Goal: Task Accomplishment & Management: Complete application form

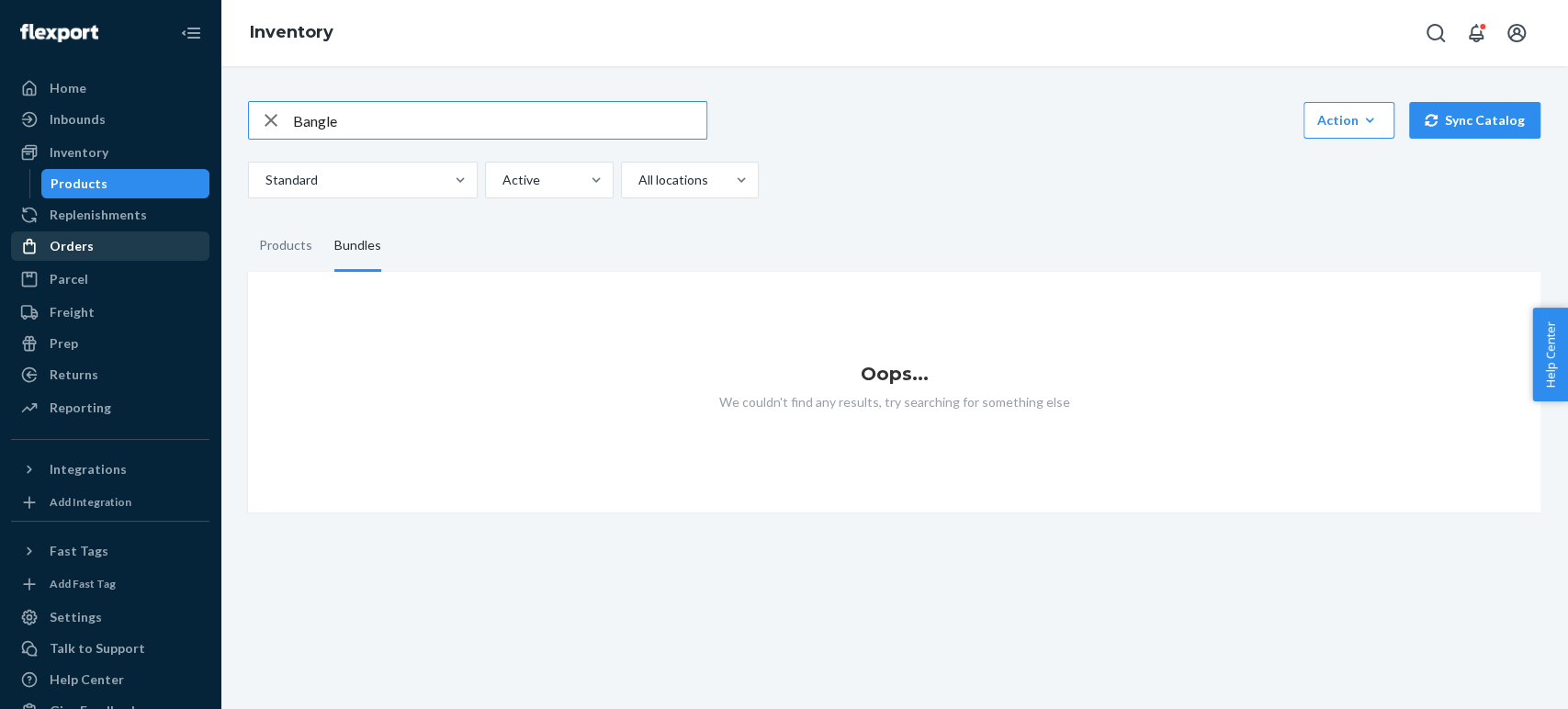
drag, startPoint x: 0, startPoint y: 0, endPoint x: 67, endPoint y: 239, distance: 248.2
click at [67, 239] on div "Orders" at bounding box center [71, 245] width 44 height 19
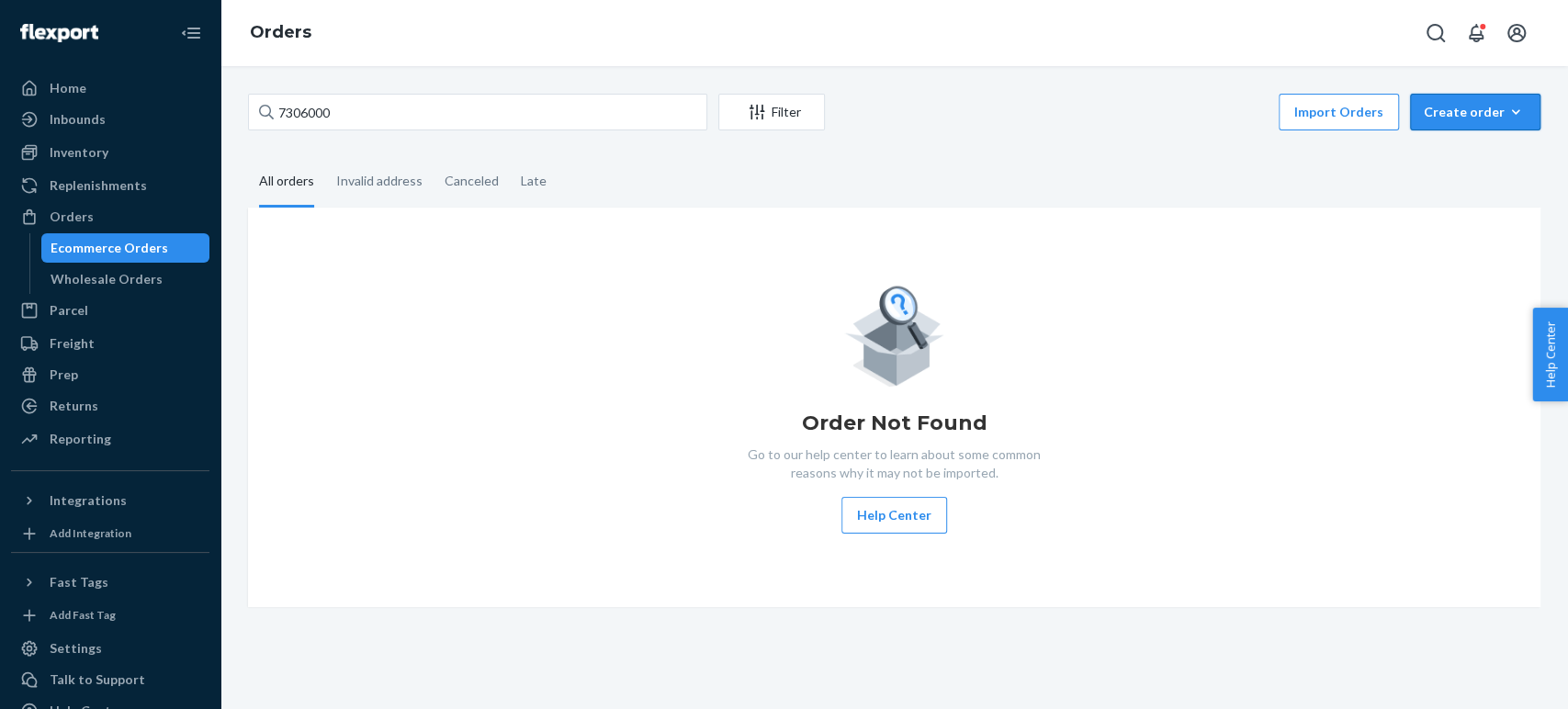
click at [1436, 113] on div "Create order" at bounding box center [1475, 111] width 103 height 19
click at [1456, 141] on span "Ecommerce order" at bounding box center [1426, 134] width 101 height 13
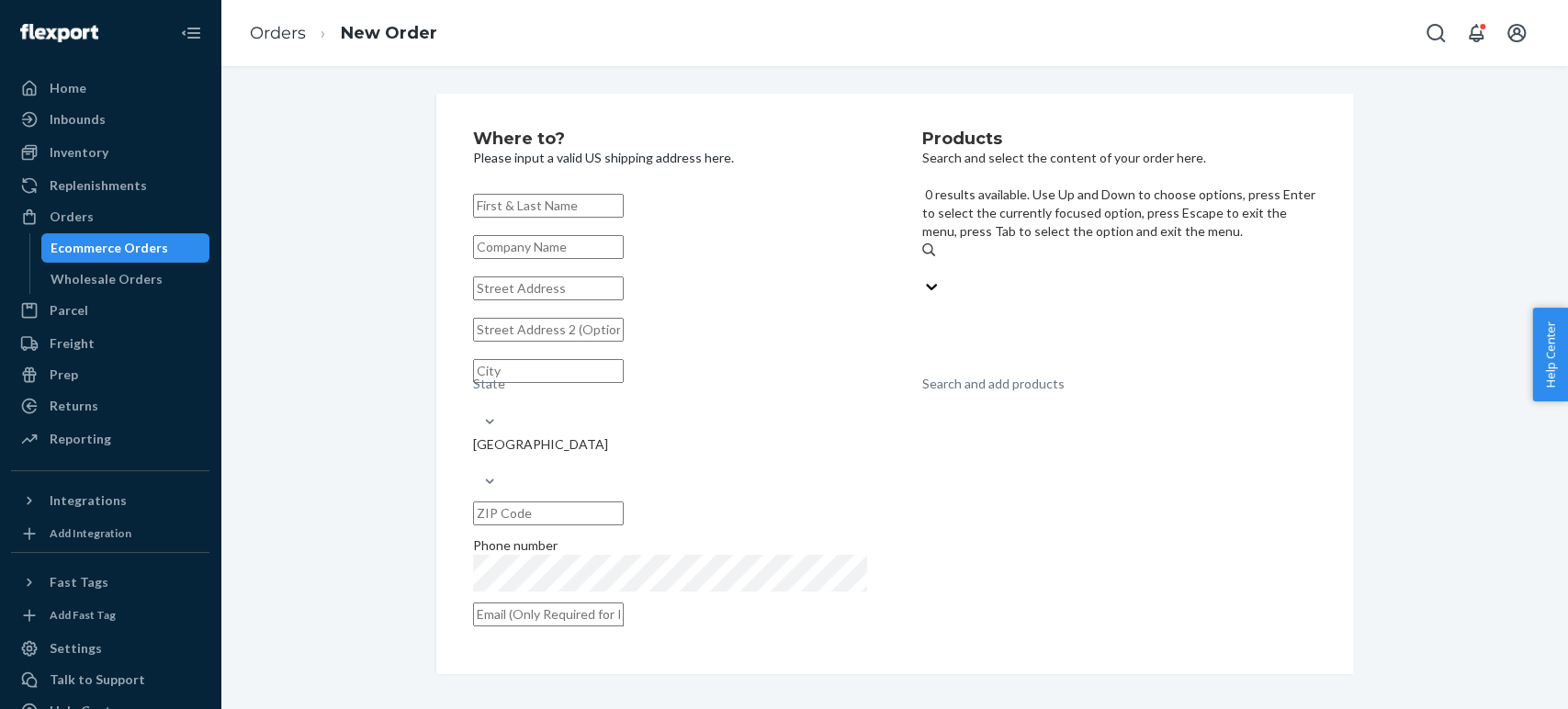
click at [1006, 375] on div "Search and add products" at bounding box center [994, 383] width 143 height 19
click at [924, 259] on input "0 results available. Use Up and Down to choose options, press Enter to select t…" at bounding box center [923, 268] width 2 height 19
paste input "Petrichor"
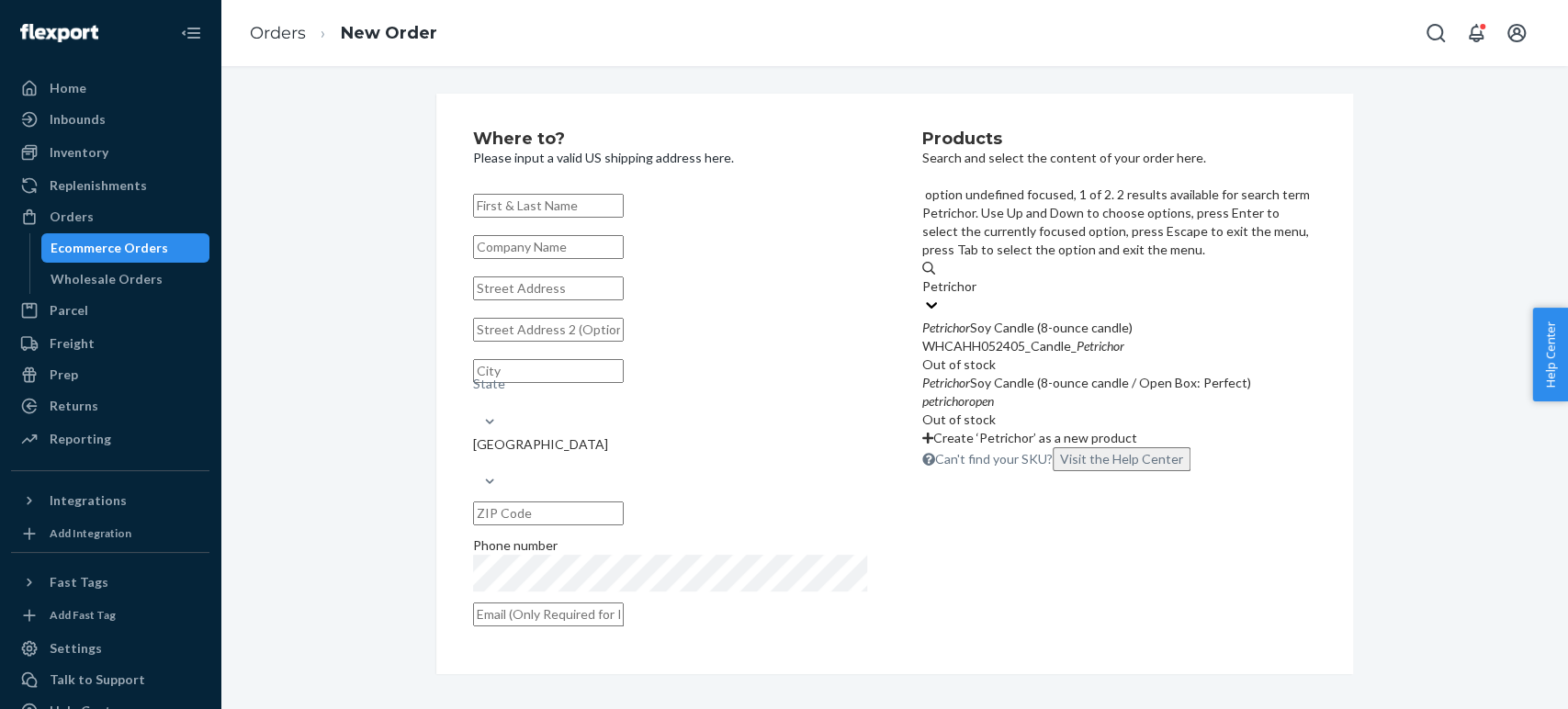
type input "Petrichor"
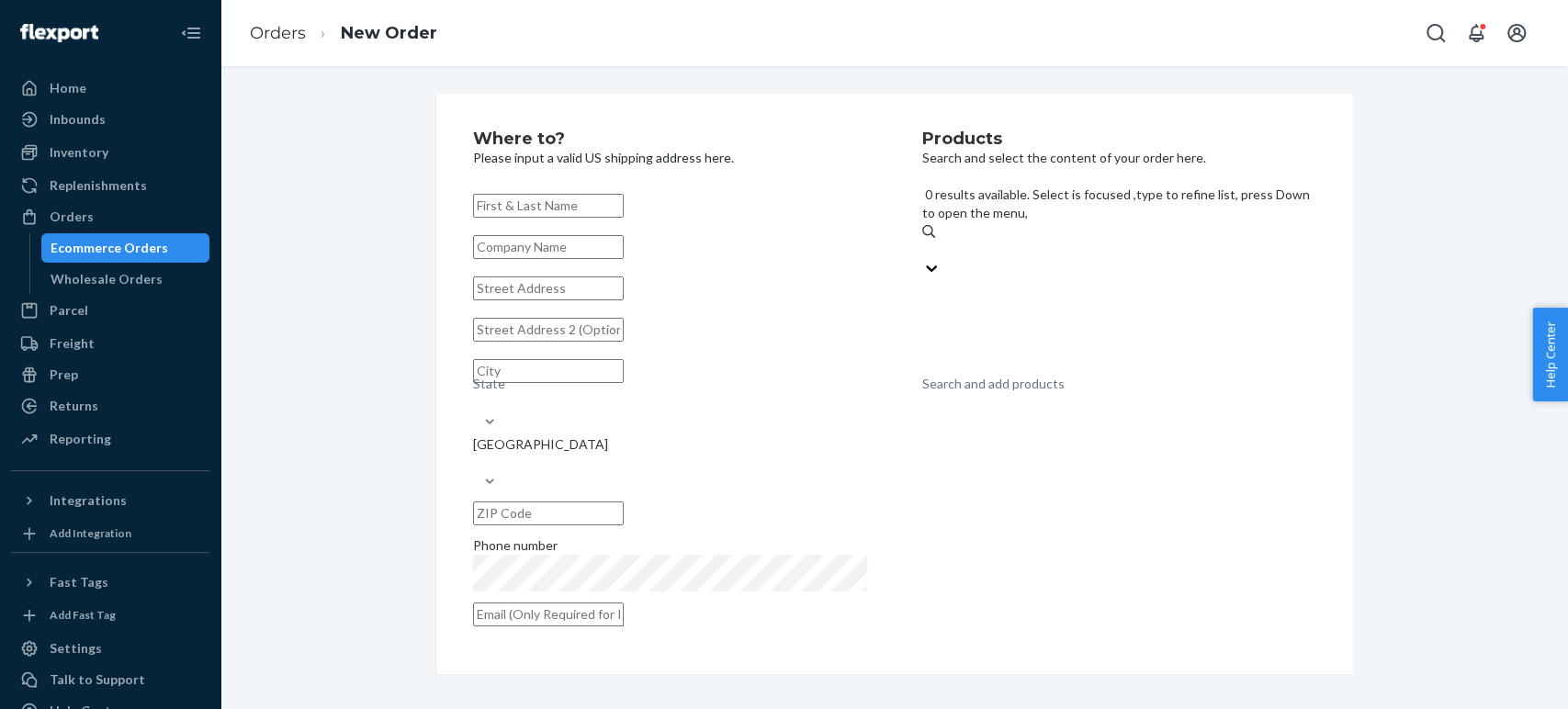
paste input "coastal redwood"
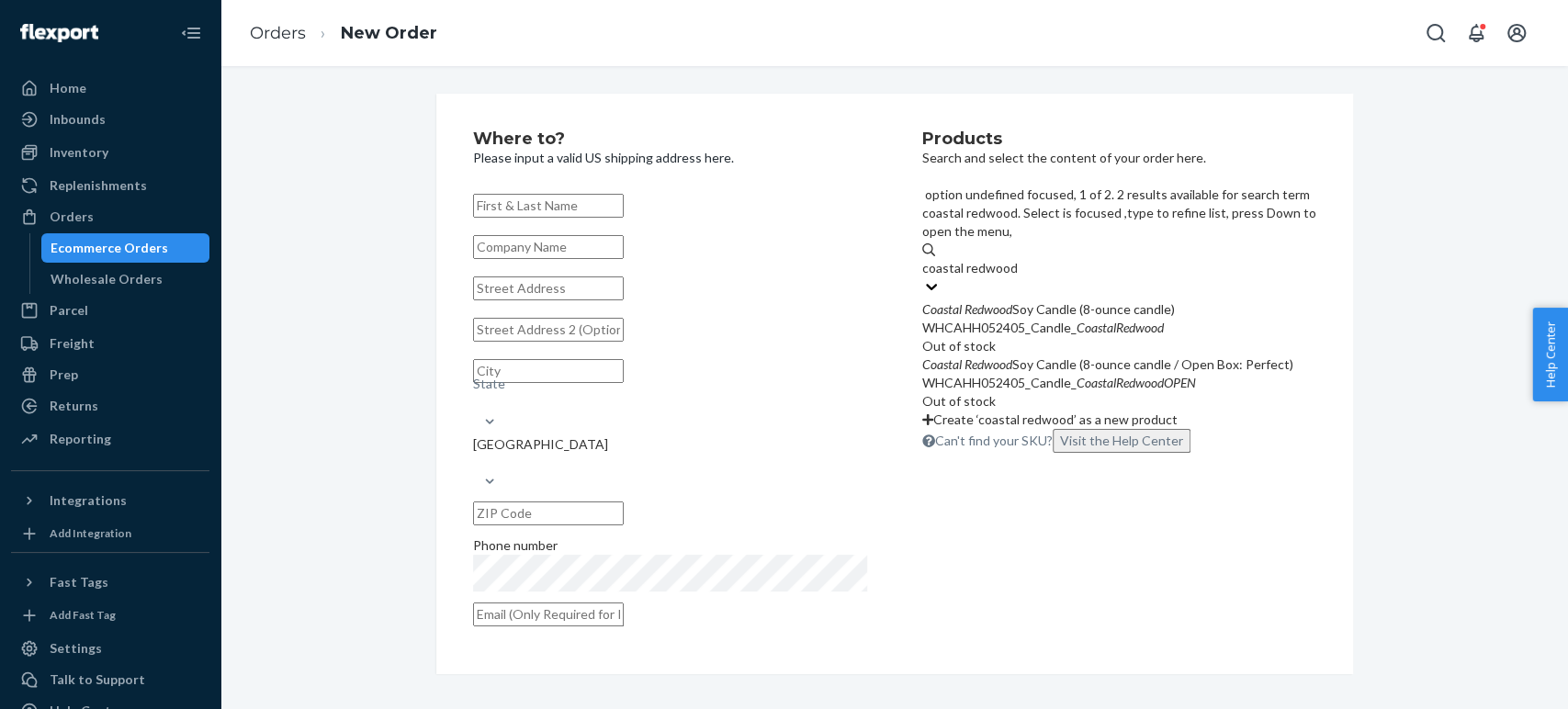
type input "coastal redwood"
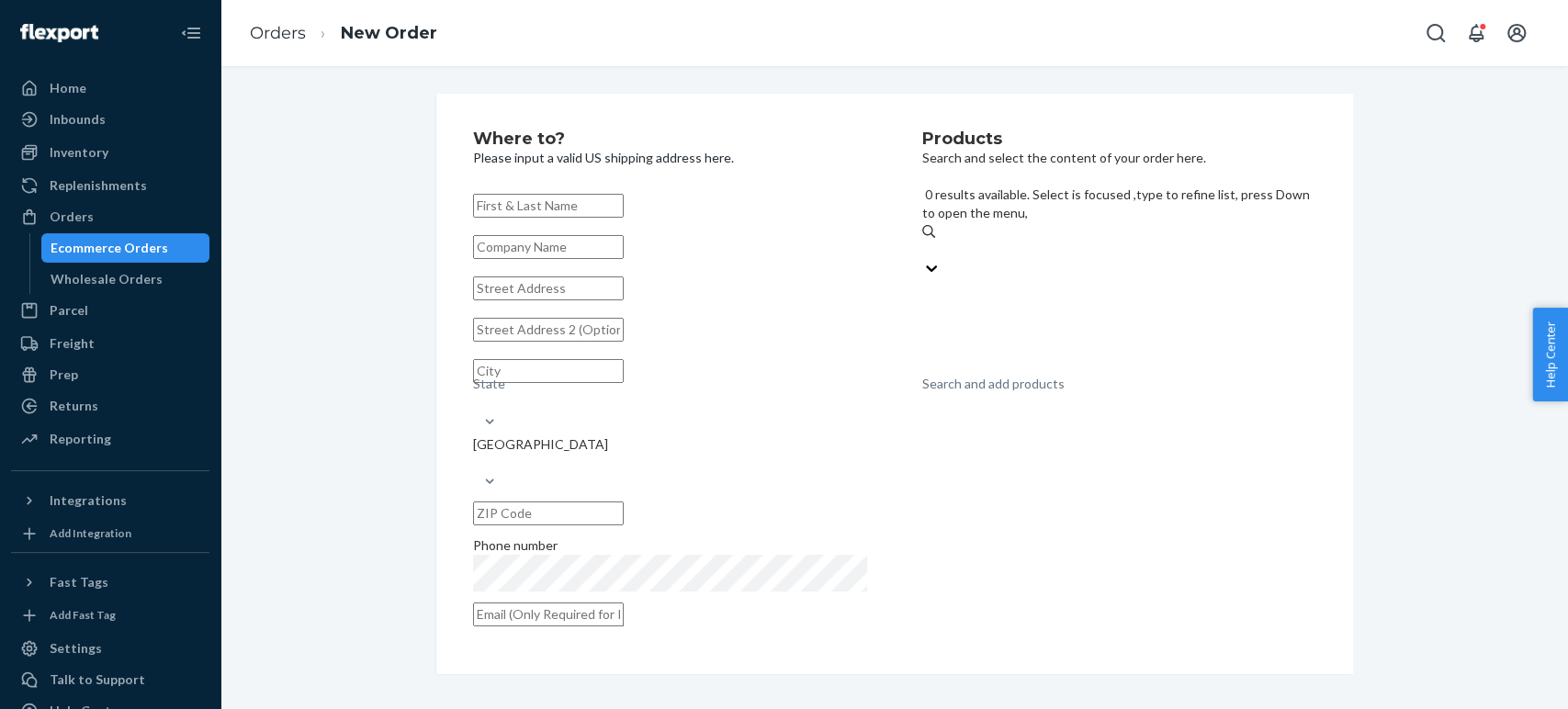
paste input "coastal redwood"
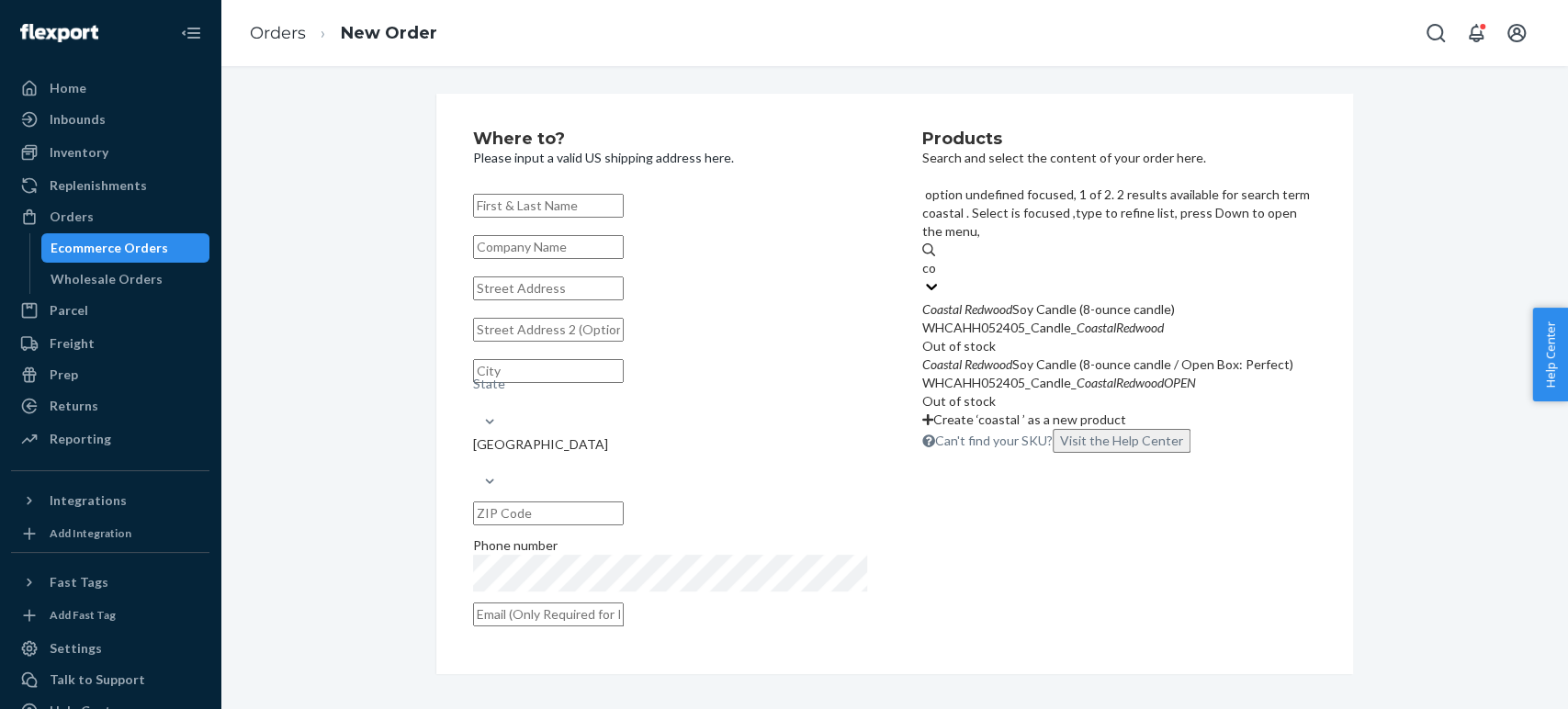
type input "c"
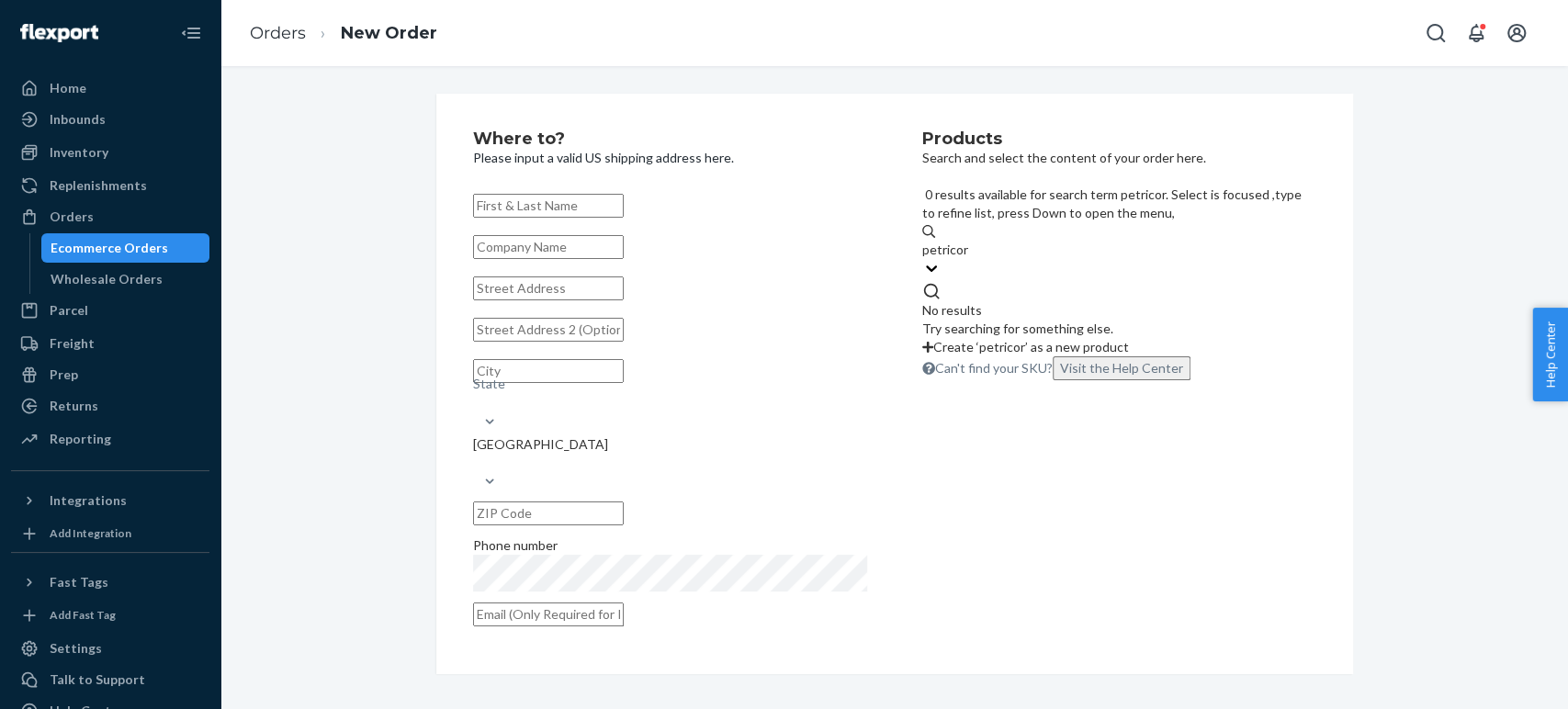
click at [958, 241] on input "petricor" at bounding box center [946, 249] width 47 height 19
type input "Petricor"
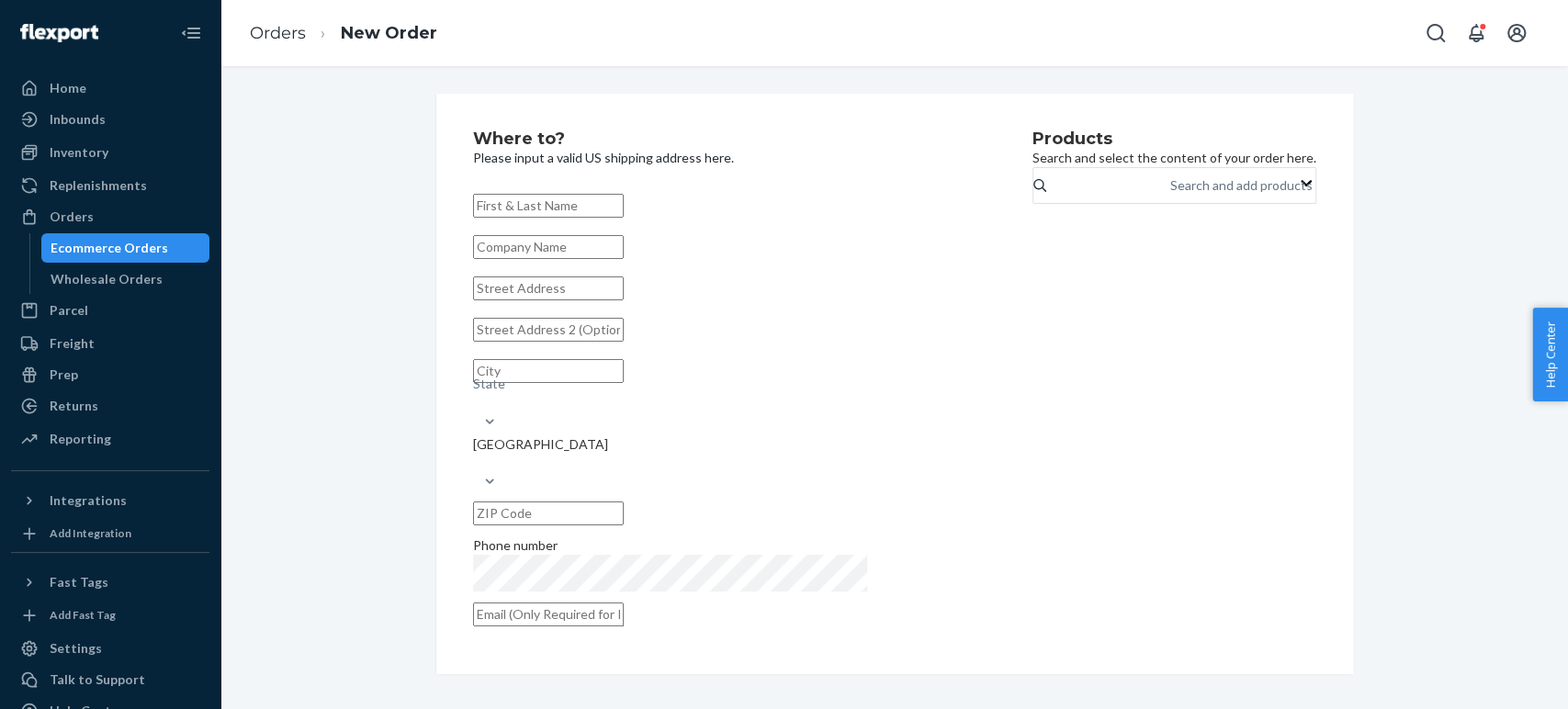
click at [1038, 178] on div "Products Search and select the content of your order here. Search and add produ…" at bounding box center [1175, 383] width 284 height 507
click at [1171, 195] on div "Search and add products" at bounding box center [1242, 185] width 143 height 19
click at [1171, 195] on input "Search and add products" at bounding box center [1172, 185] width 2 height 19
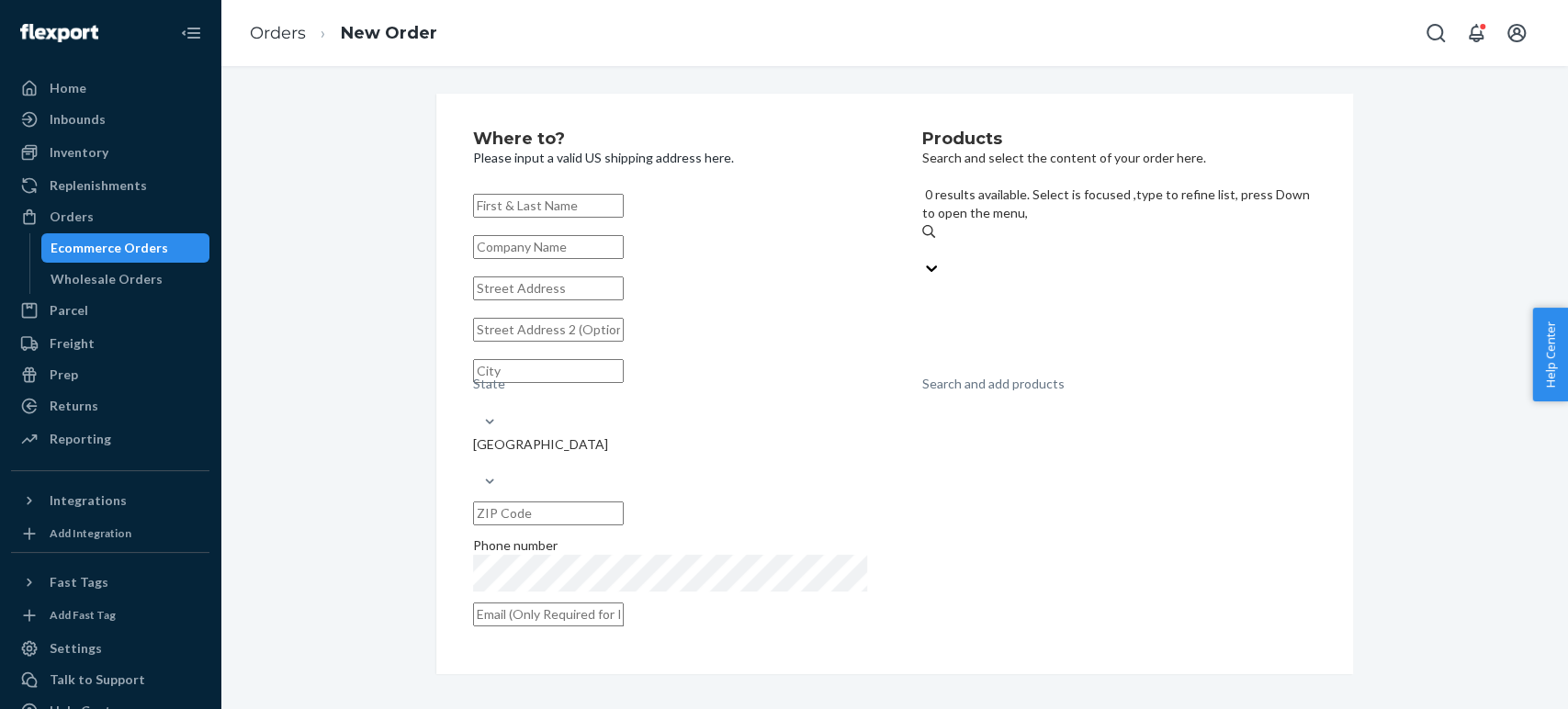
paste input "Petrichor Soy Candle"
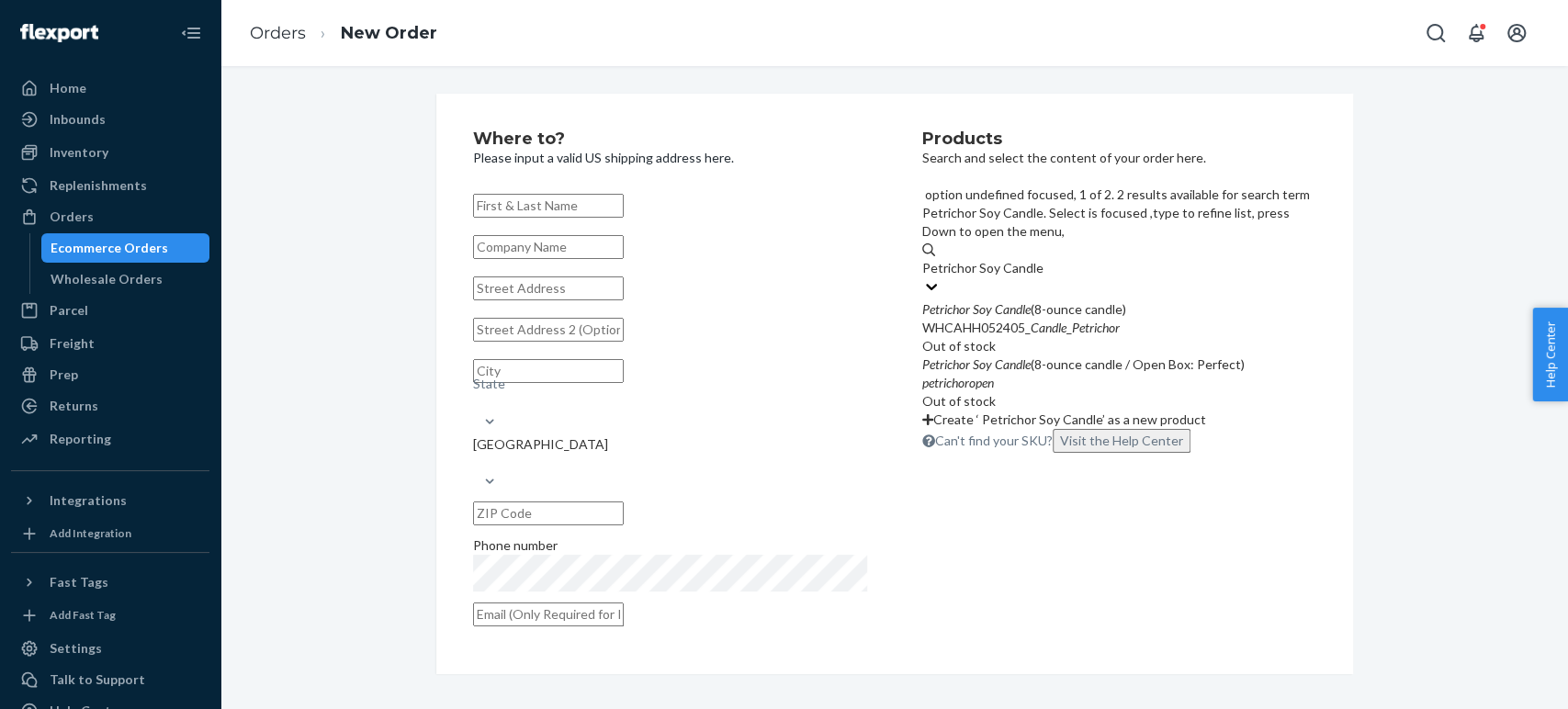
type input "Petrichor Soy Candle"
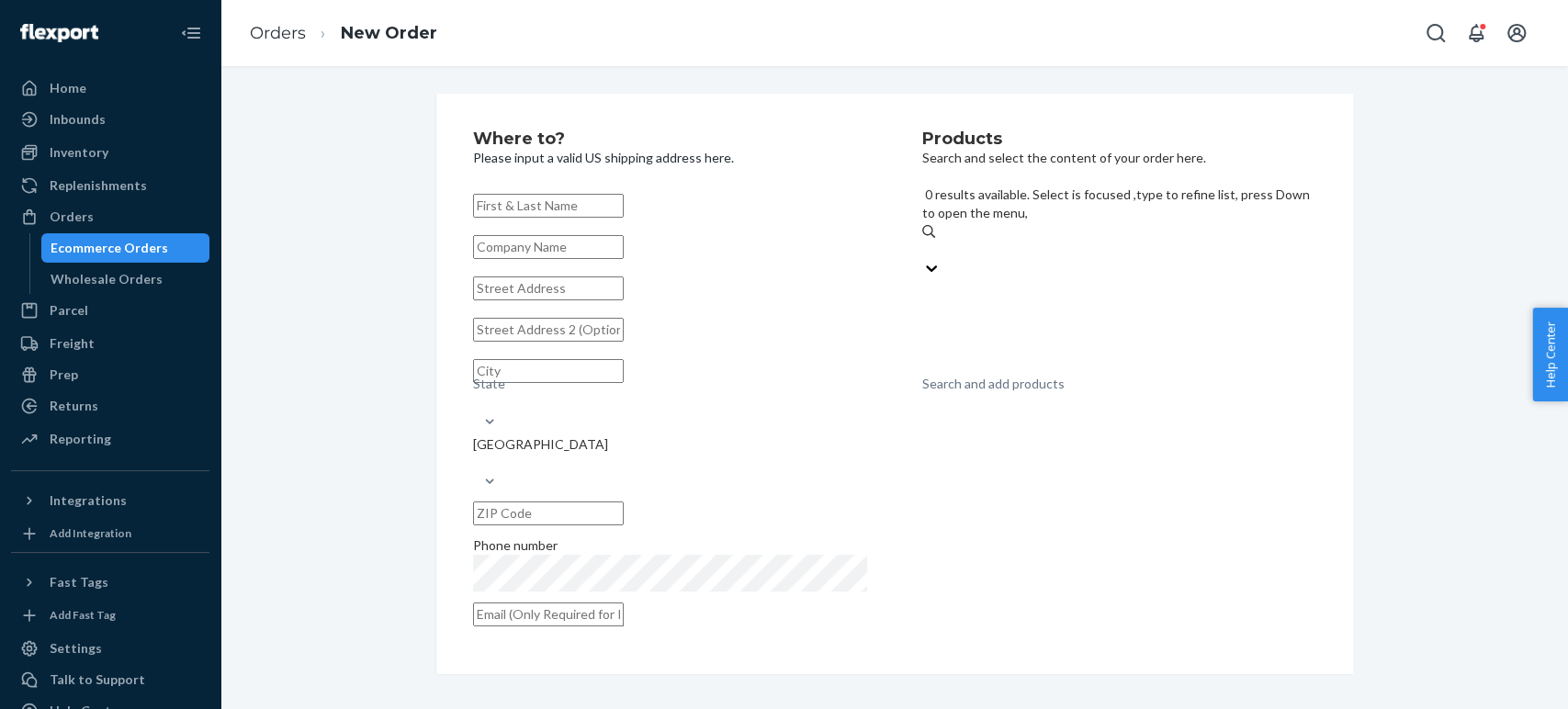
paste input "Osmanthus & Amber"
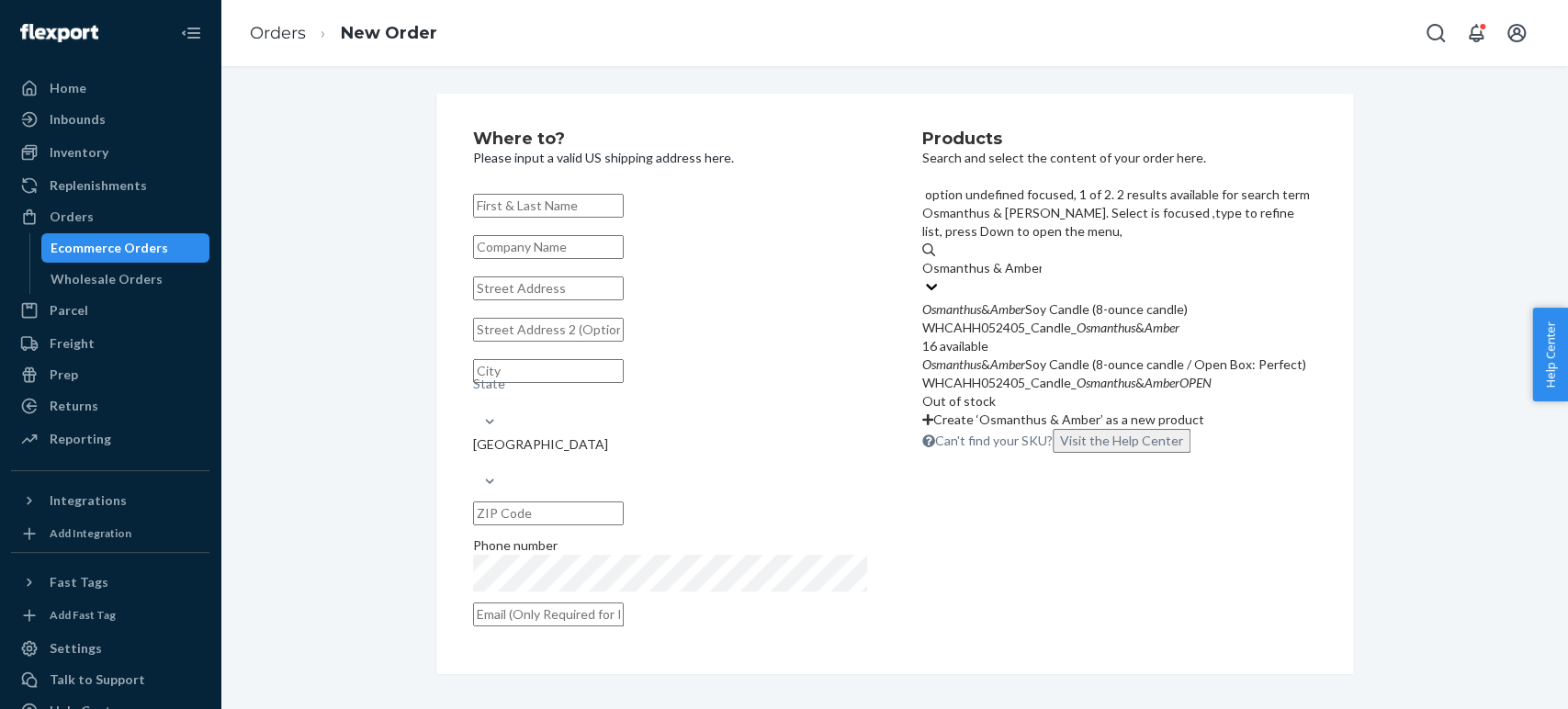
type input "Osmanthus & Amber"
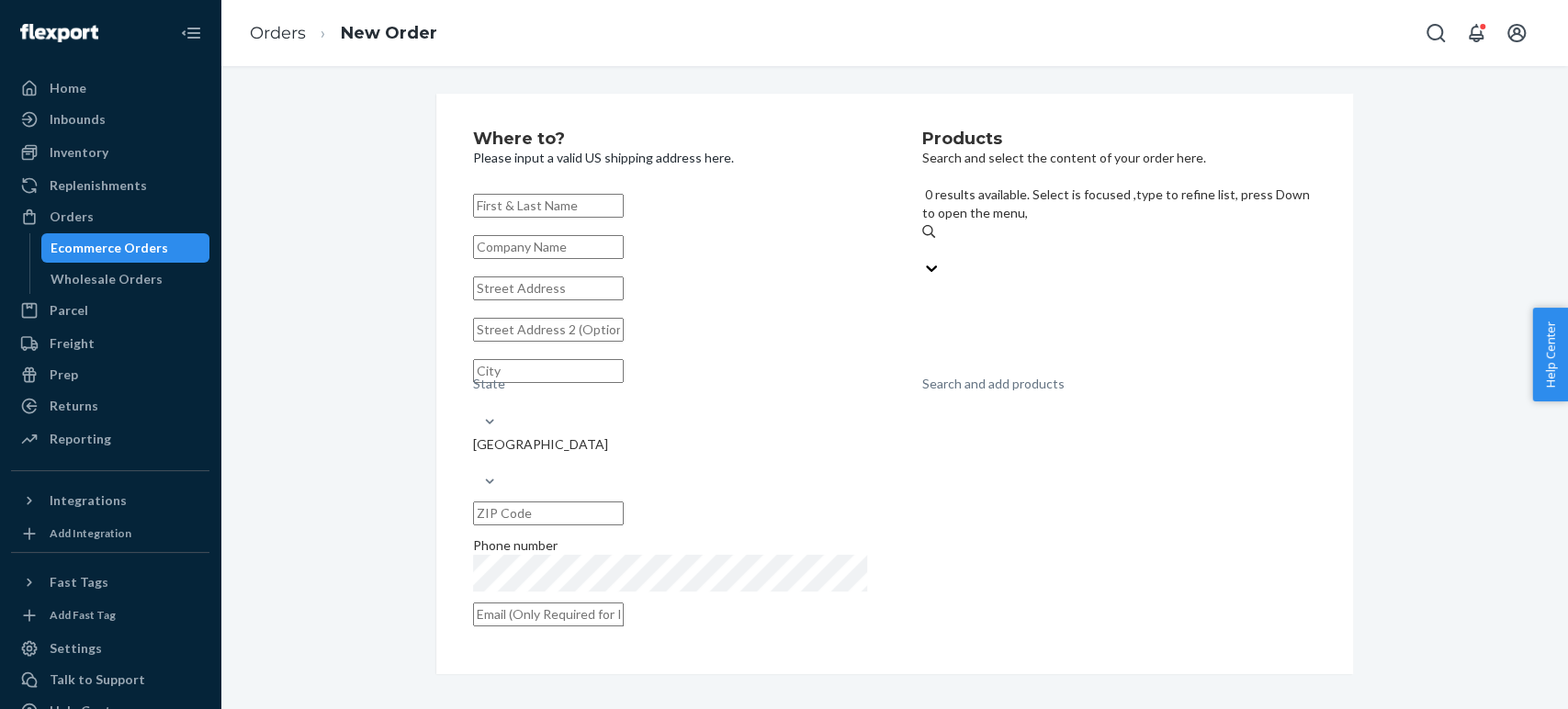
paste input "White Sage & Lavender"
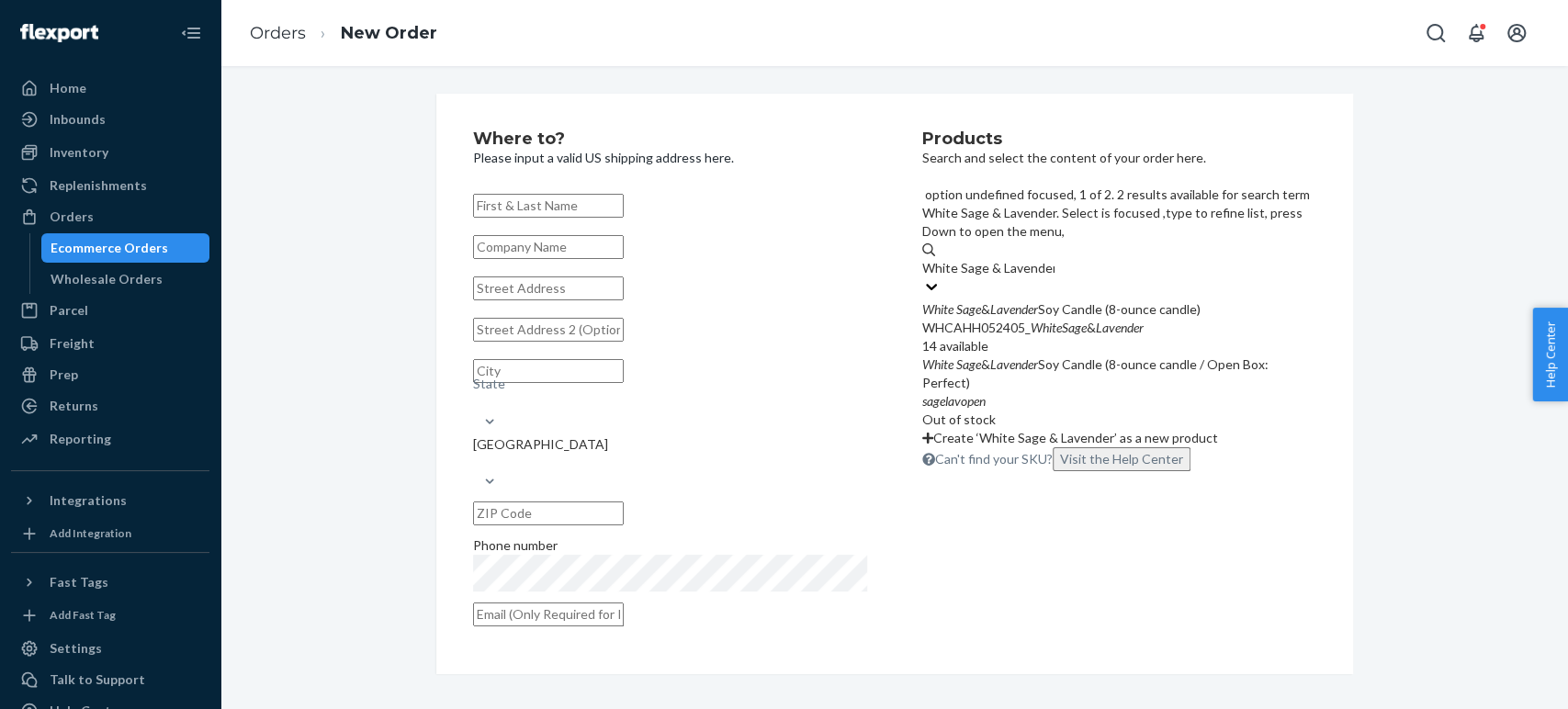
type input "White Sage & Lavender"
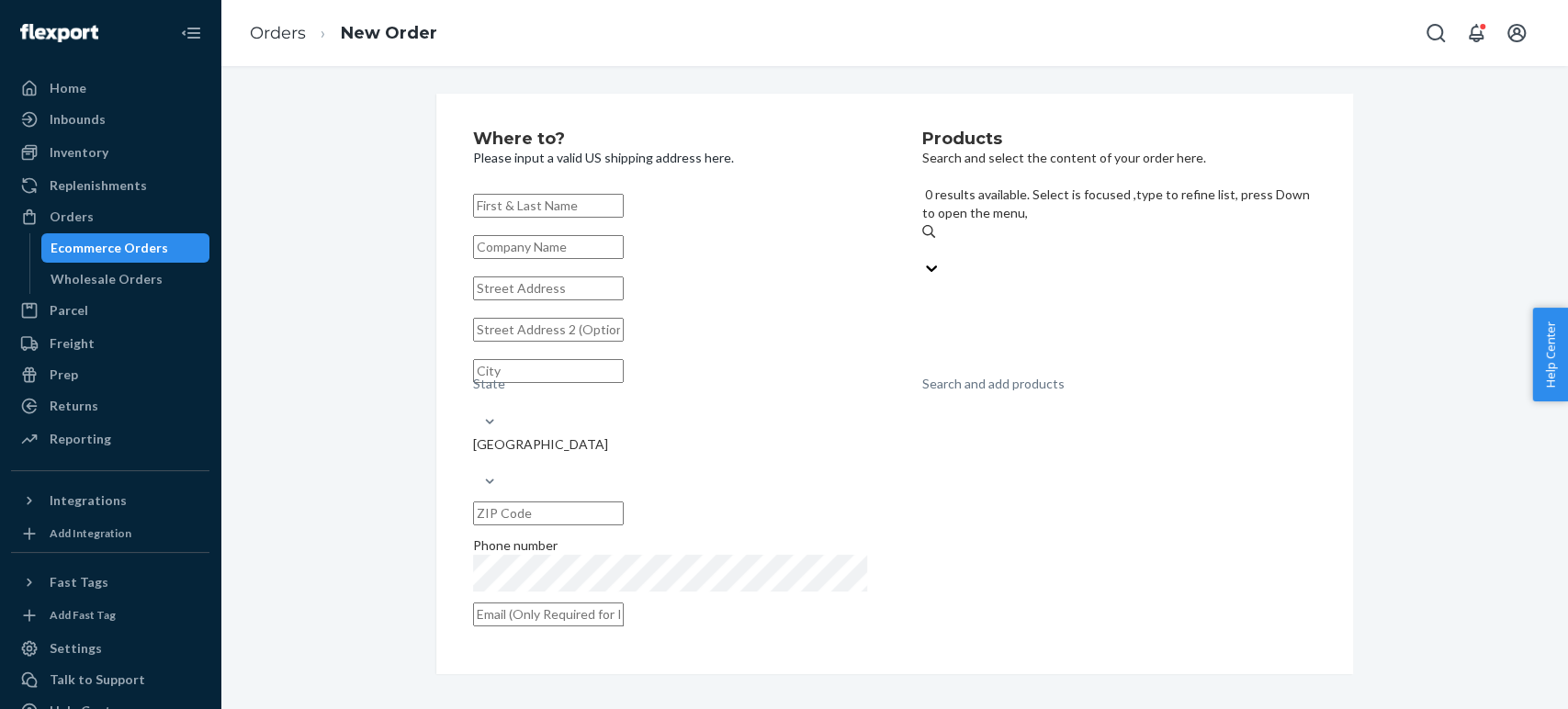
paste input "Peach Blossom & Gardenia"
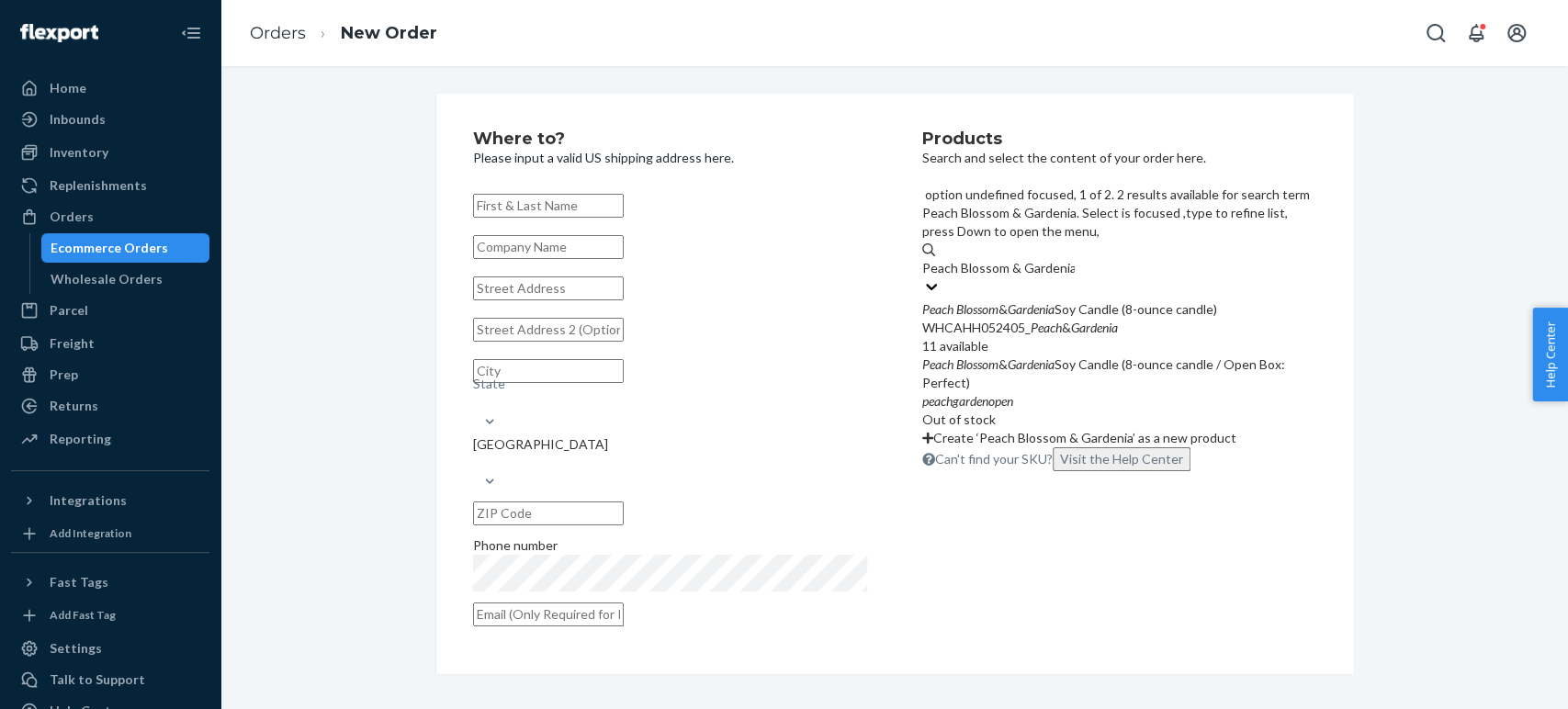
type input "Peach Blossom & Gardenia"
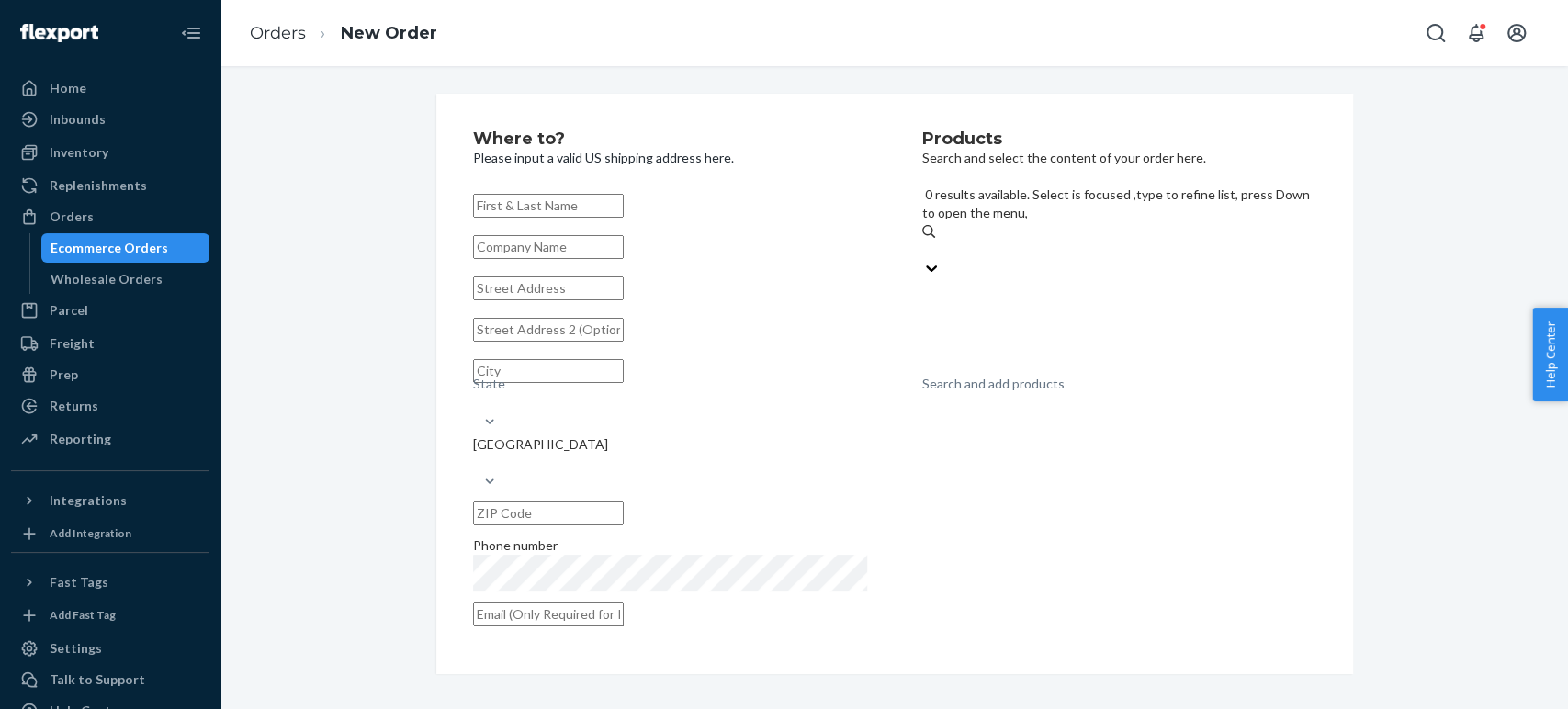
paste input "Vanilla & Cashmere ("
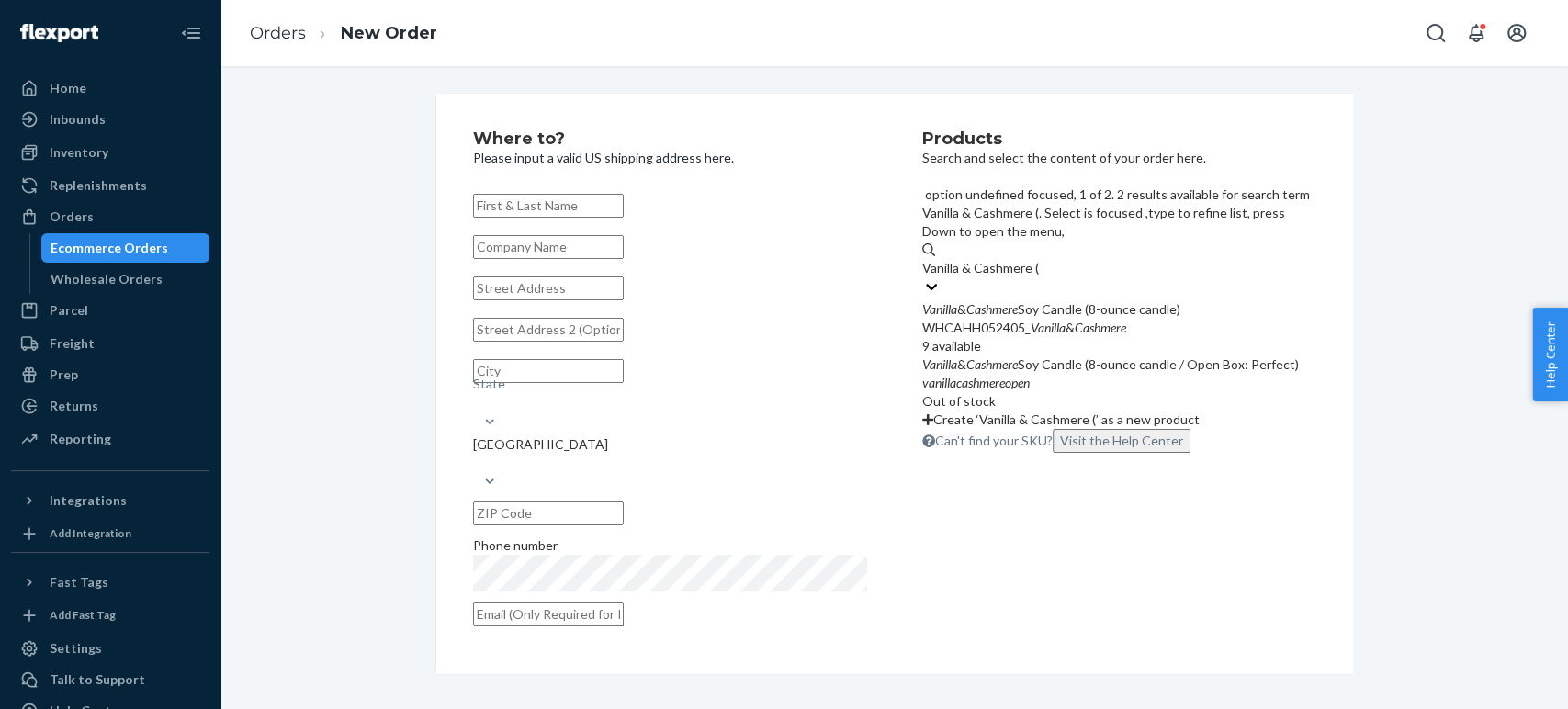
type input "Vanilla & Cashmere ("
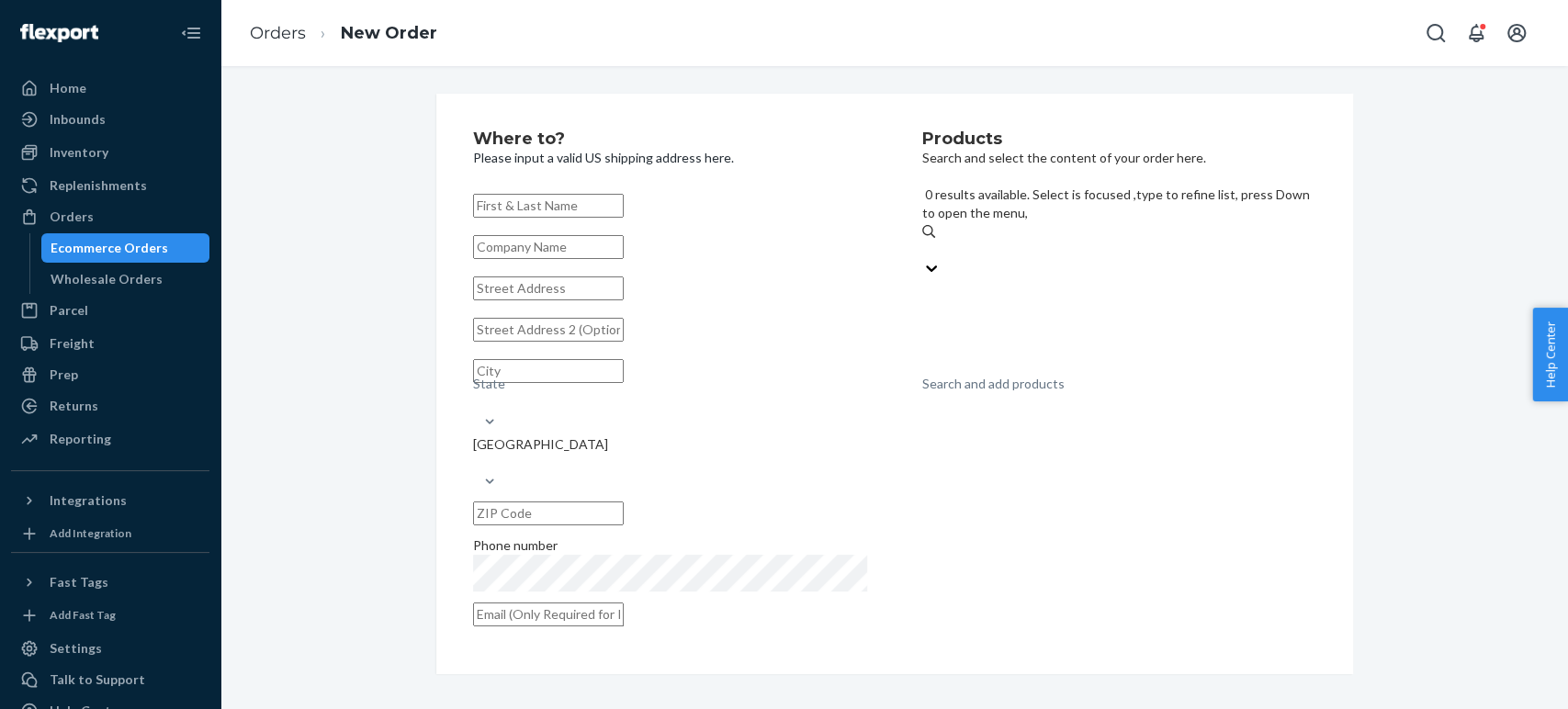
paste input "Sea Salt & Sage"
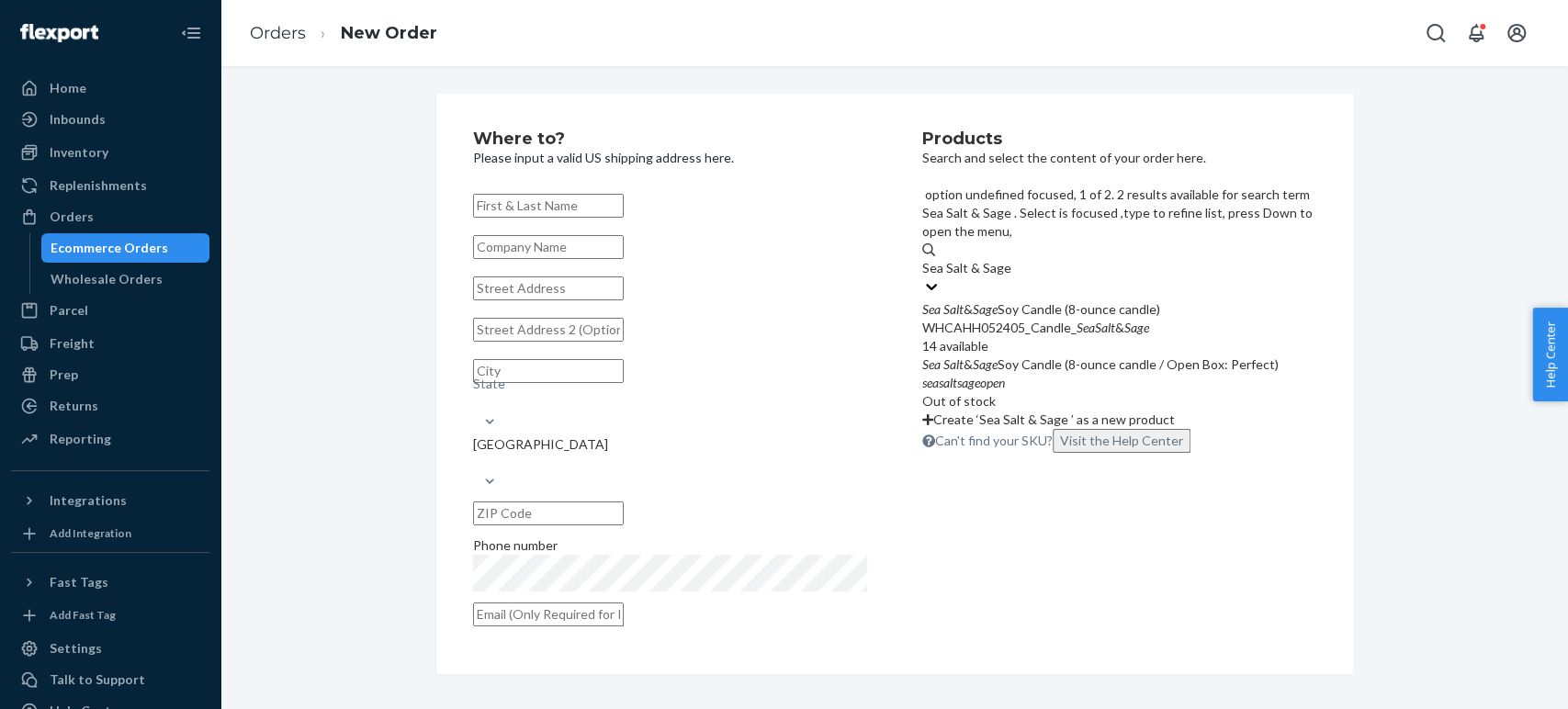
type input "Sea Salt & Sage"
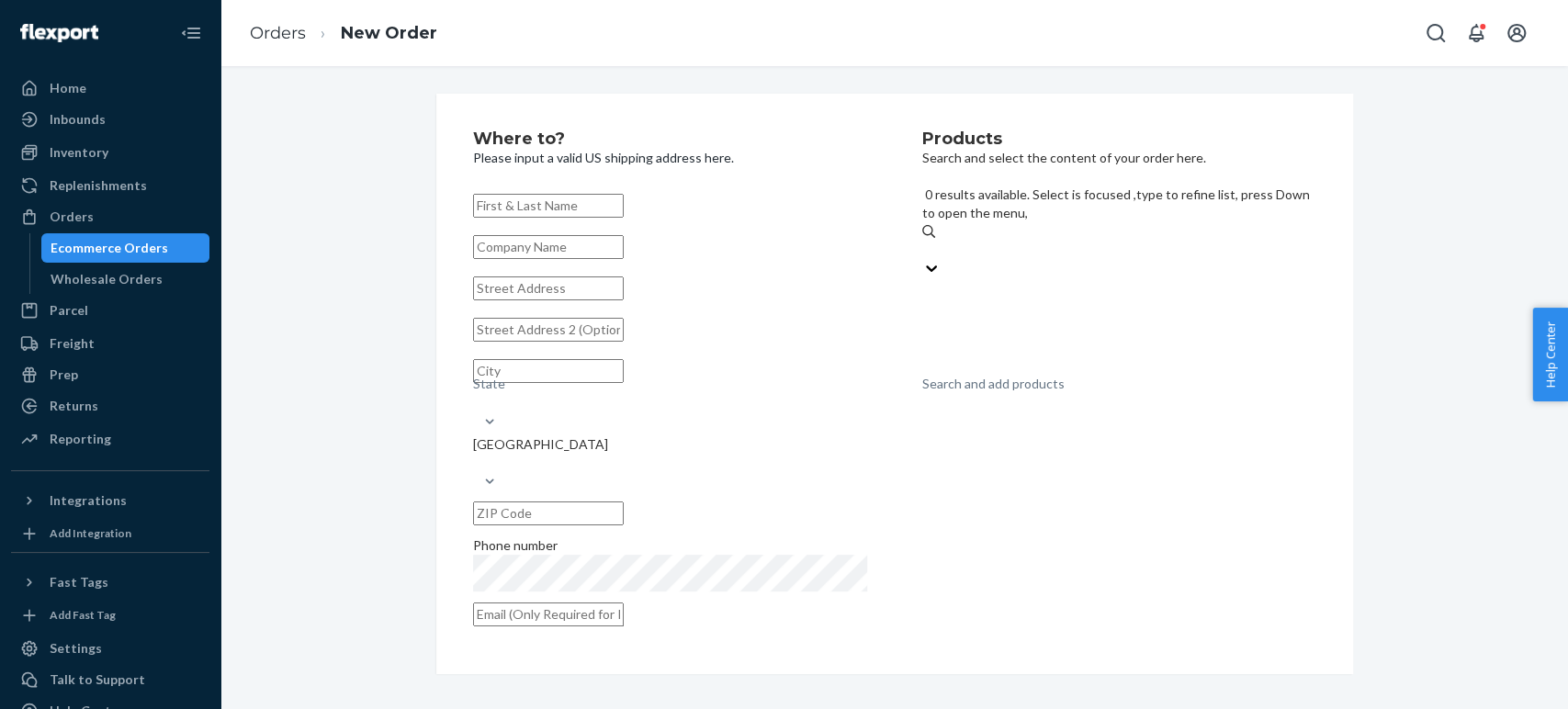
paste input "California Poppies"
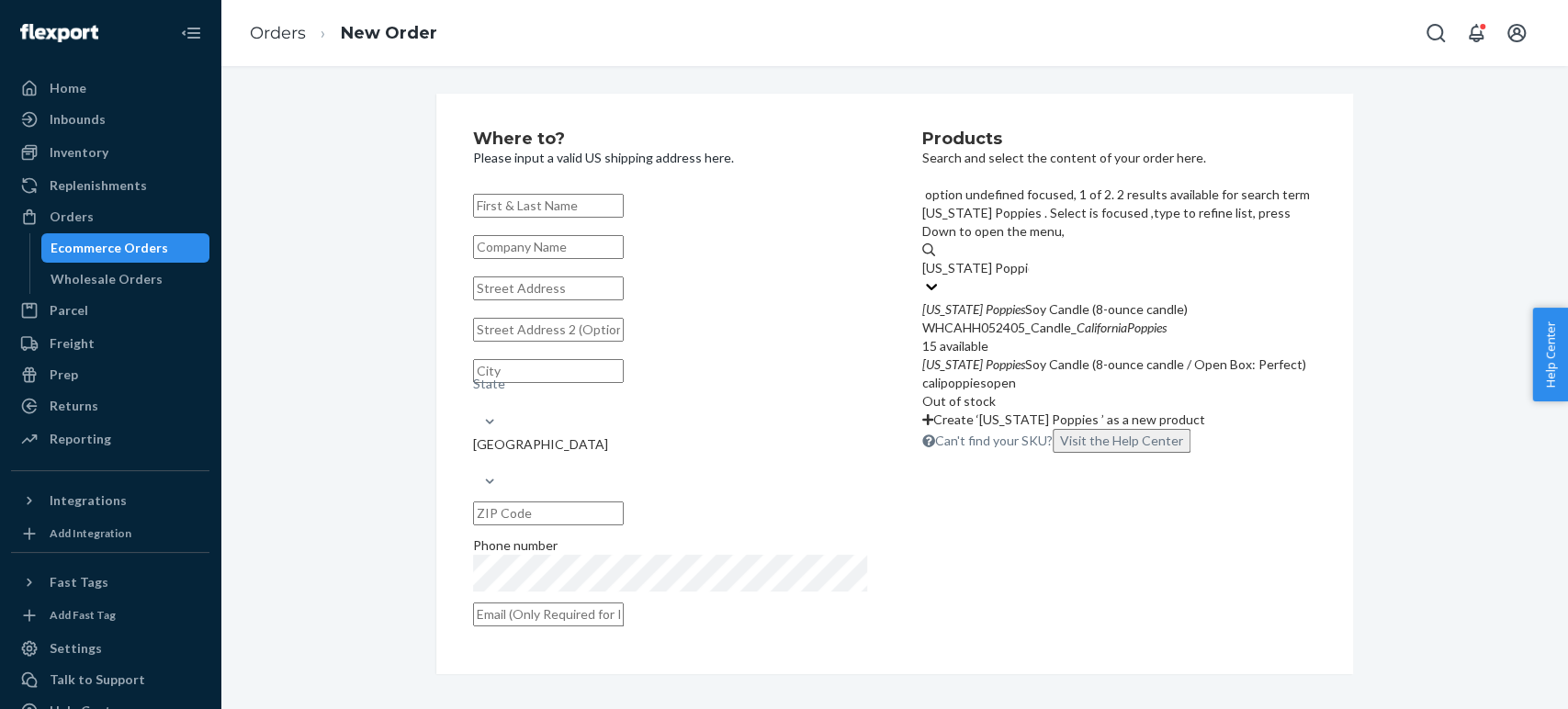
type input "California Poppies"
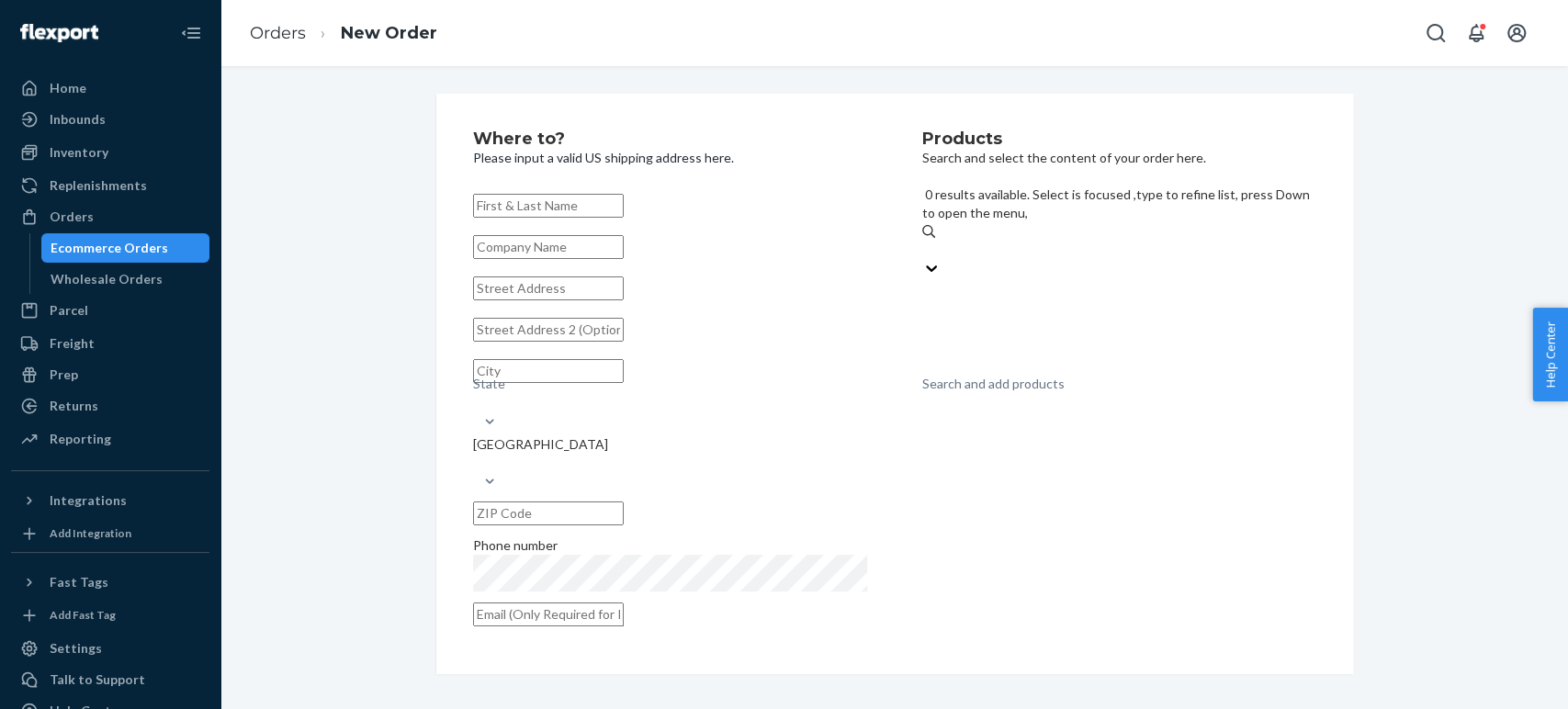
paste input "White Hibiscus & Eucalyptus"
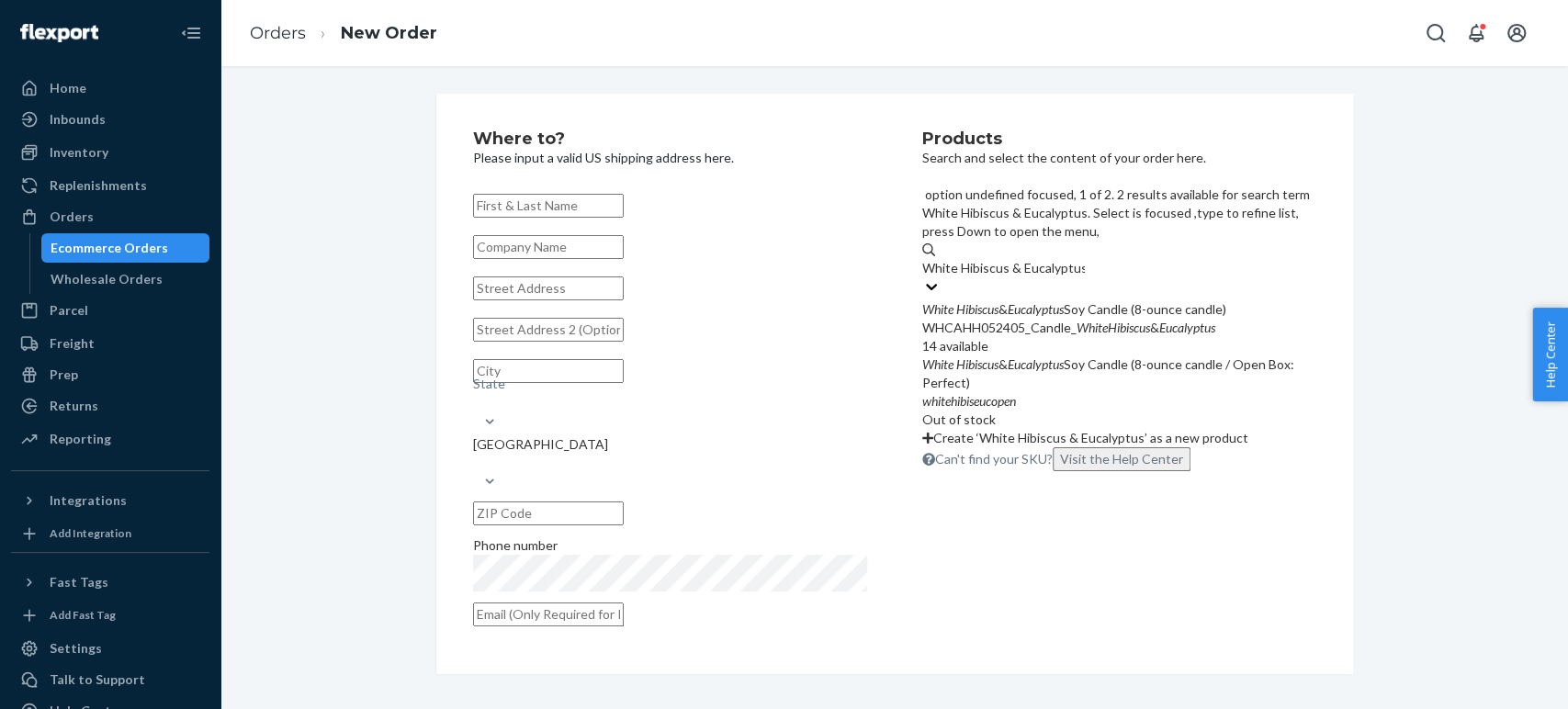
type input "White Hibiscus & Eucalyptus"
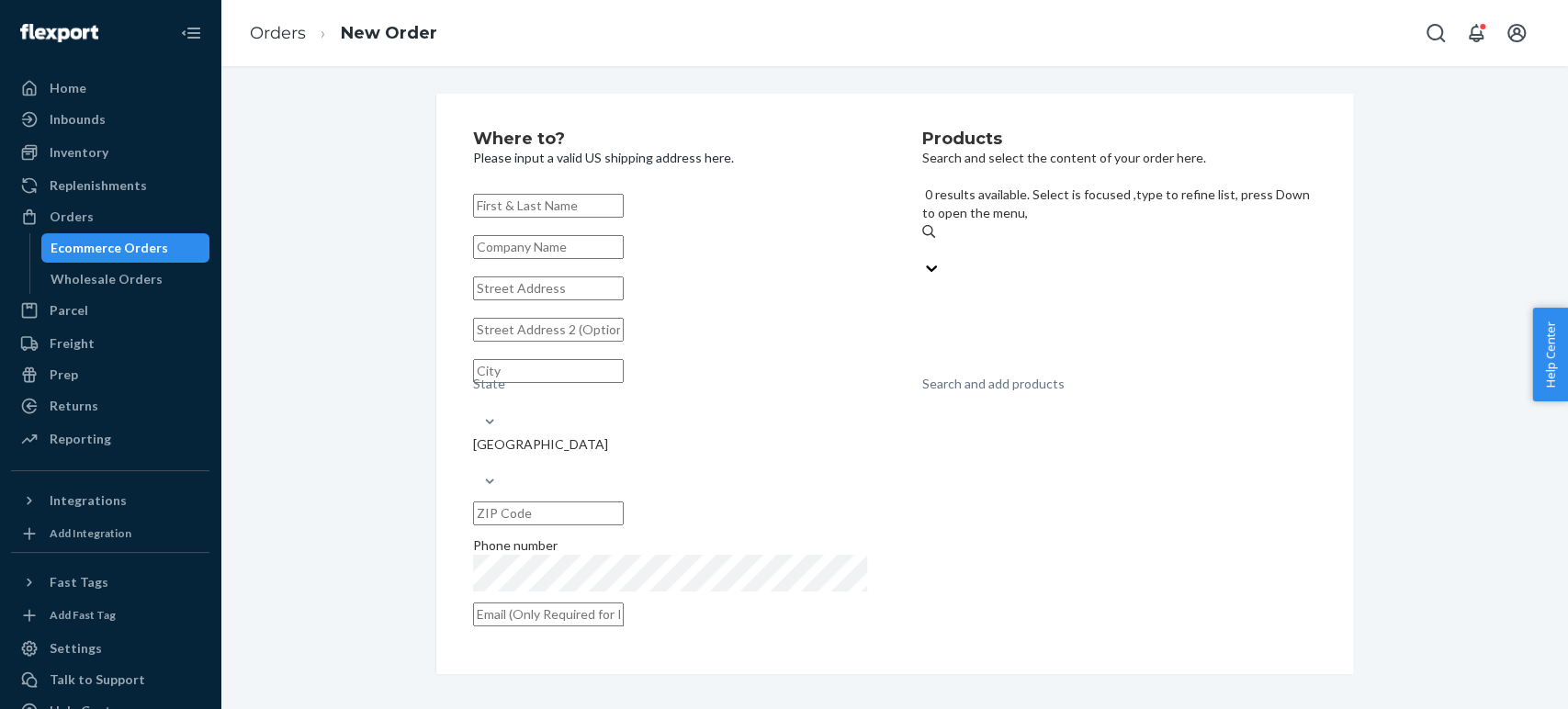
paste input "Bergamot & Jasmine (8 oz)"
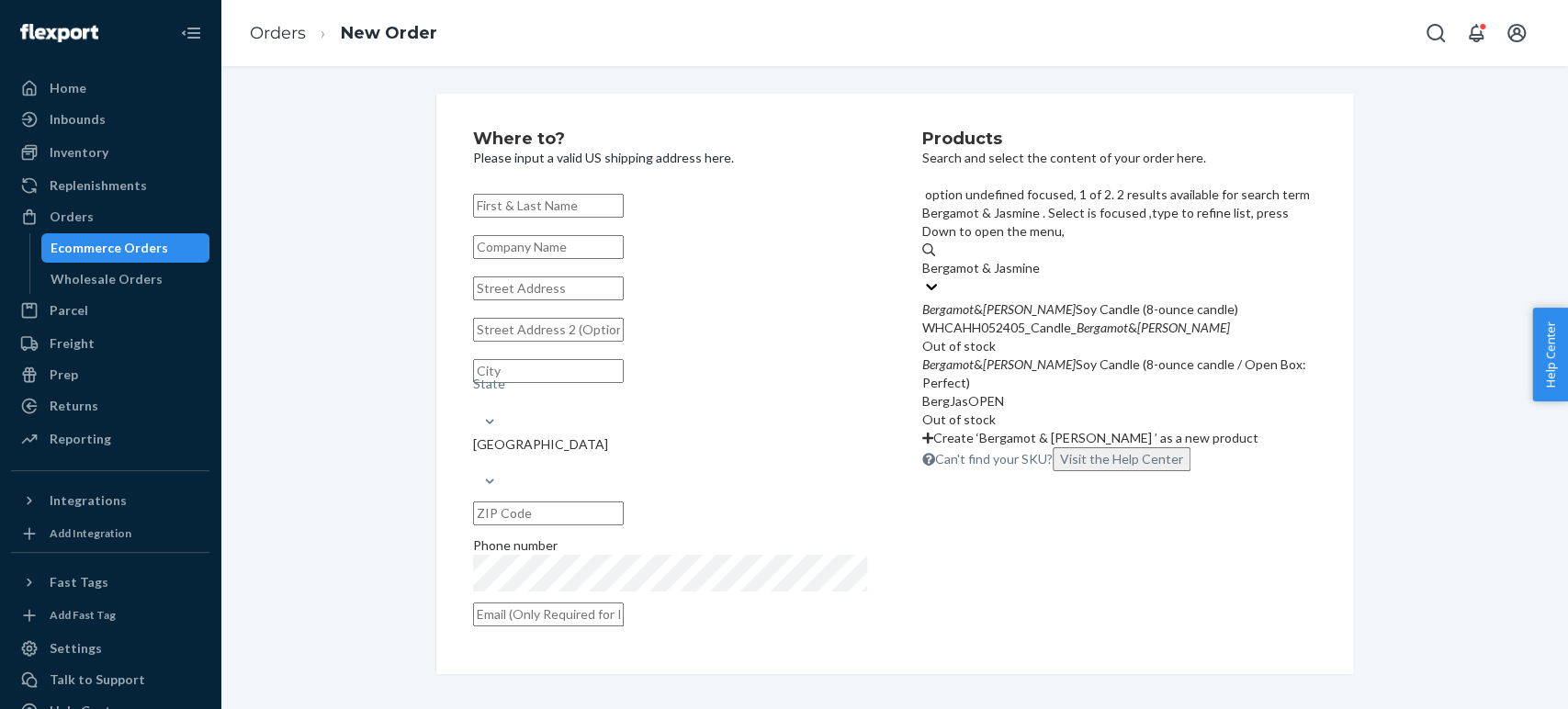
type input "Bergamot & Jasmine"
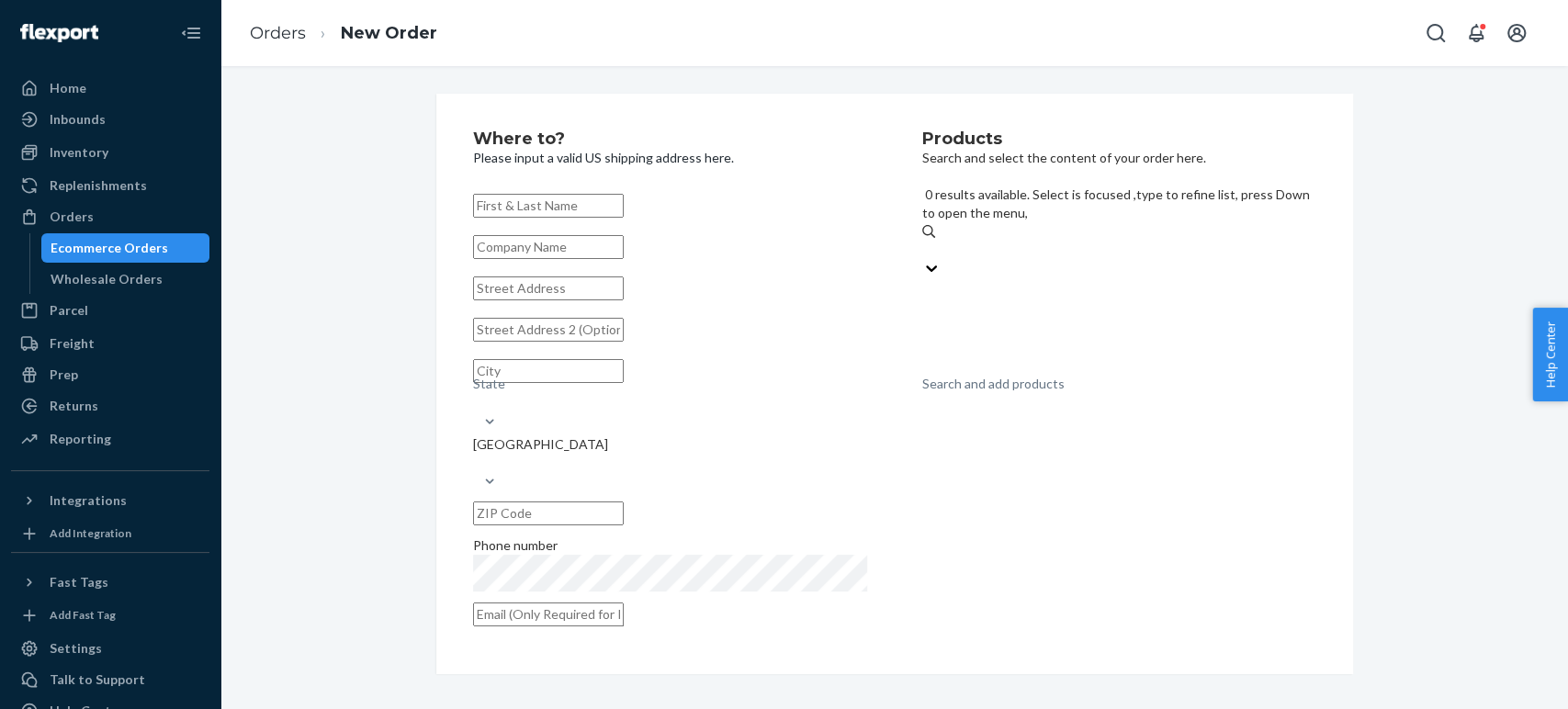
paste input "Coastal Redwood"
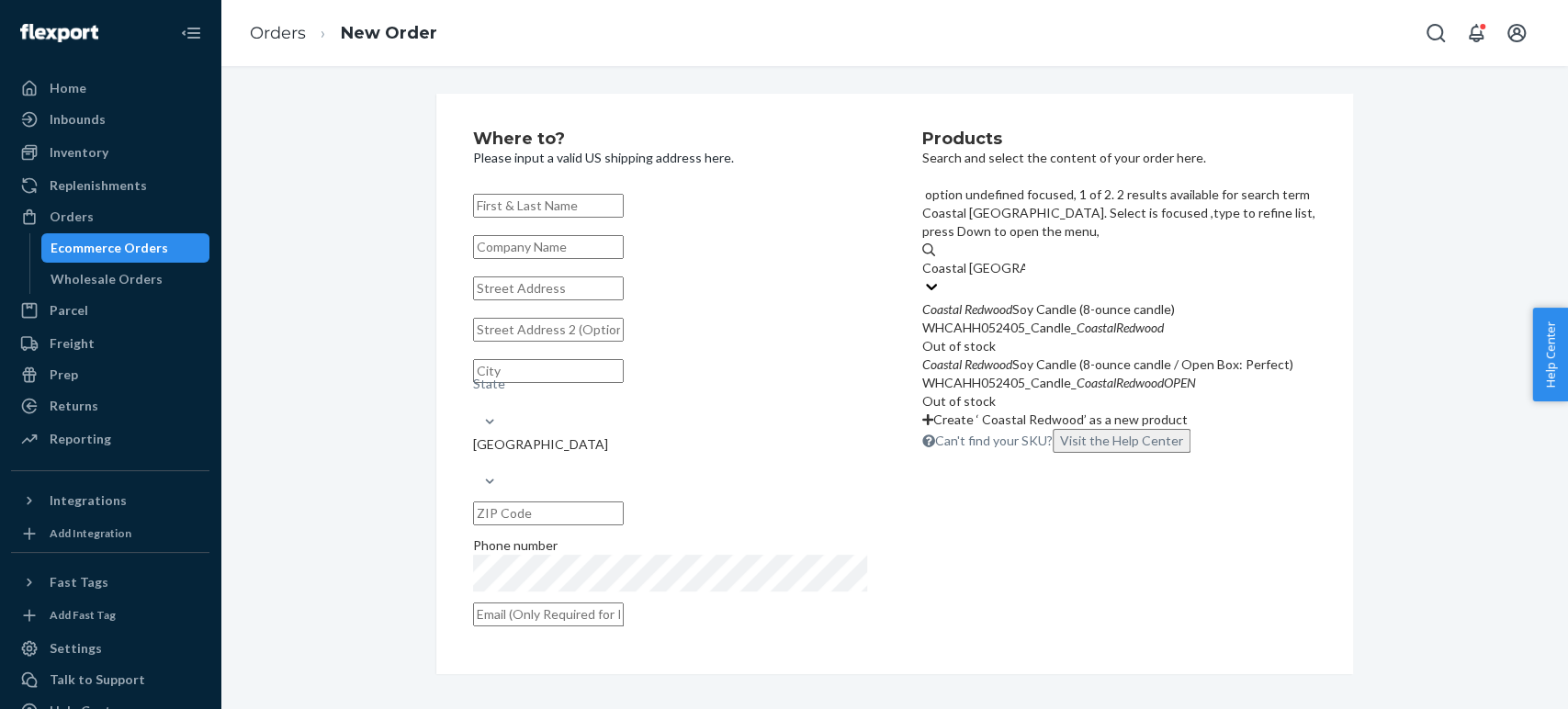
type input "Coastal Redwood"
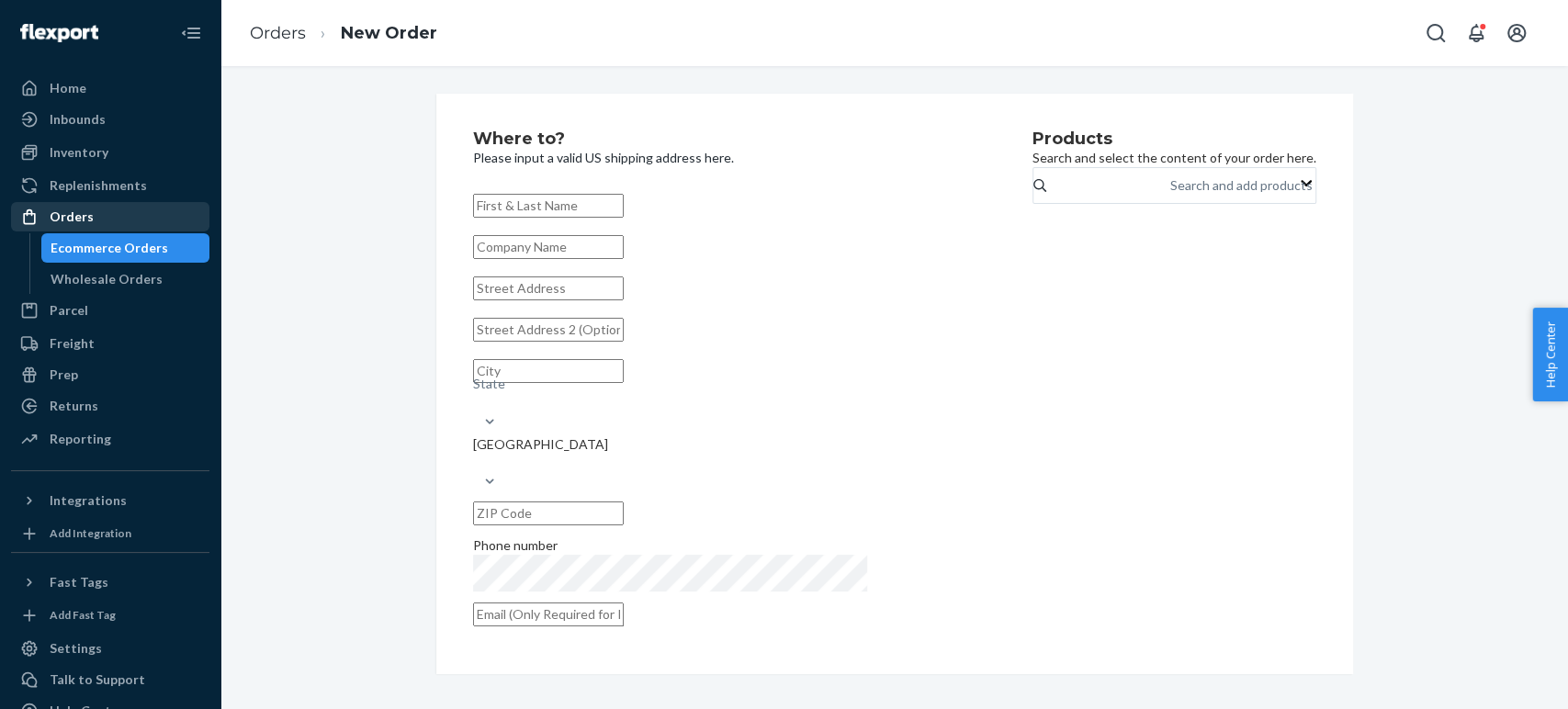
click at [66, 217] on div "Orders" at bounding box center [71, 216] width 44 height 19
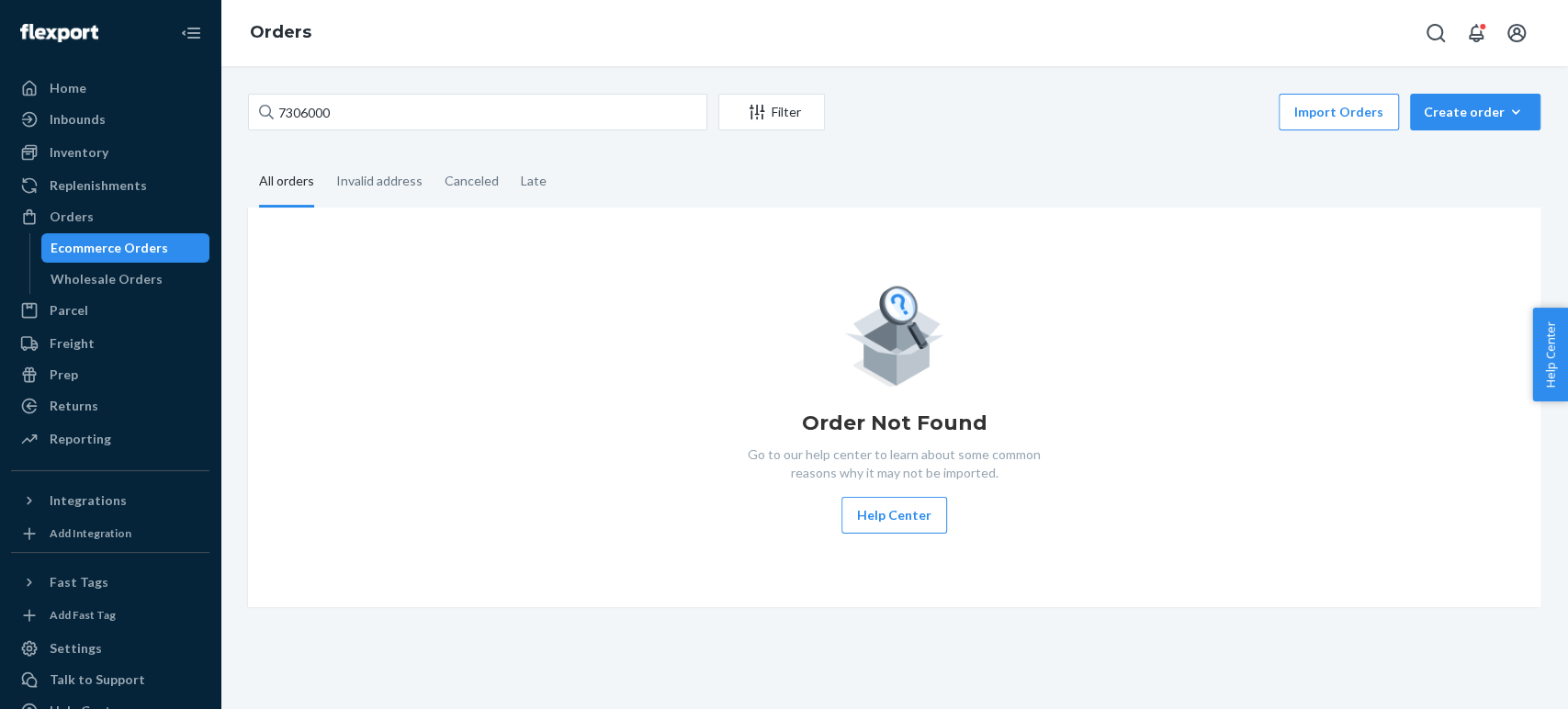
click at [385, 82] on div "7306000 Filter Import Orders Create order Ecommerce order Removal order All ord…" at bounding box center [894, 387] width 1348 height 643
click at [343, 107] on input "7306000" at bounding box center [478, 112] width 460 height 37
paste input "BYTFCPFQLG"
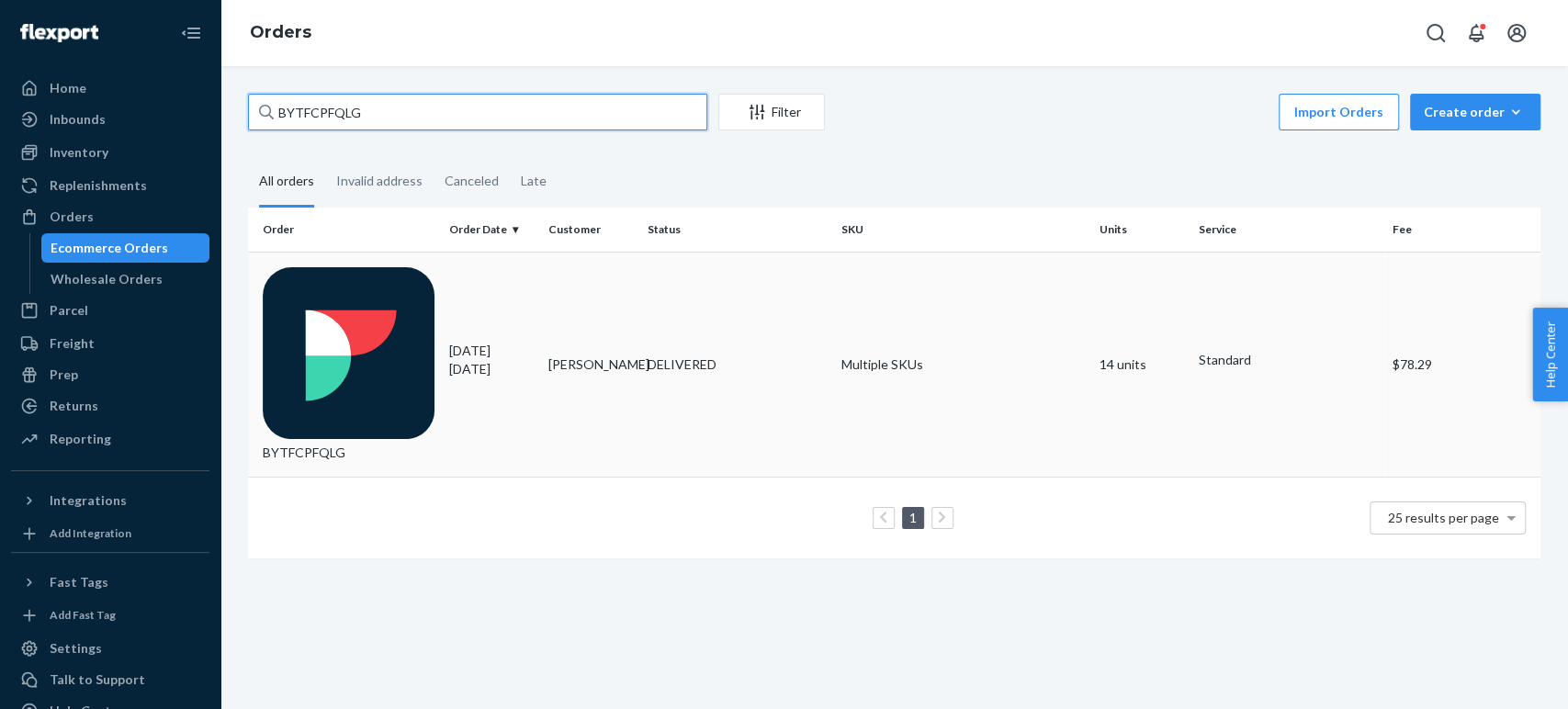
type input "BYTFCPFQLG"
click at [328, 291] on div "BYTFCPFQLG" at bounding box center [349, 364] width 172 height 195
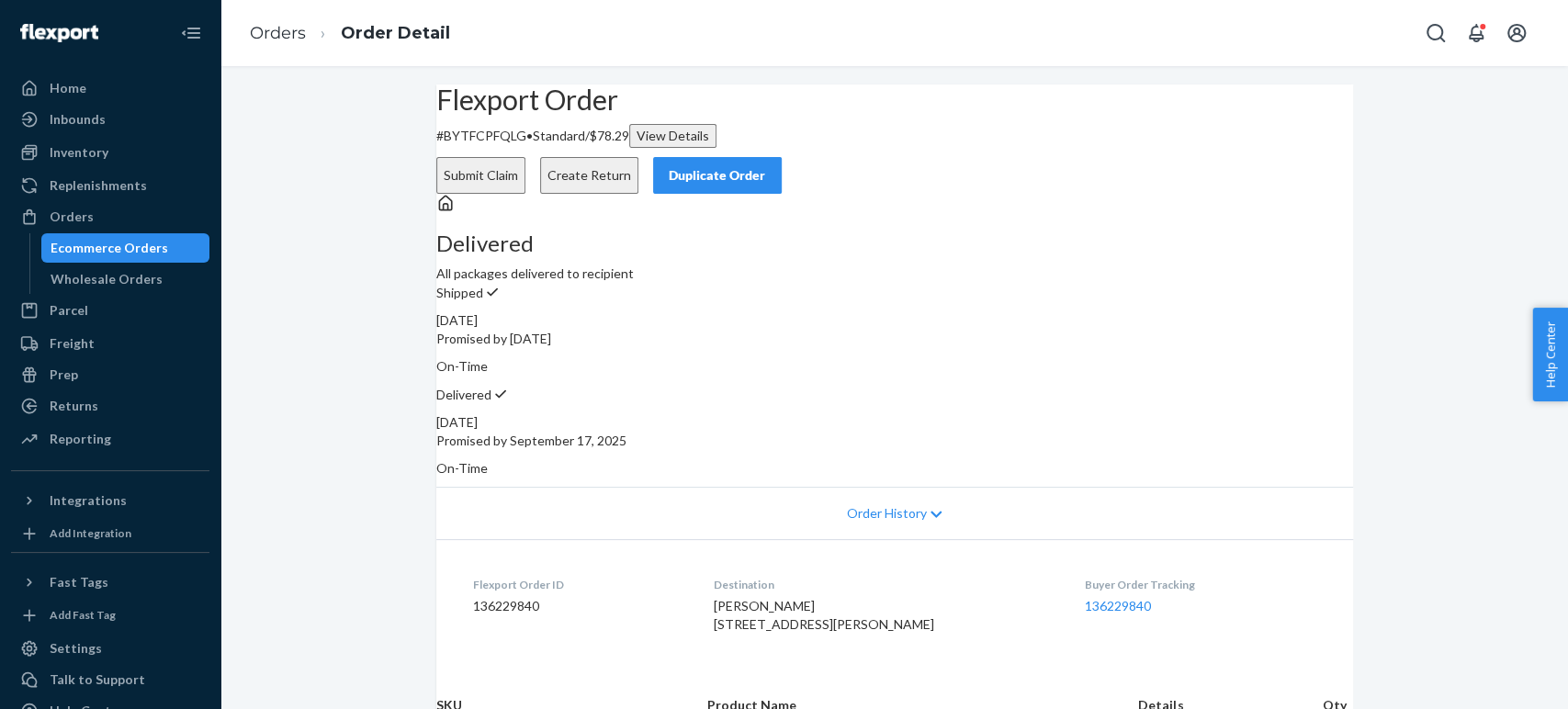
click at [639, 157] on button "Create Return" at bounding box center [589, 176] width 98 height 37
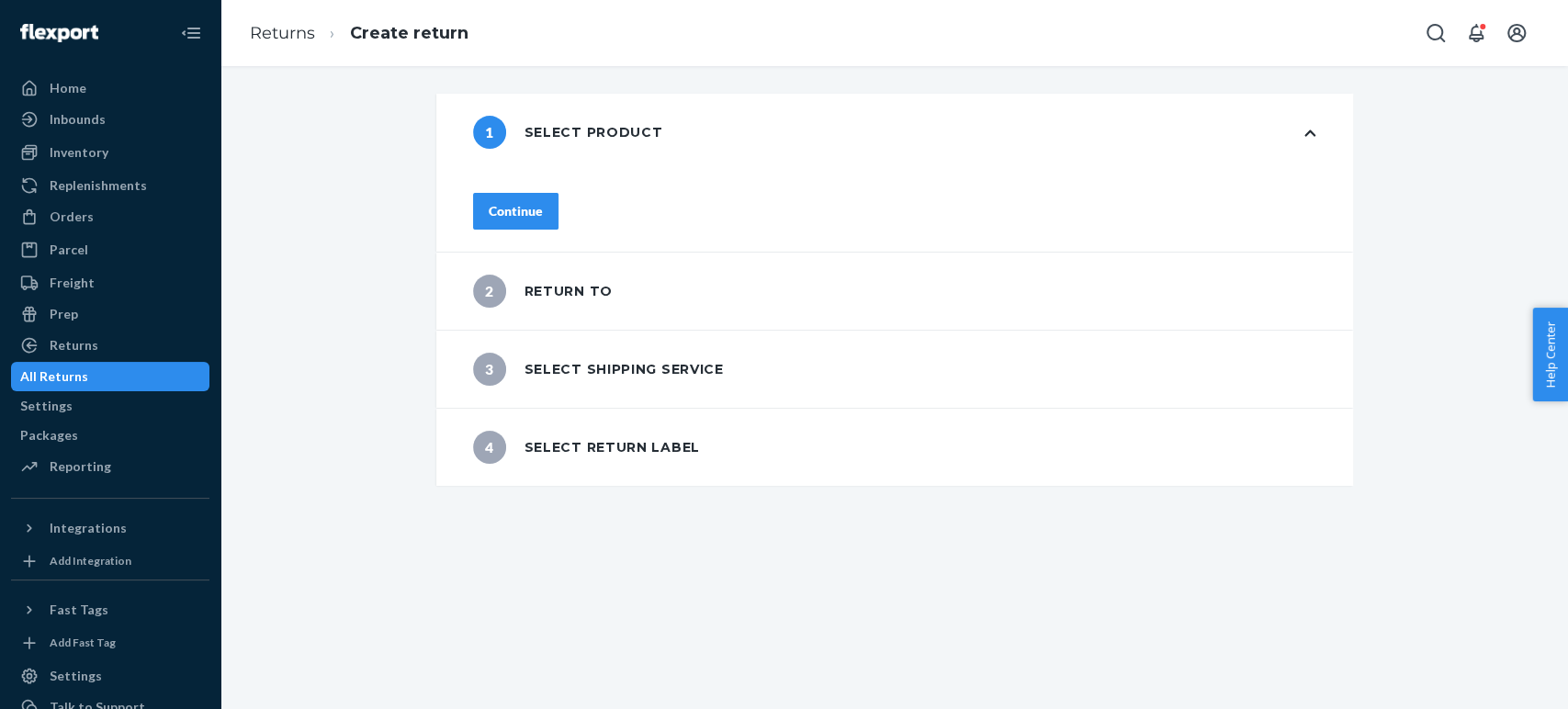
click at [559, 193] on button "Continue" at bounding box center [515, 211] width 85 height 37
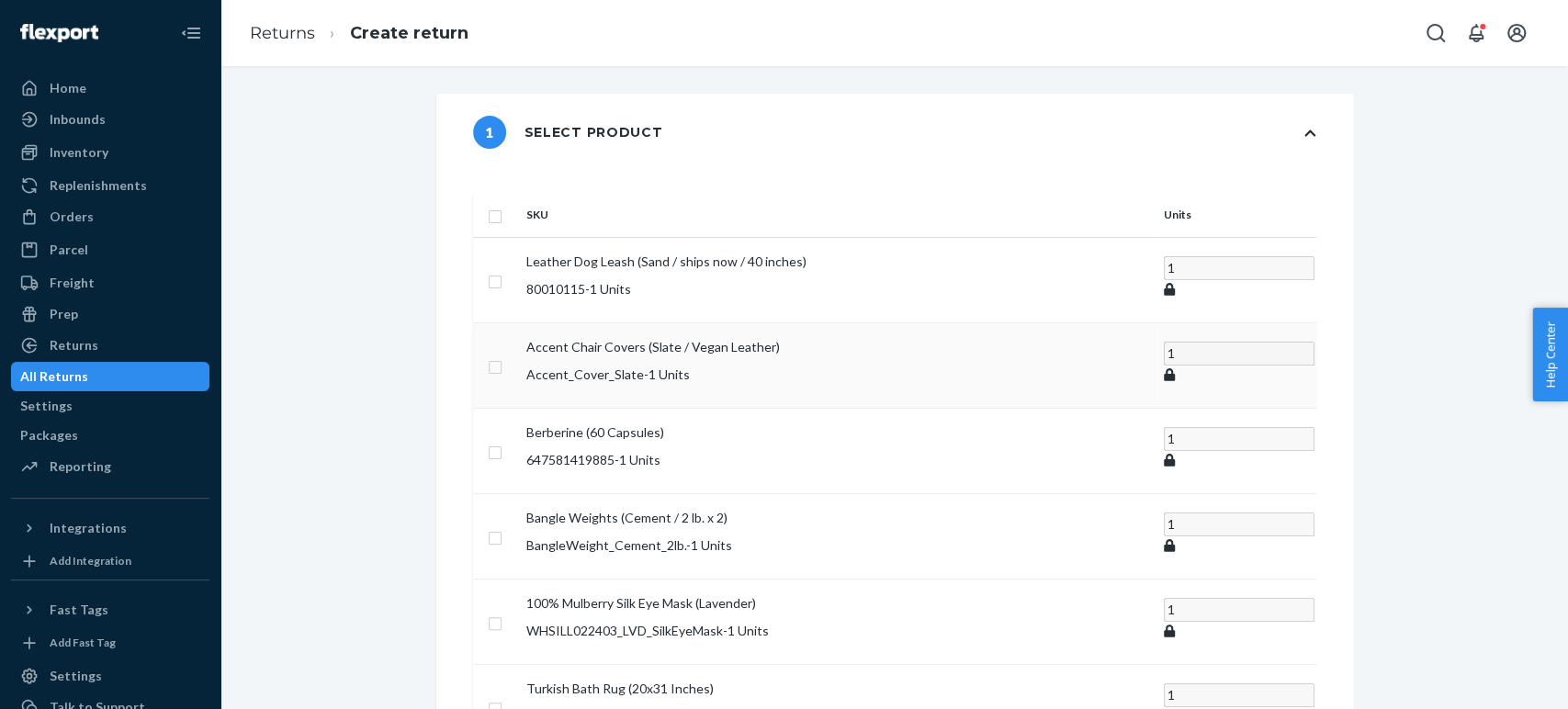
click at [503, 355] on input "checkbox" at bounding box center [495, 365] width 15 height 20
checkbox input "false"
drag, startPoint x: 61, startPoint y: 216, endPoint x: 406, endPoint y: 270, distance: 349.2
click at [61, 216] on div "Orders" at bounding box center [71, 216] width 44 height 19
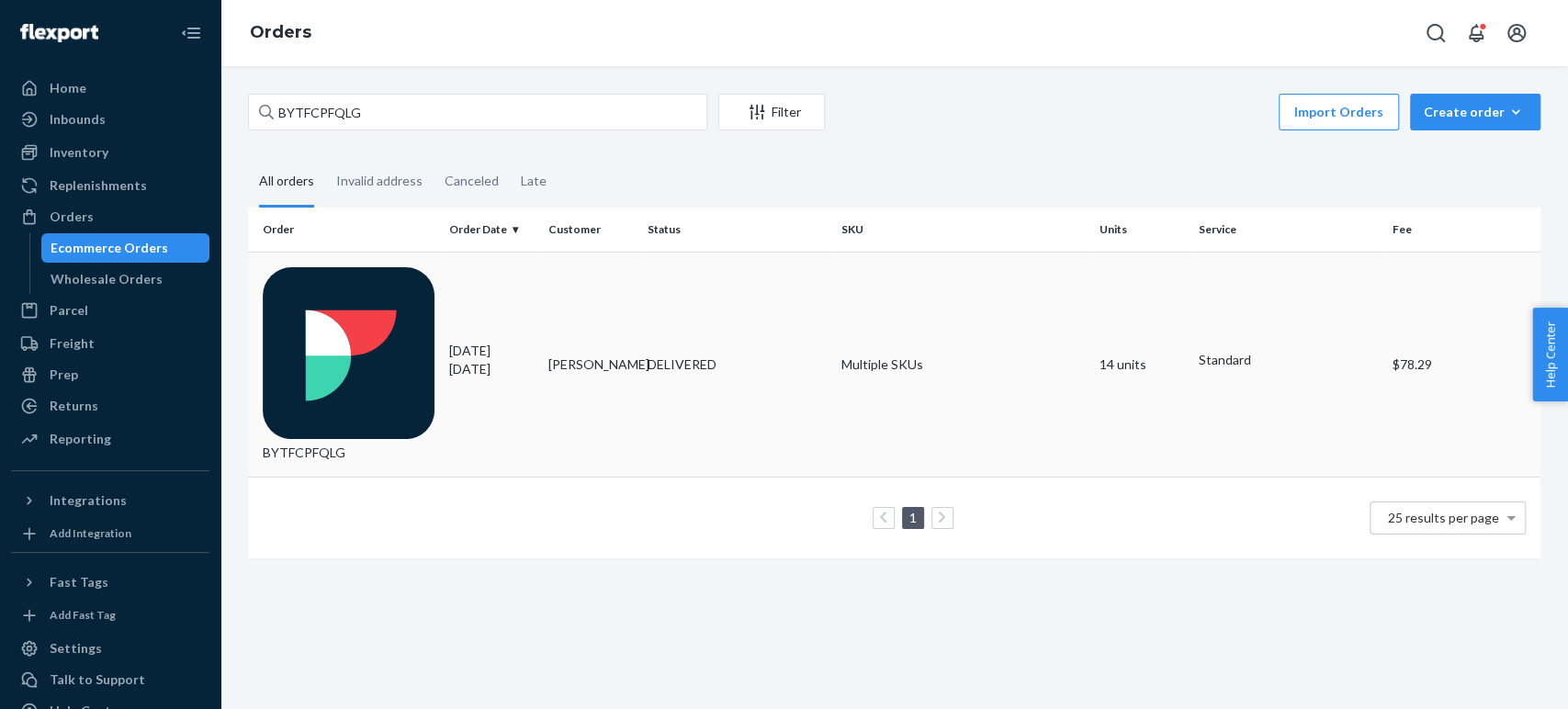
click at [394, 292] on div "BYTFCPFQLG" at bounding box center [349, 364] width 172 height 195
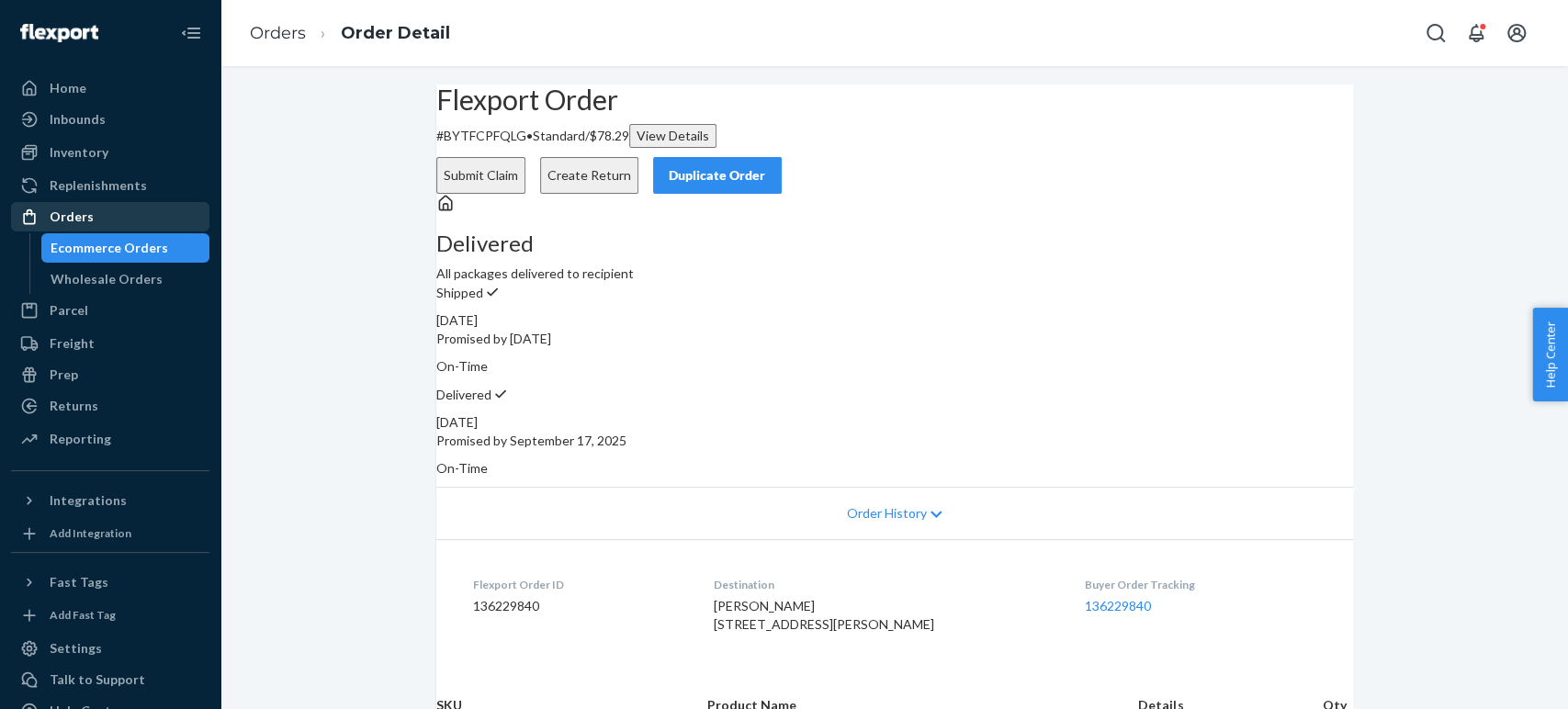
click at [90, 213] on div "Orders" at bounding box center [110, 217] width 195 height 25
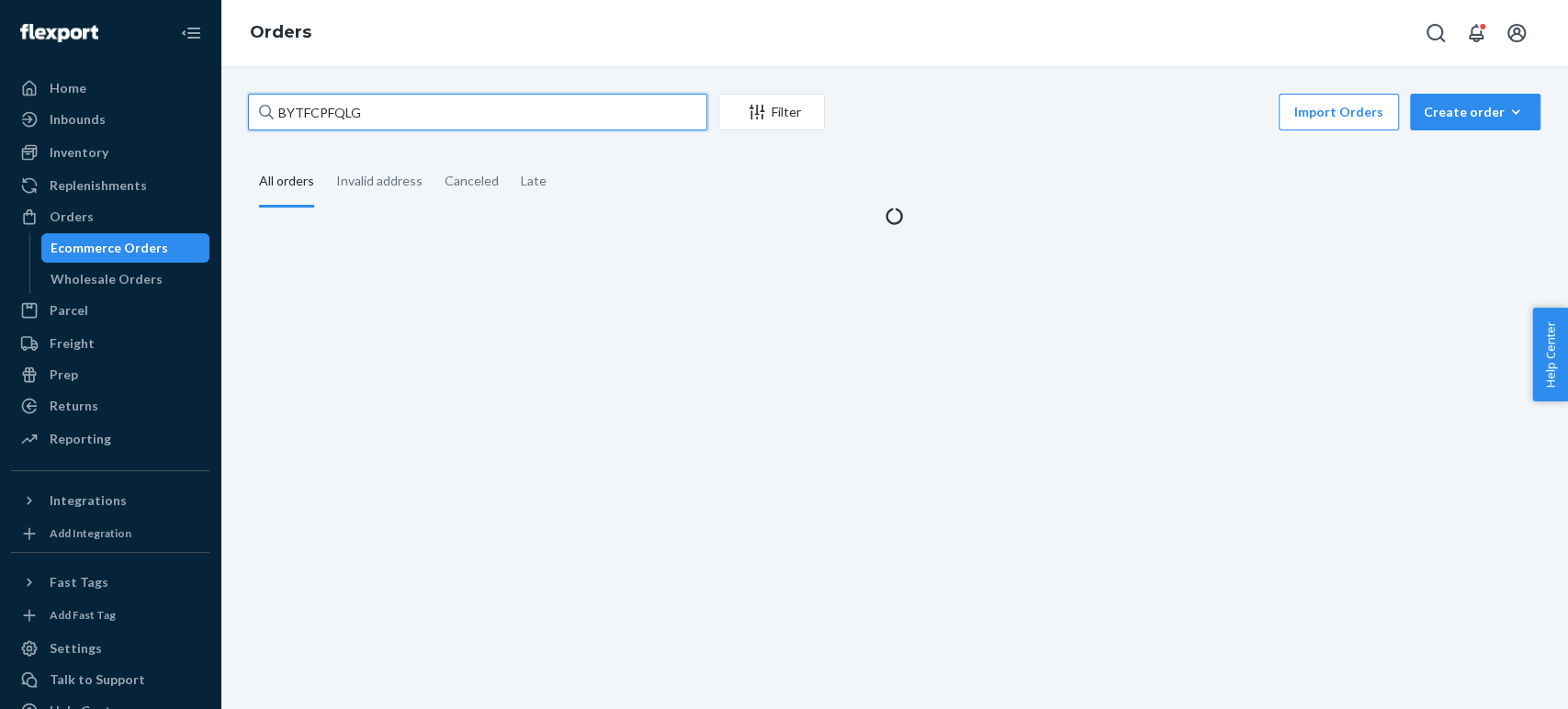
click at [368, 118] on input "BYTFCPFQLG" at bounding box center [478, 112] width 460 height 37
paste input "7309800"
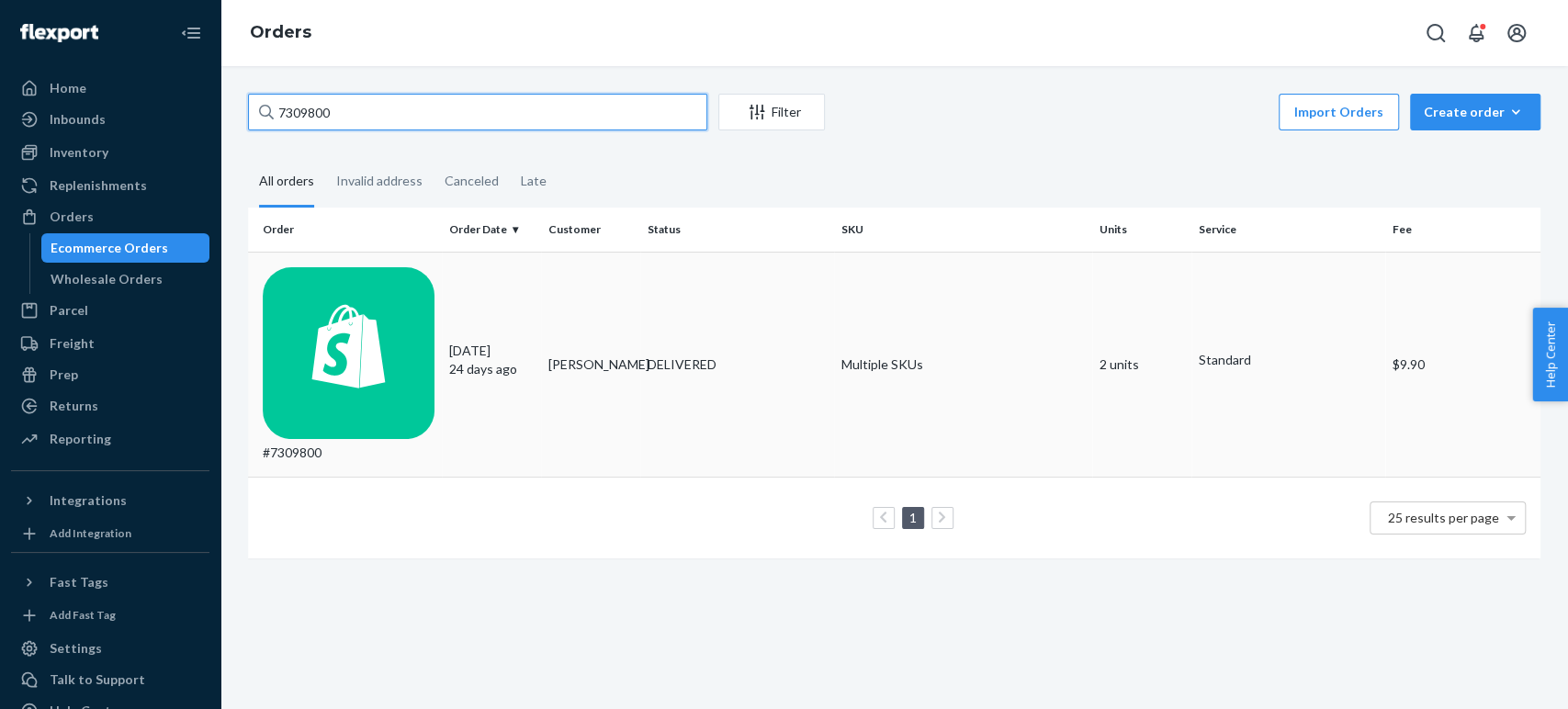
type input "7309800"
click at [400, 291] on div "#7309800" at bounding box center [349, 364] width 172 height 195
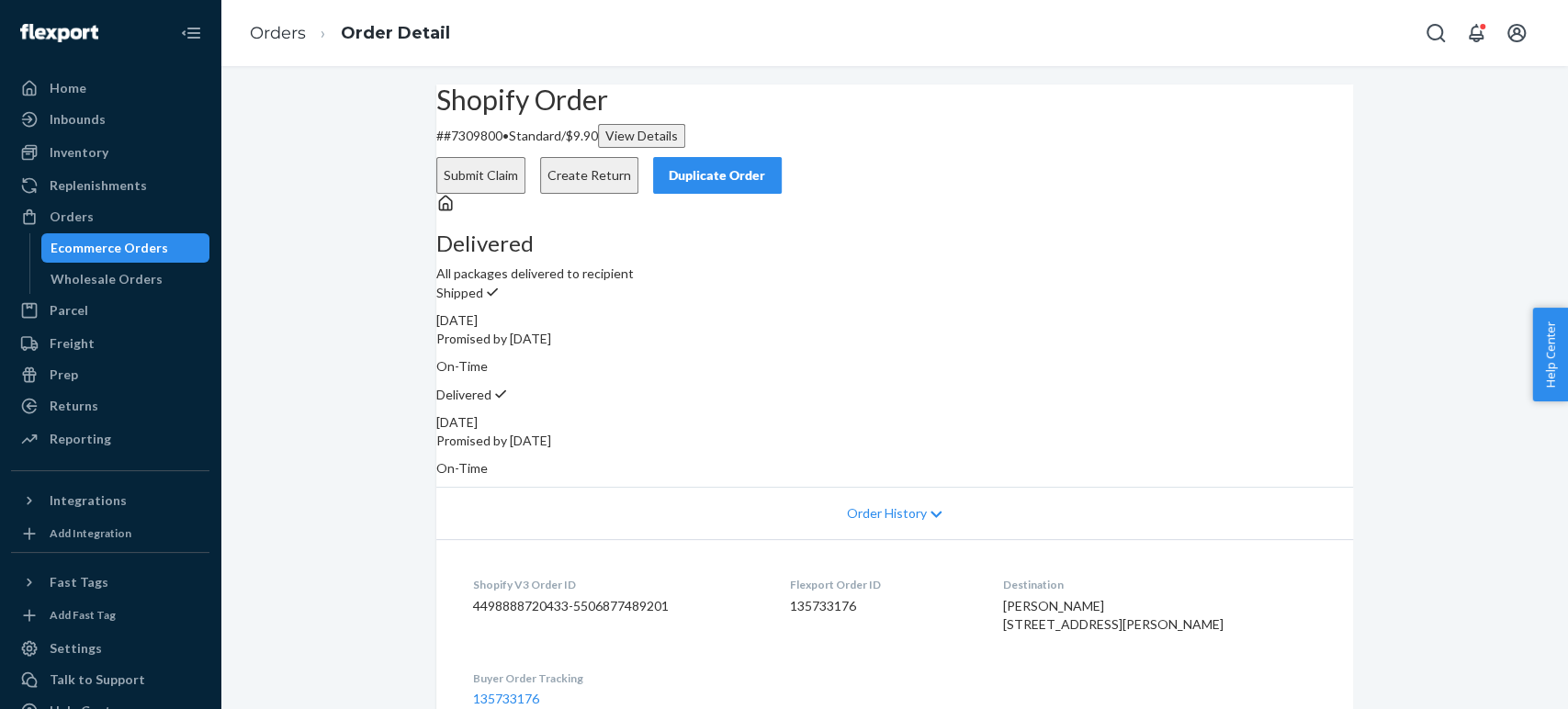
click at [639, 157] on button "Create Return" at bounding box center [589, 176] width 98 height 37
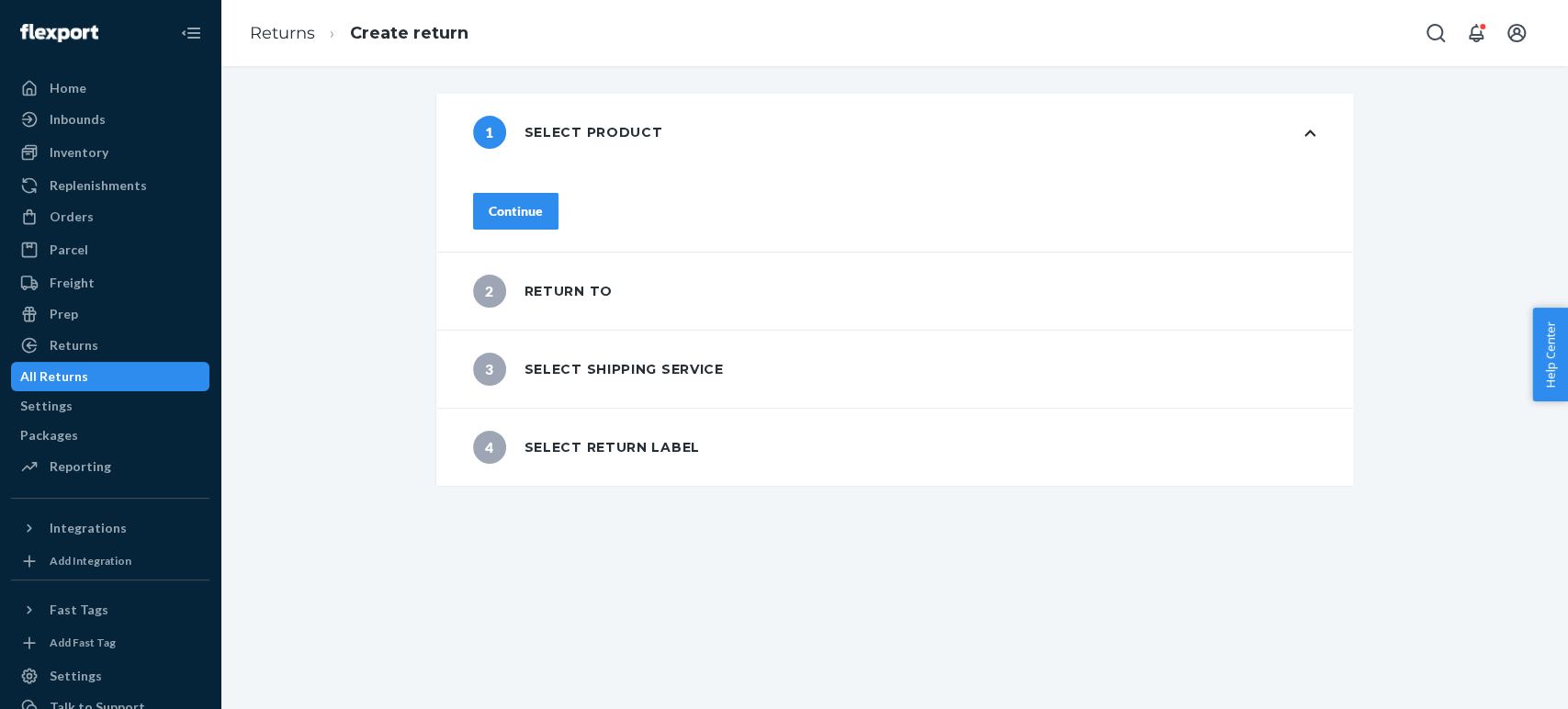
click at [548, 193] on button "Continue" at bounding box center [515, 211] width 85 height 37
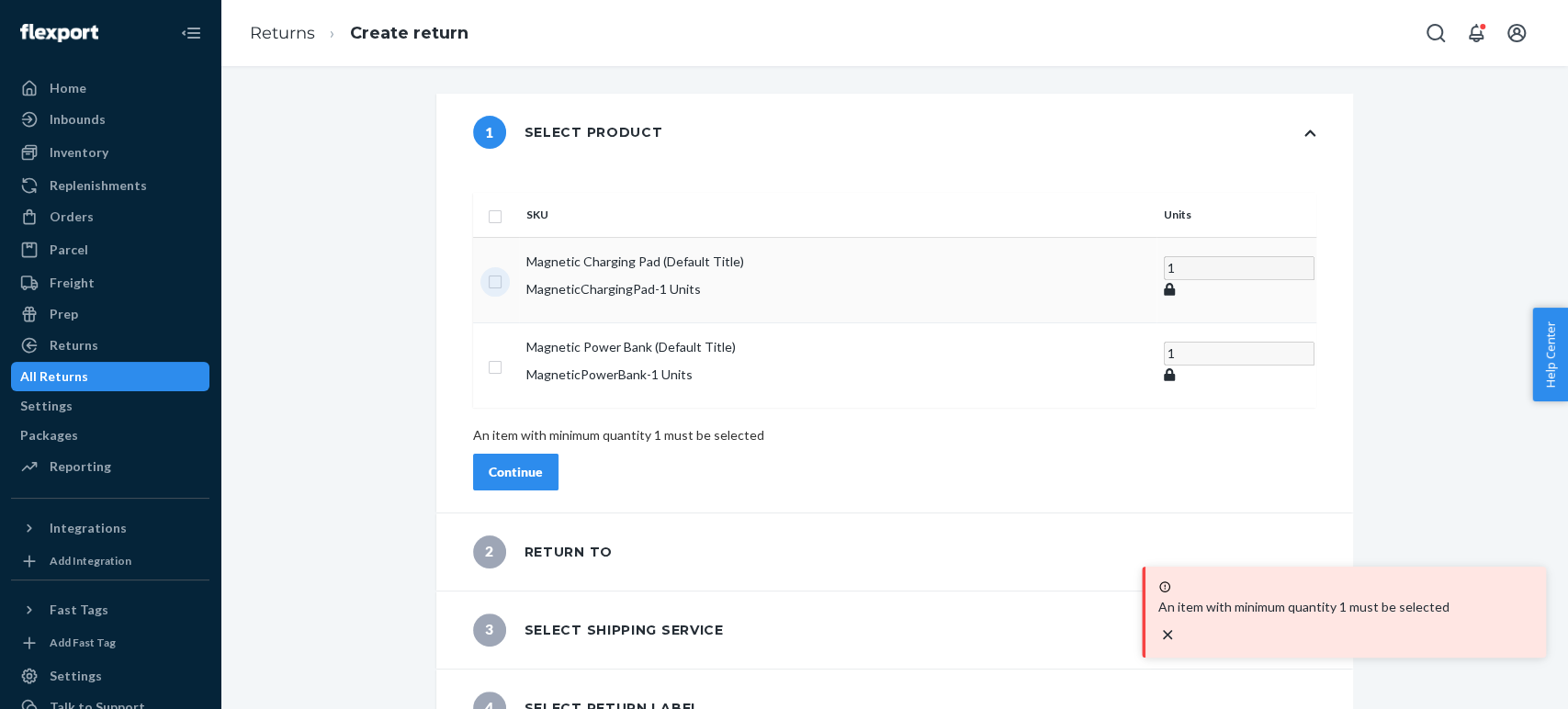
click at [503, 270] on input "checkbox" at bounding box center [495, 280] width 15 height 20
checkbox input "true"
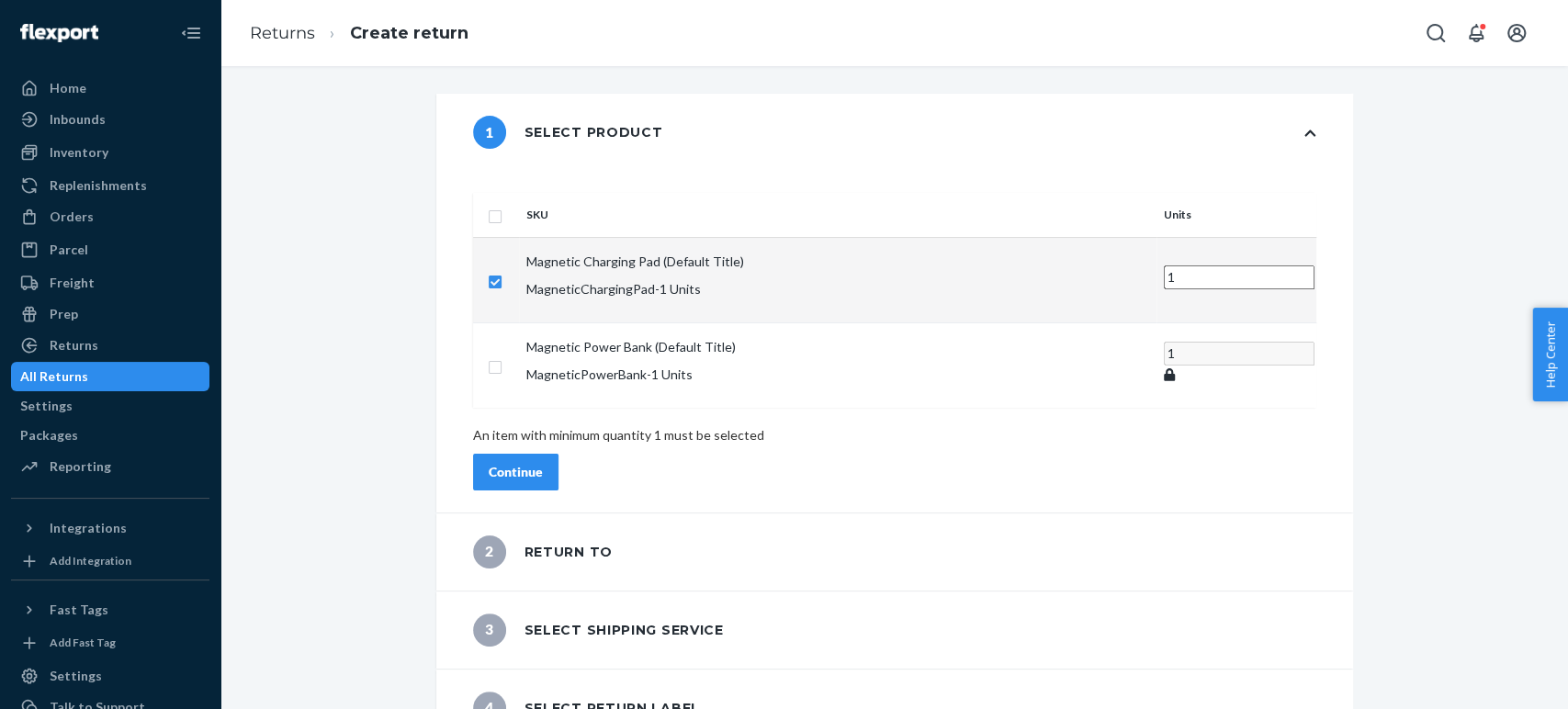
click at [540, 463] on div "Continue" at bounding box center [515, 471] width 54 height 19
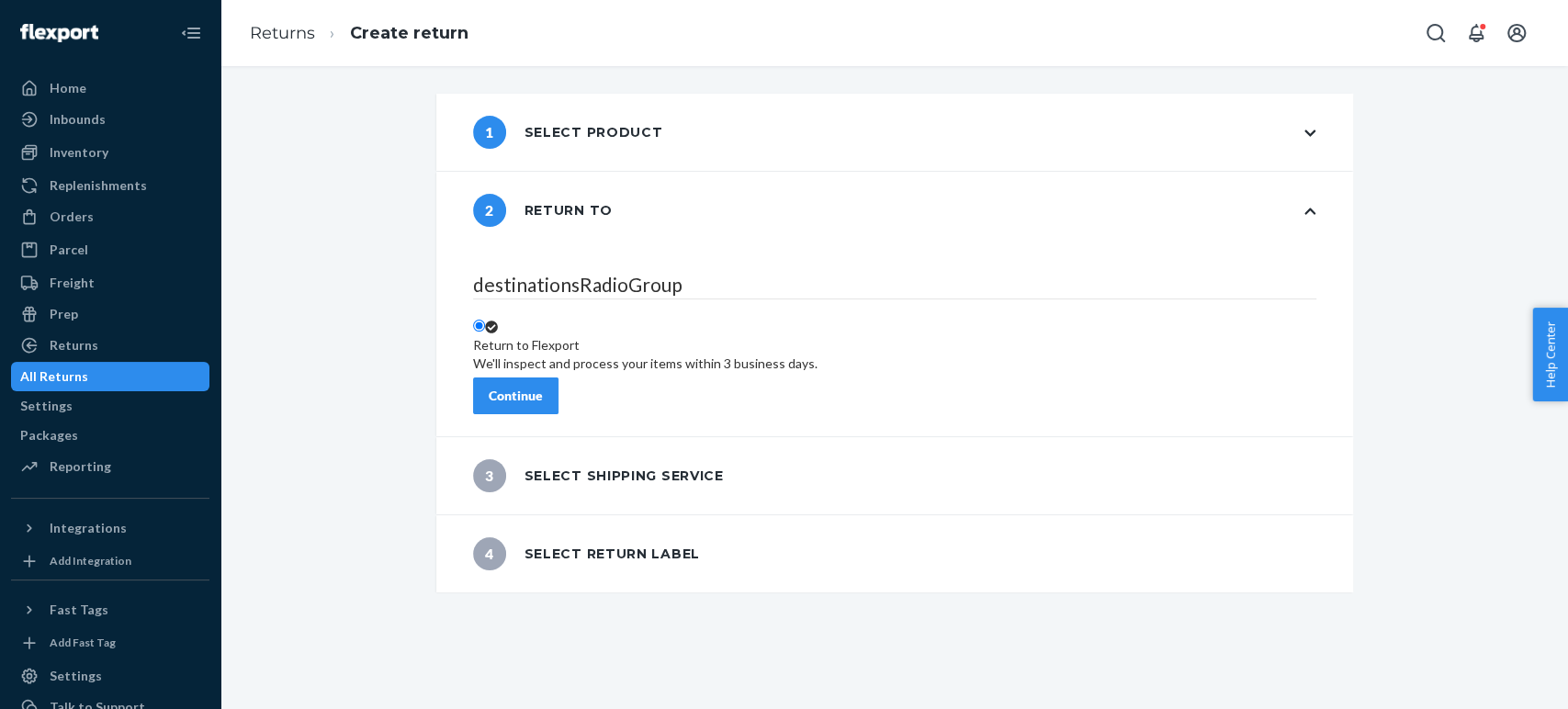
click at [543, 386] on div "Continue" at bounding box center [515, 395] width 54 height 19
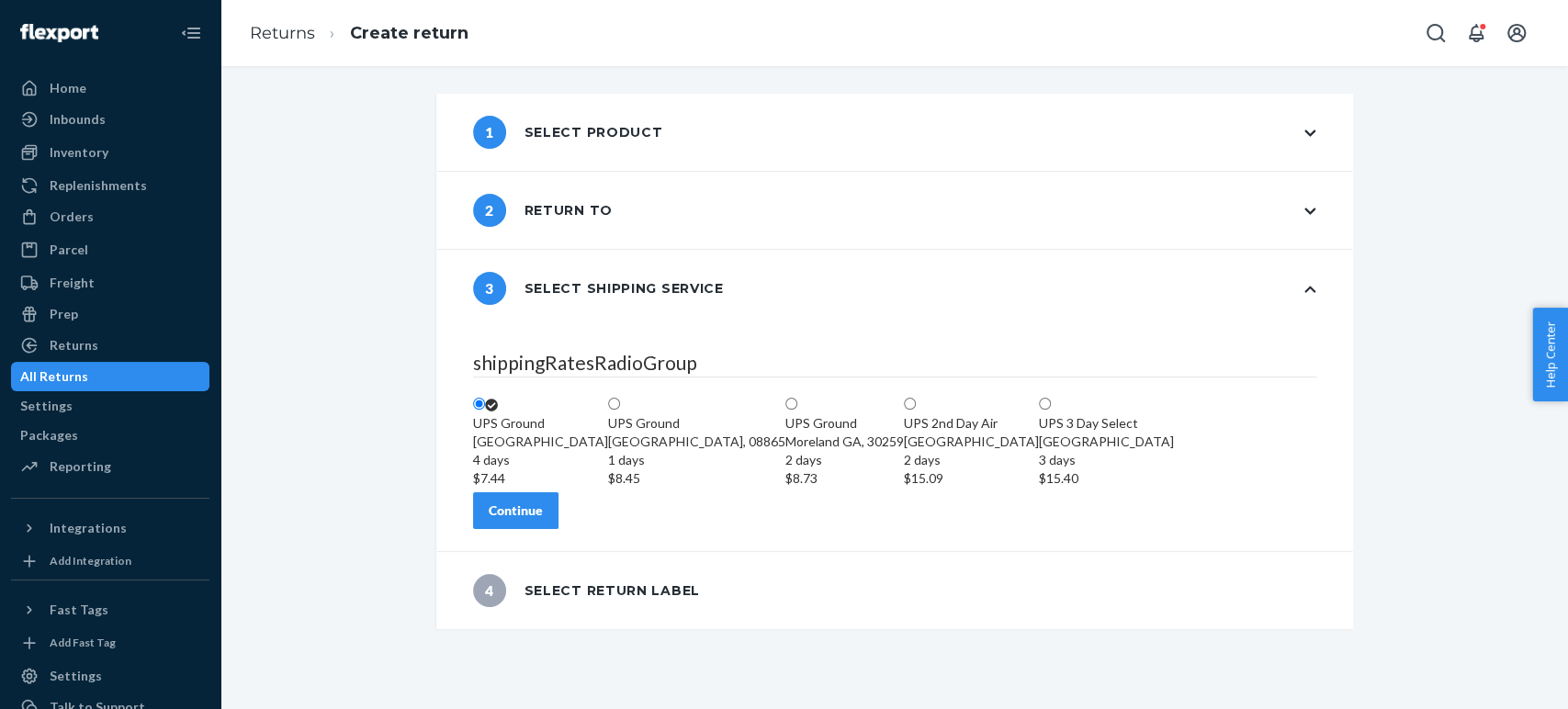
scroll to position [25, 0]
click at [543, 520] on div "Continue" at bounding box center [515, 510] width 54 height 19
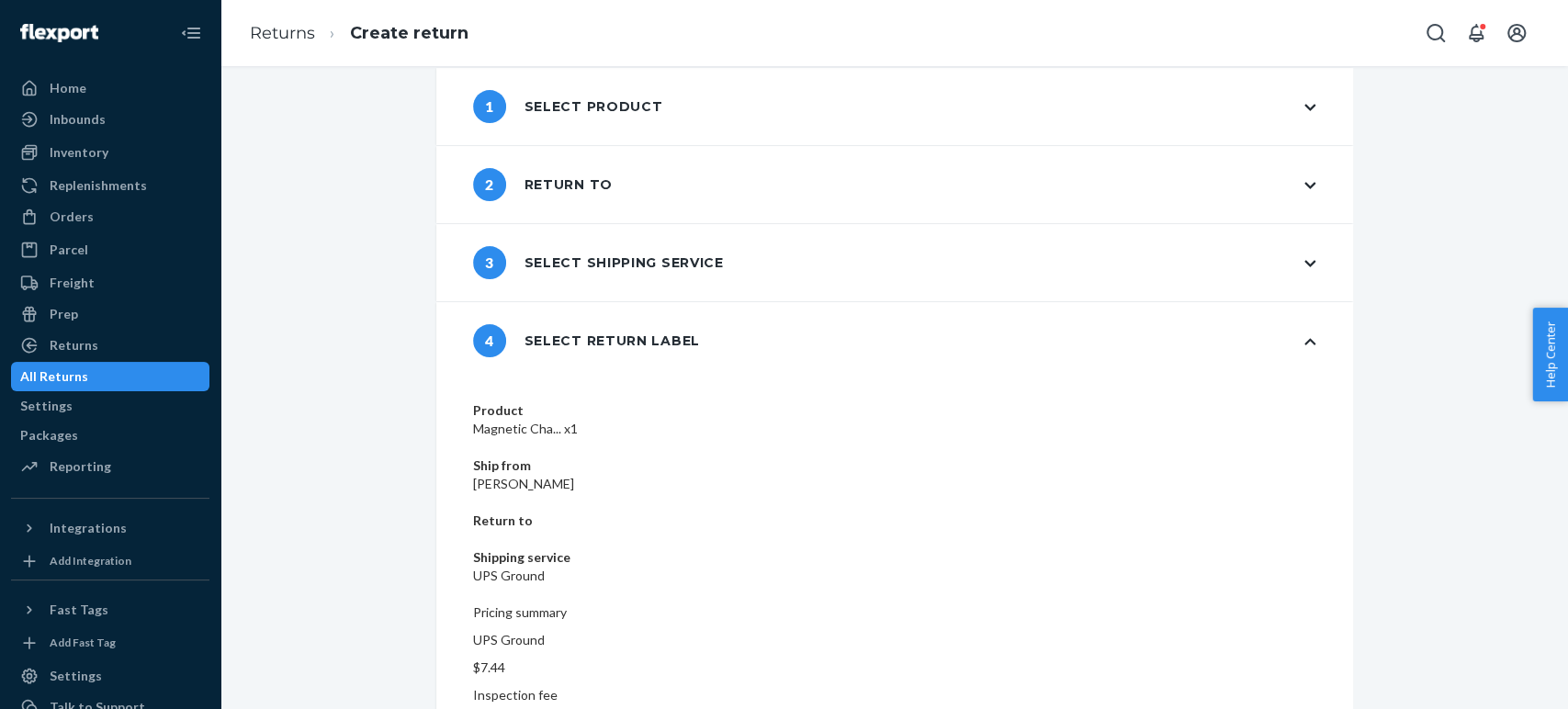
scroll to position [38, 0]
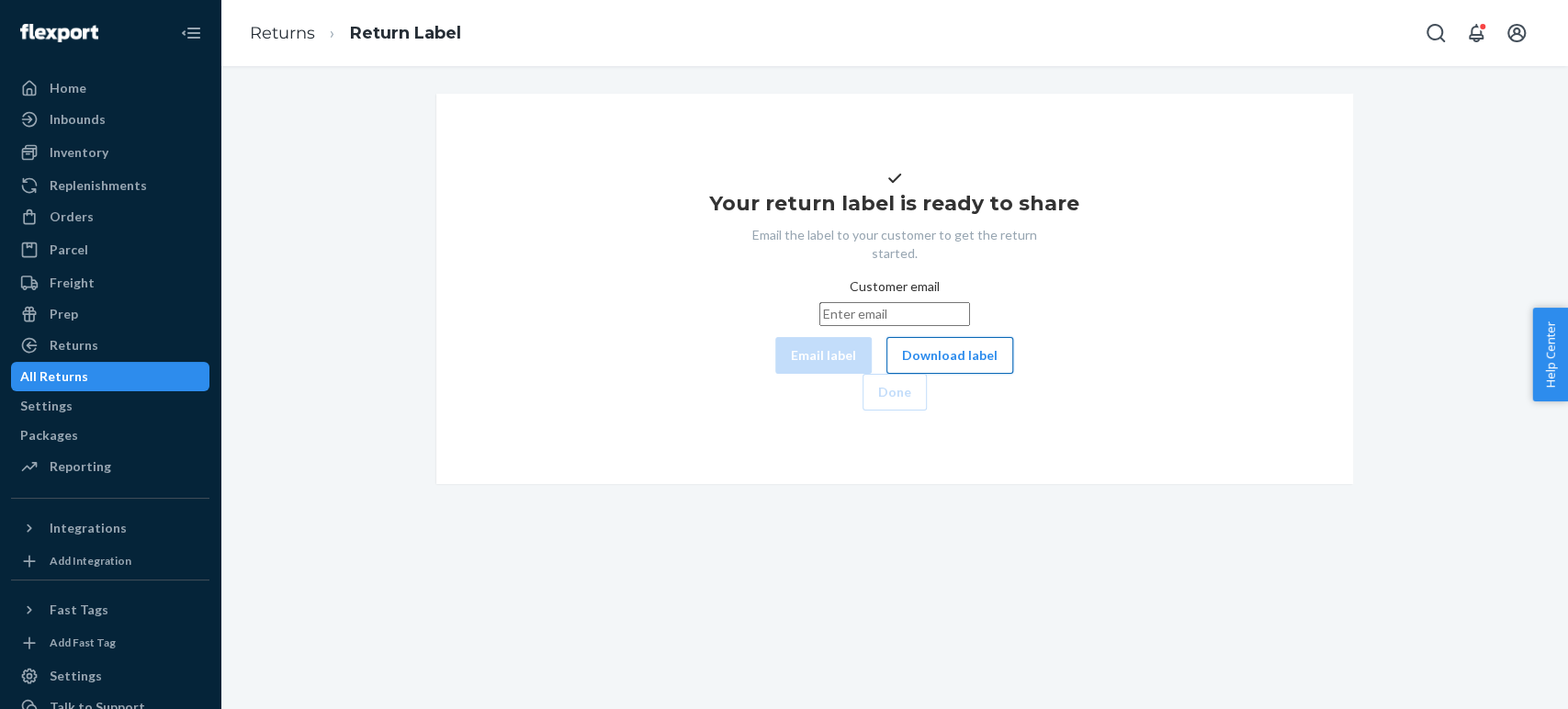
click at [886, 374] on button "Download label" at bounding box center [950, 356] width 127 height 37
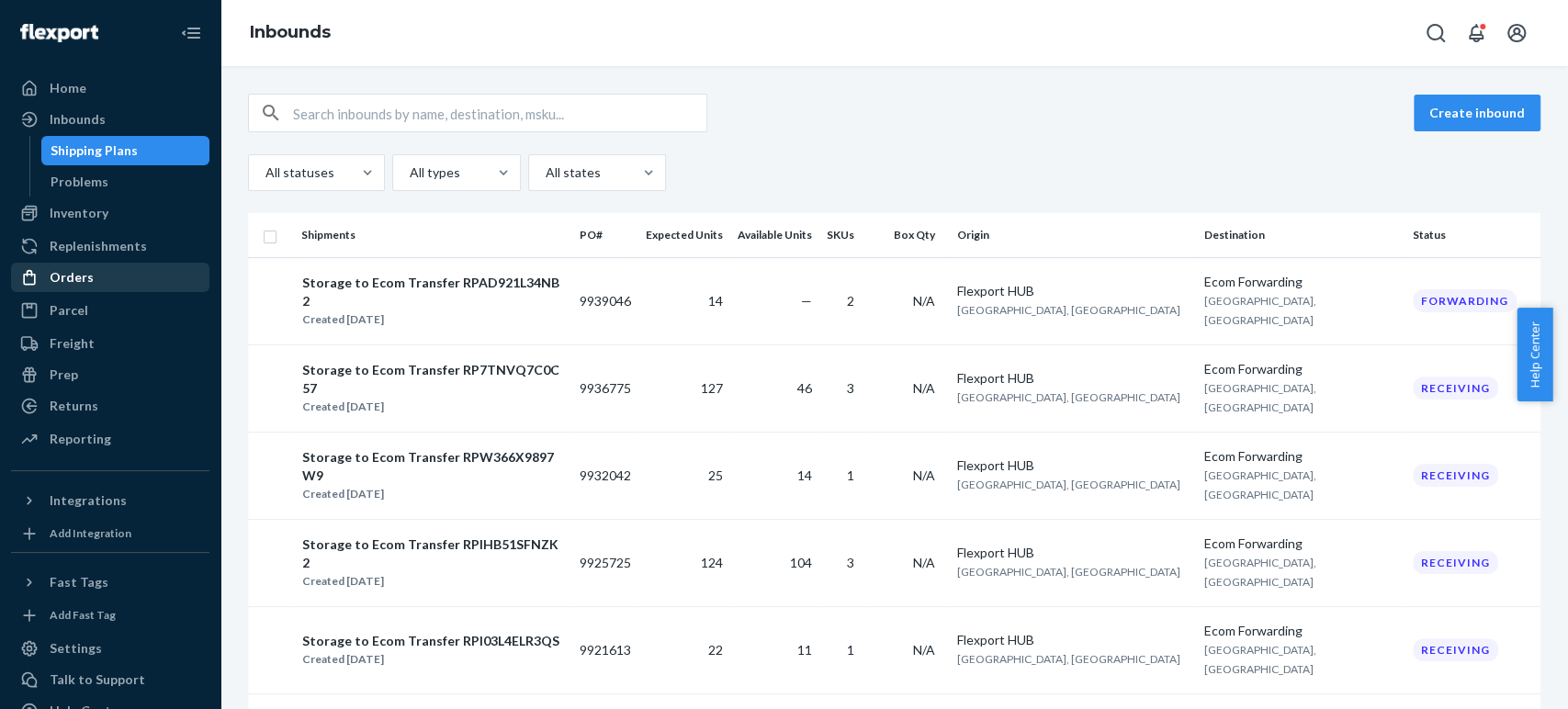
click at [80, 274] on div "Orders" at bounding box center [71, 277] width 44 height 19
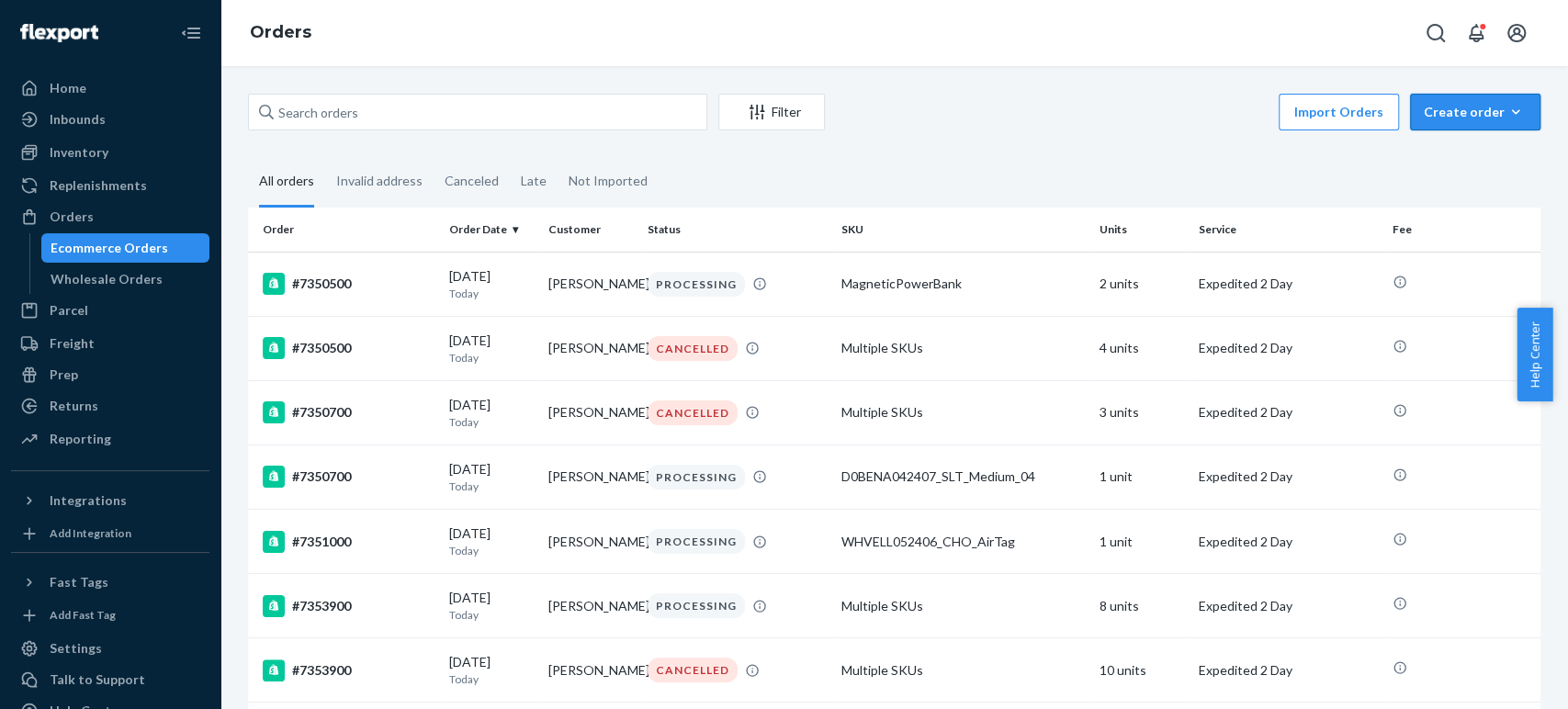
click at [1428, 120] on div "Create order" at bounding box center [1475, 111] width 103 height 19
click at [1461, 151] on span "Ecommerce order" at bounding box center [1486, 155] width 113 height 13
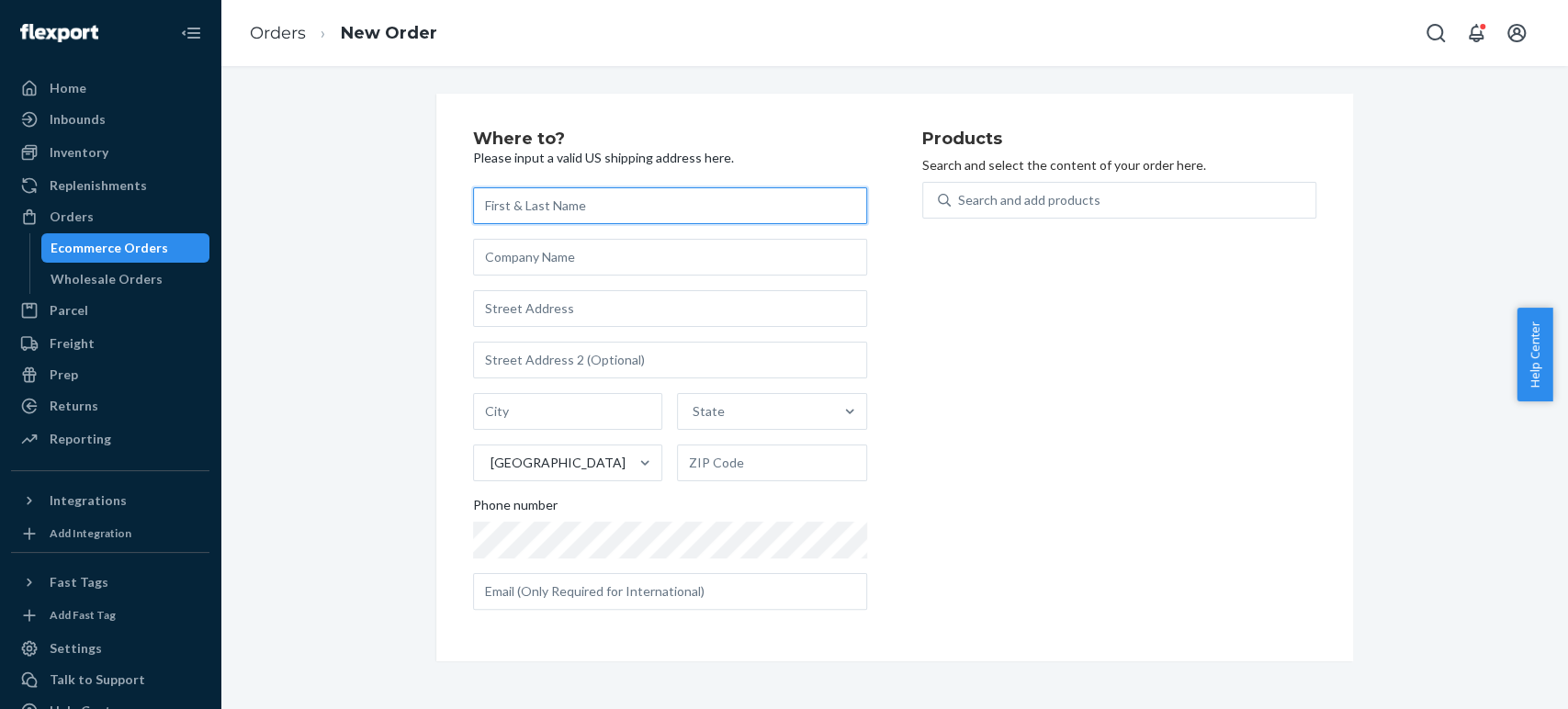
paste input "[PERSON_NAME]"
type input "[PERSON_NAME]"
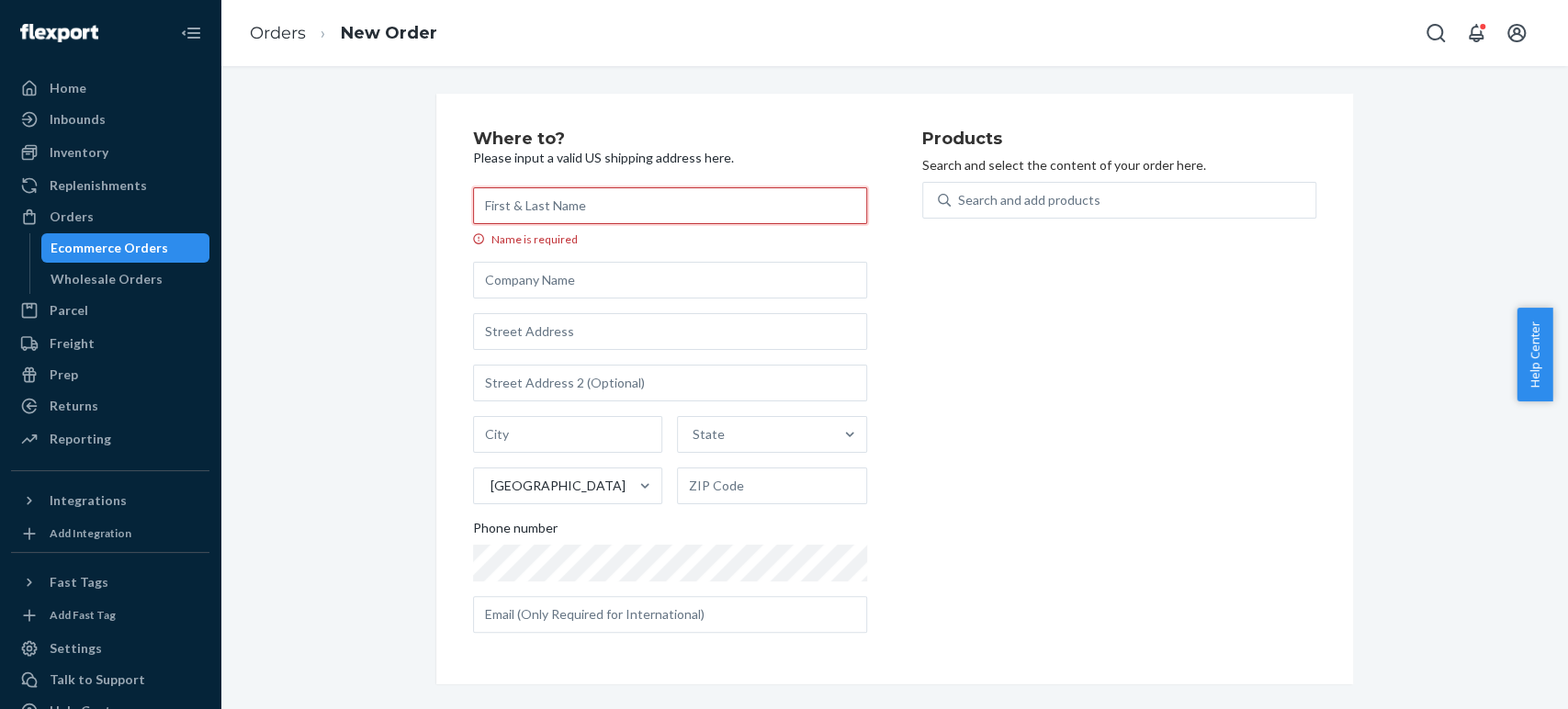
paste input "[PERSON_NAME]"
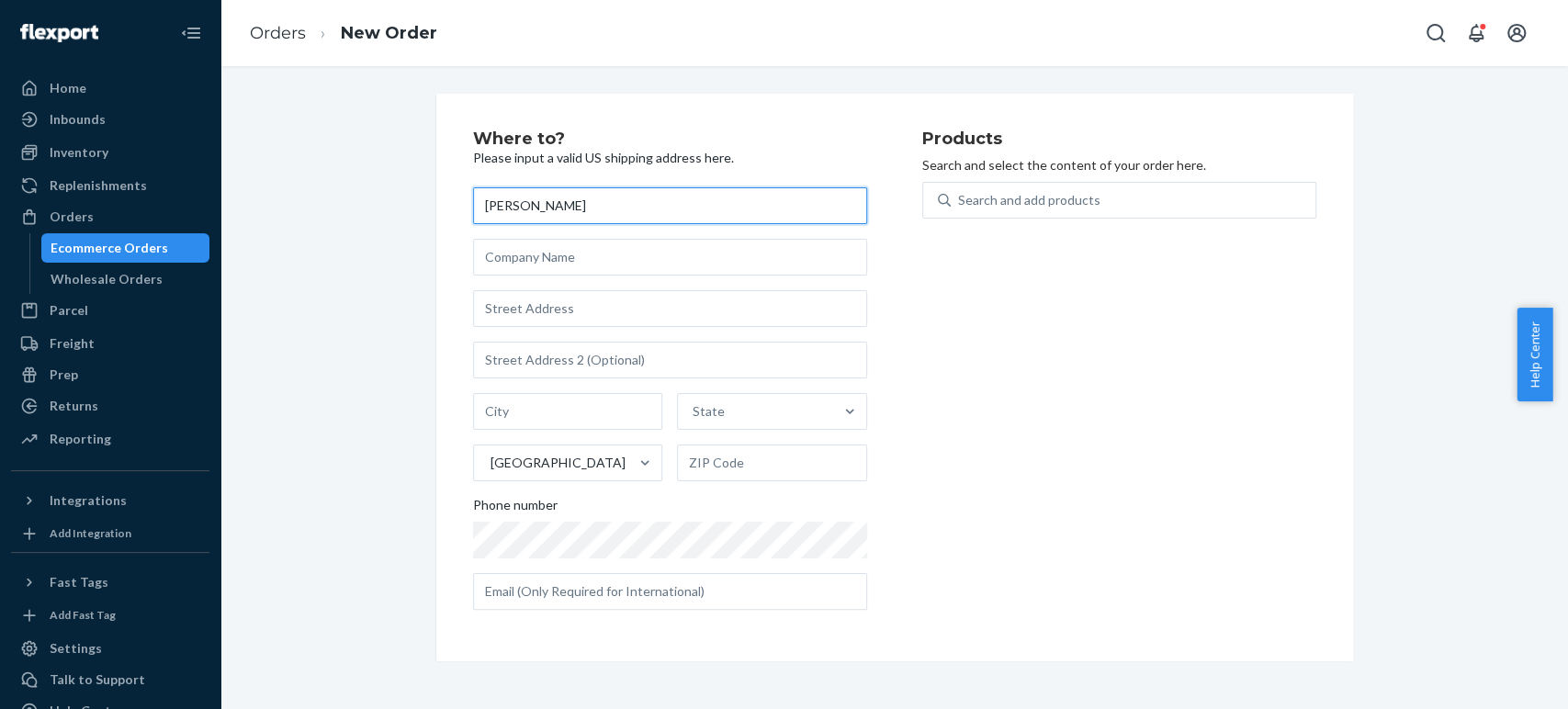
type input "[PERSON_NAME]"
click at [994, 340] on div "Products Search and select the content of your order here. Search and add produ…" at bounding box center [1119, 377] width 394 height 494
click at [1020, 533] on div "Products Search and select the content of your order here. Search and add produ…" at bounding box center [1119, 377] width 394 height 494
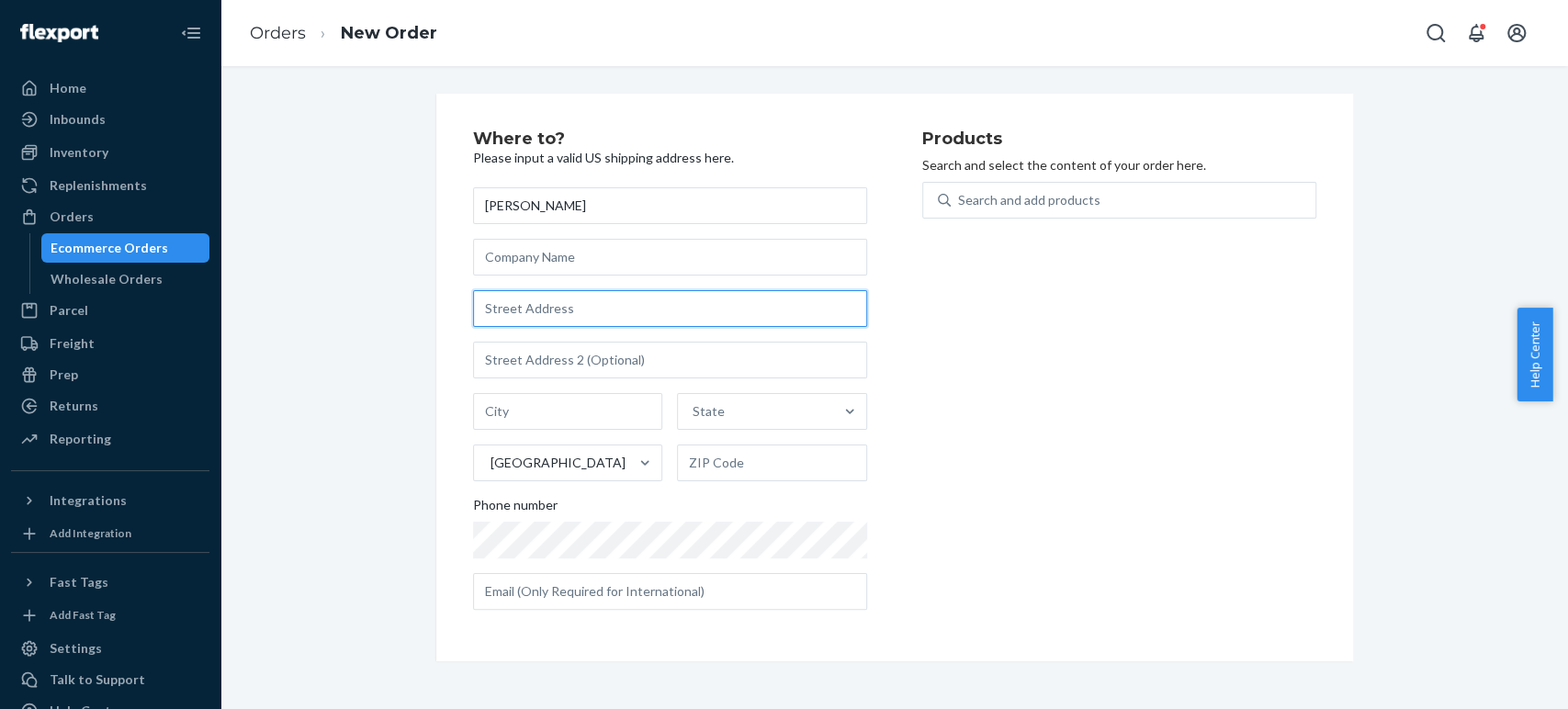
click at [510, 314] on input "text" at bounding box center [670, 309] width 394 height 37
paste input "[STREET_ADDRESS]"
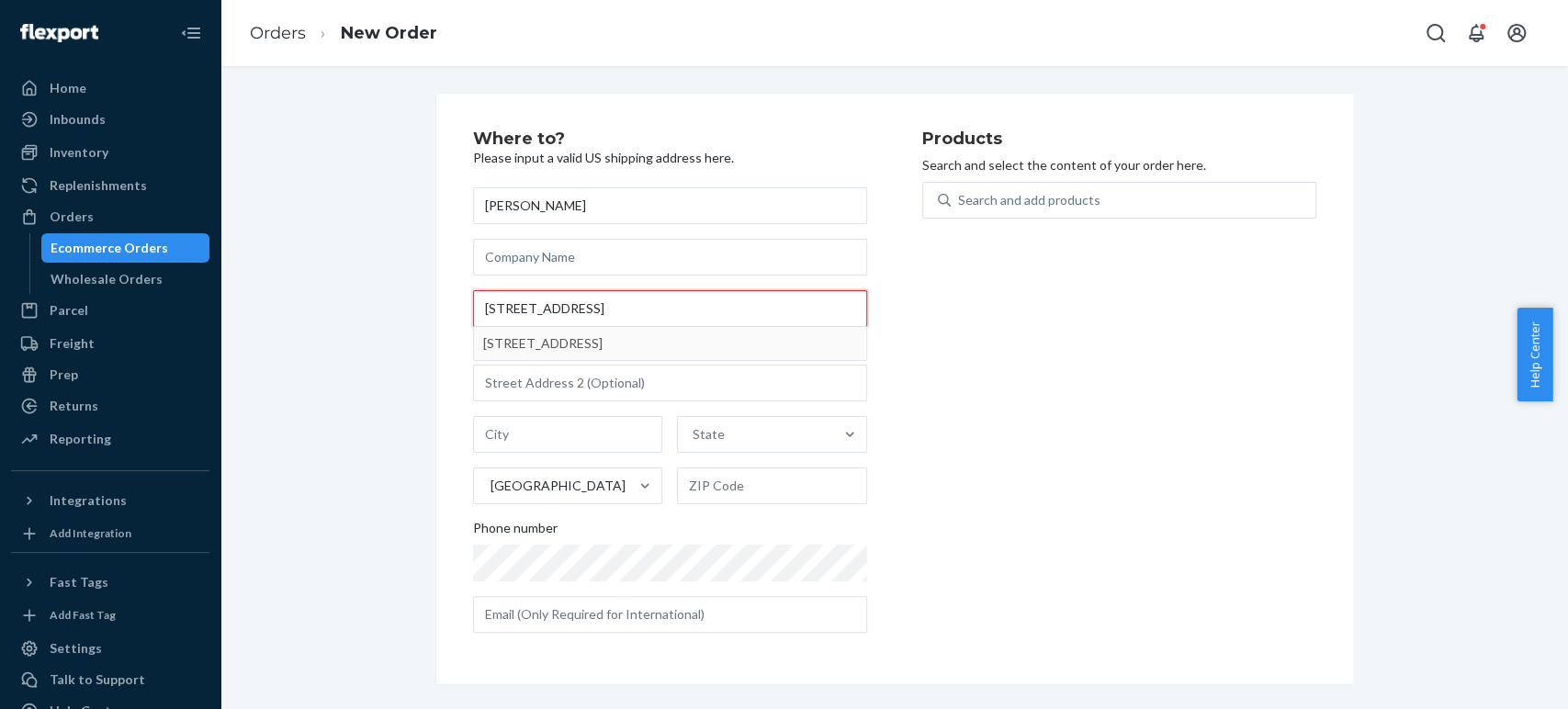
type input "[STREET_ADDRESS]"
type input "[GEOGRAPHIC_DATA]"
type input "37135"
type input "[STREET_ADDRESS][PERSON_NAME]"
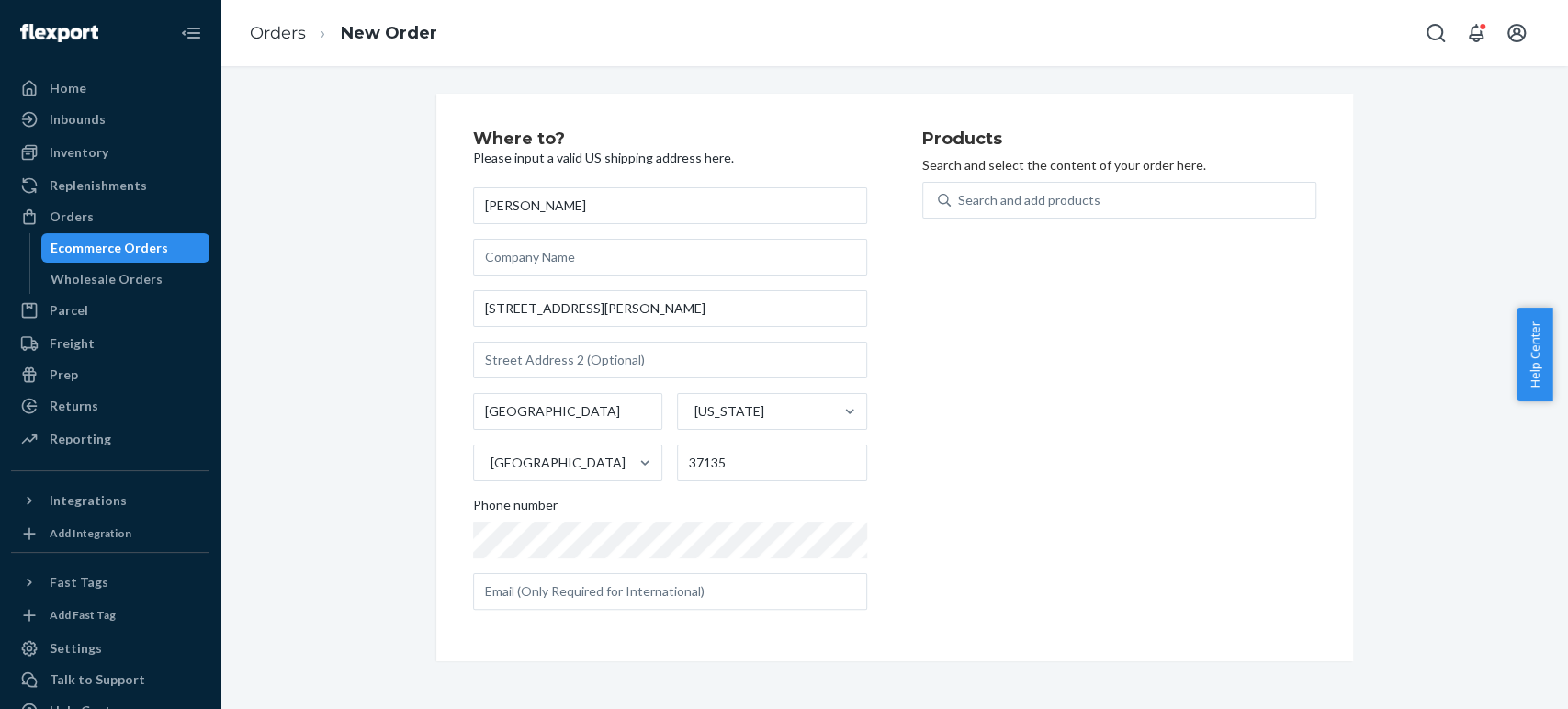
click at [970, 490] on div "Products Search and select the content of your order here. Search and add produ…" at bounding box center [1119, 377] width 394 height 494
click at [1032, 211] on div "Search and add products" at bounding box center [1133, 200] width 365 height 33
click at [960, 209] on input "0 results available. Use Up and Down to choose options, press Enter to select t…" at bounding box center [960, 199] width 2 height 19
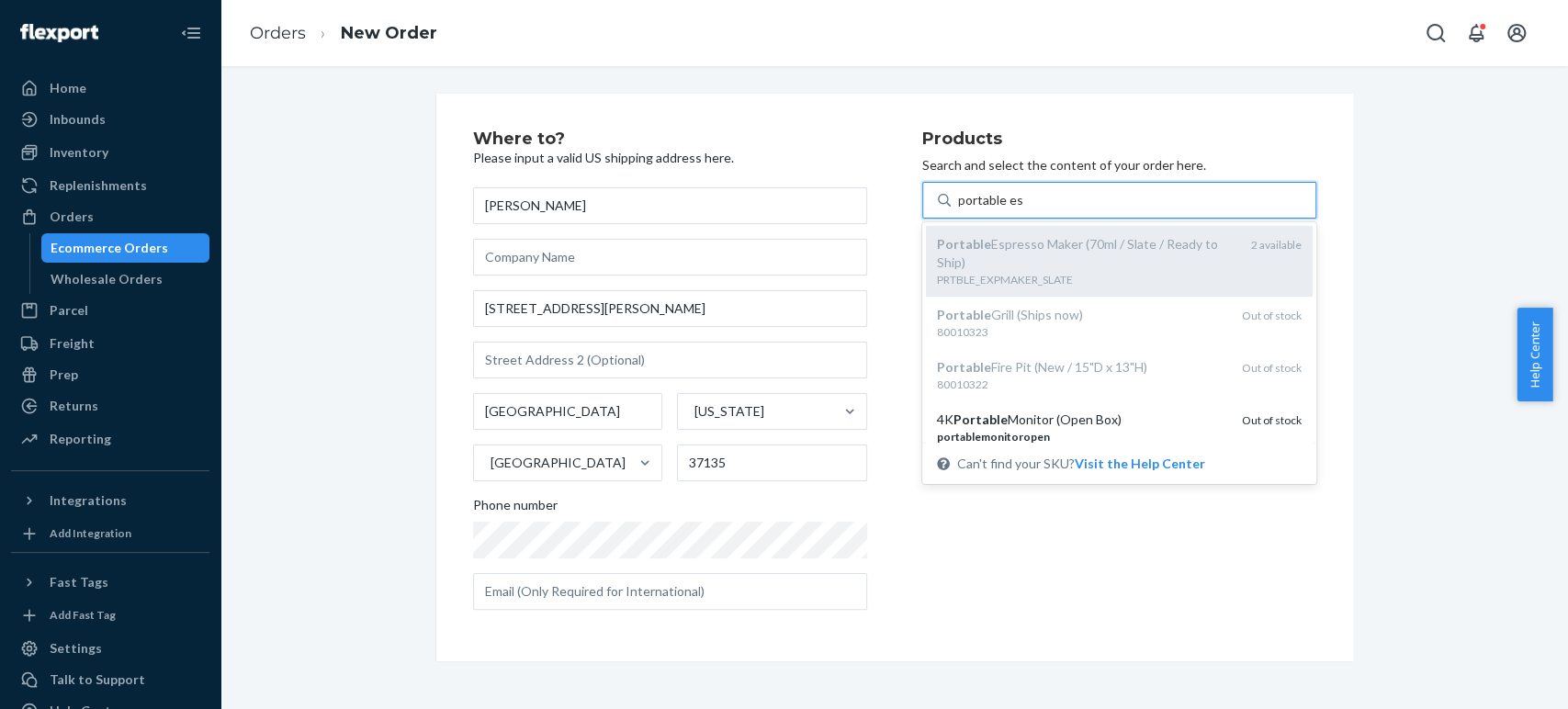
type input "portable esp"
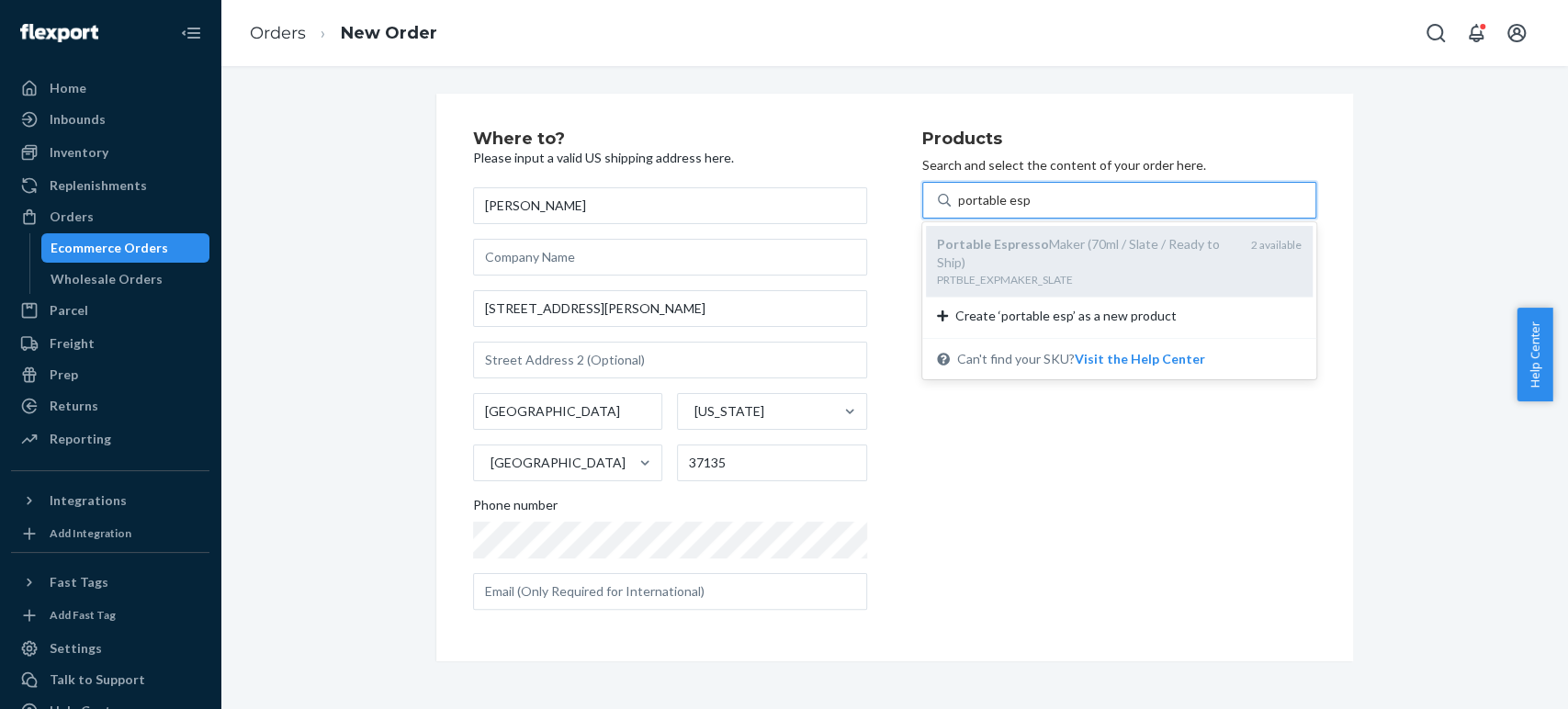
click at [1069, 246] on div "Portable Espresso Maker (70ml / Slate / Ready to Ship)" at bounding box center [1087, 253] width 299 height 37
click at [1030, 209] on input "portable esp" at bounding box center [994, 199] width 71 height 19
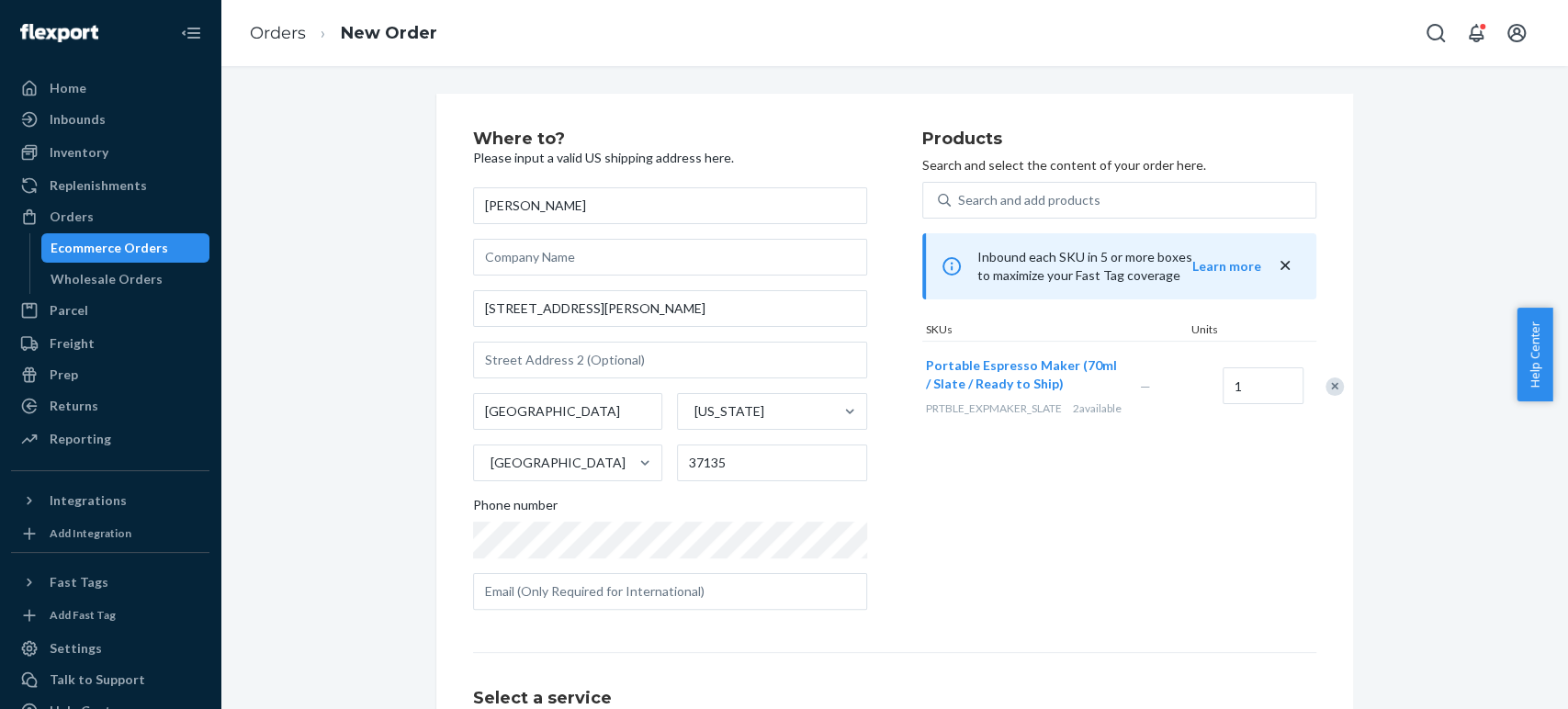
click at [1325, 396] on div "Remove Item" at bounding box center [1334, 386] width 19 height 19
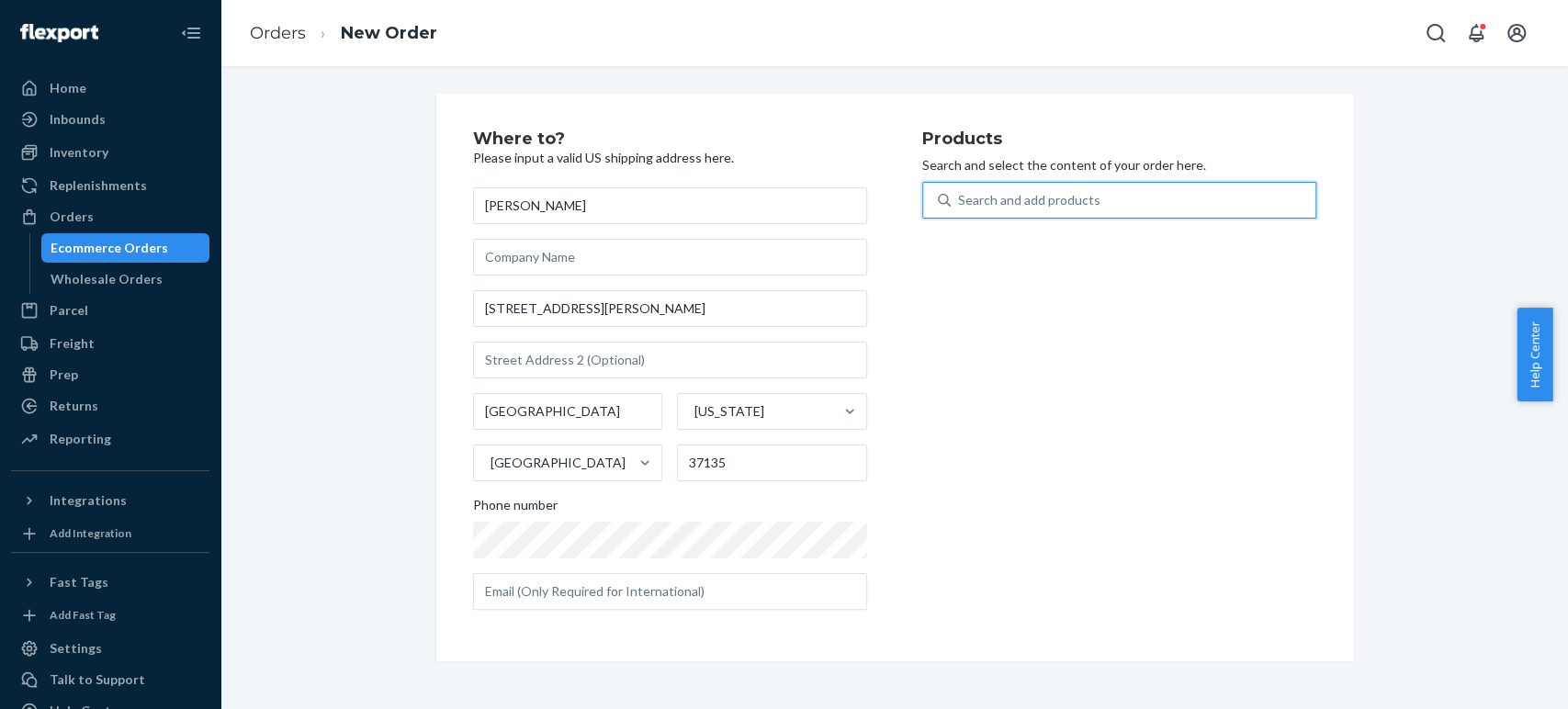
click at [982, 186] on div "Search and add products" at bounding box center [1133, 200] width 365 height 33
click at [960, 191] on input "0 results available. Use Up and Down to choose options, press Enter to select t…" at bounding box center [960, 199] width 2 height 19
type input "towel"
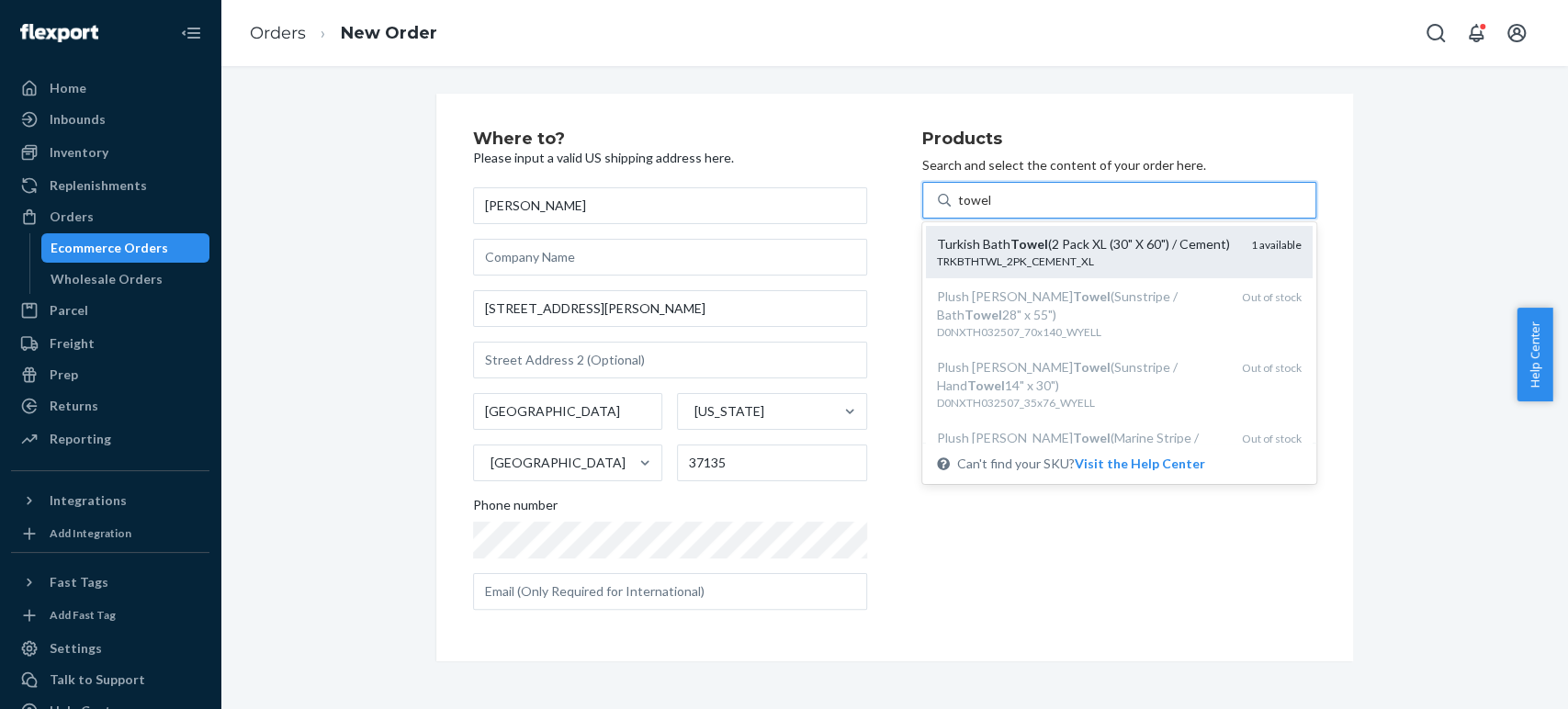
click at [993, 238] on div "Turkish Bath Towel (2 Pack XL (30" X 60") / Cement)" at bounding box center [1087, 244] width 299 height 19
click at [992, 209] on input "towel" at bounding box center [975, 199] width 34 height 19
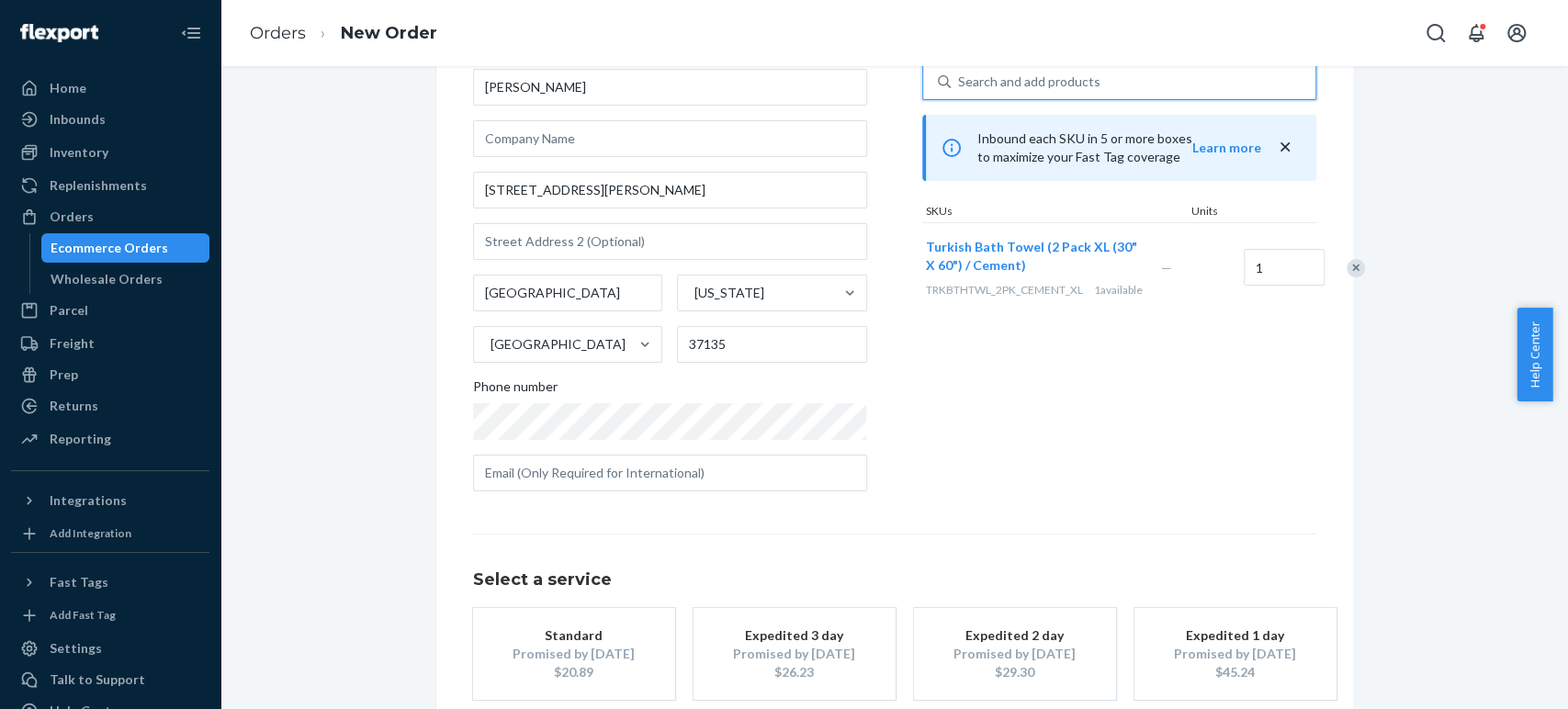
scroll to position [15, 0]
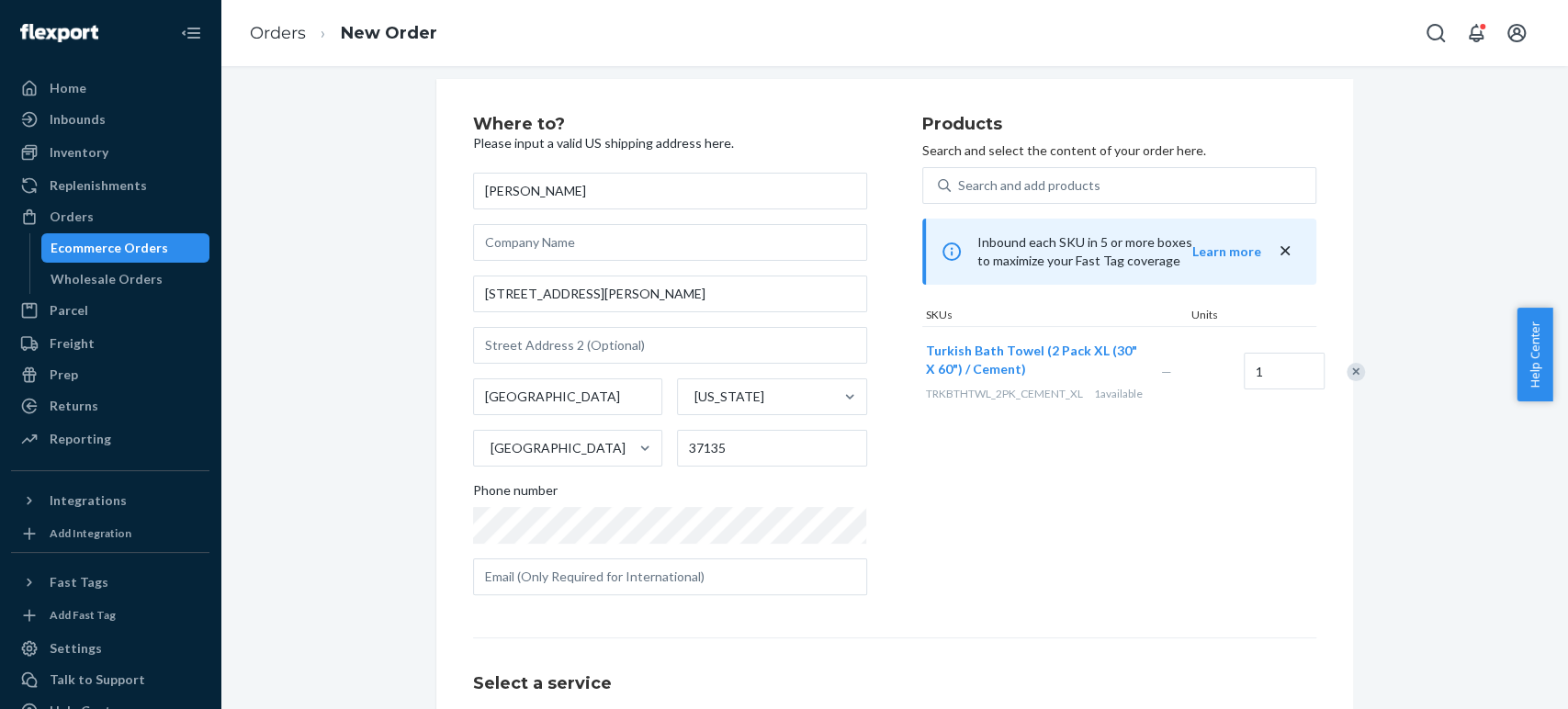
click at [1347, 374] on div "Remove Item" at bounding box center [1356, 372] width 19 height 19
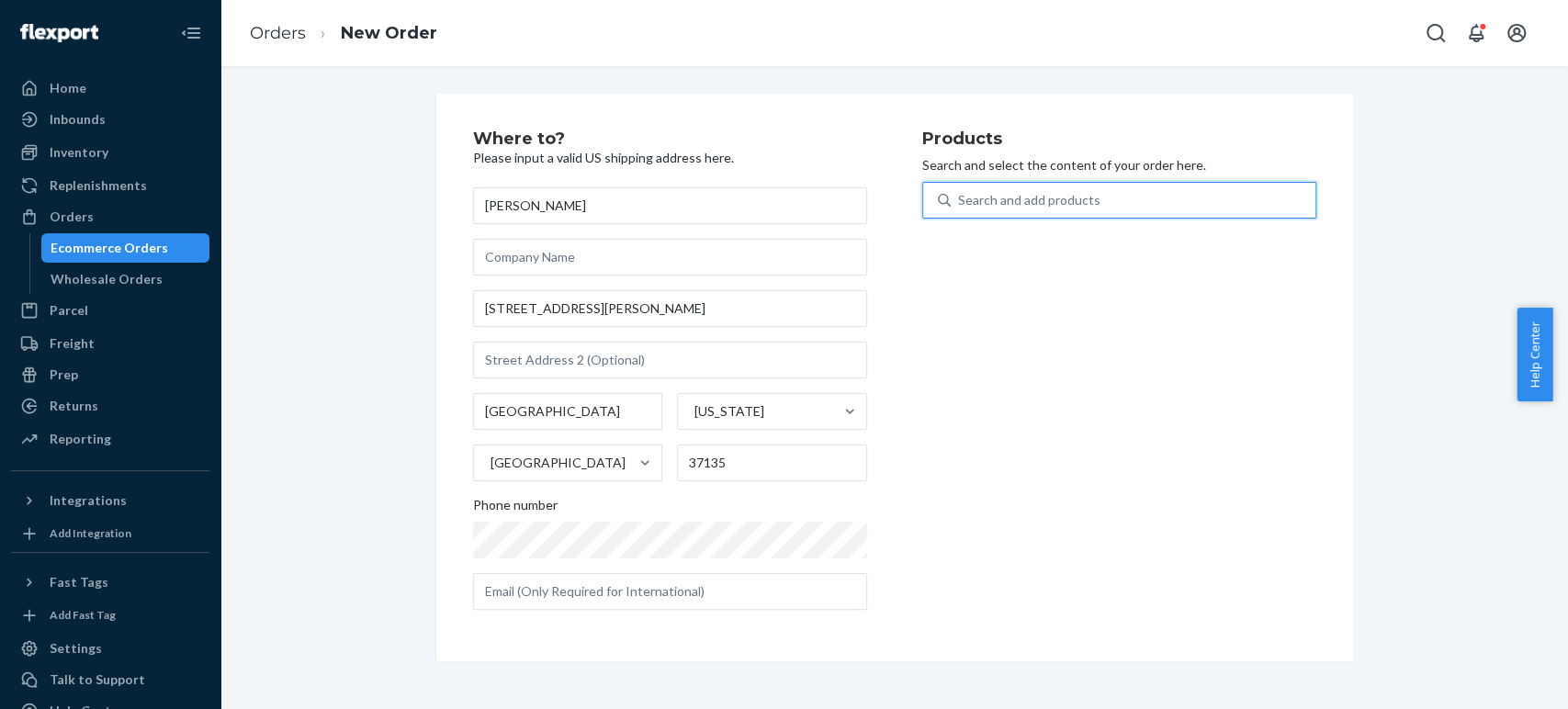
click at [1024, 199] on div "Search and add products" at bounding box center [1030, 199] width 143 height 19
click at [960, 199] on input "0 results available. Use Up and Down to choose options, press Enter to select t…" at bounding box center [960, 199] width 2 height 19
type input "slab"
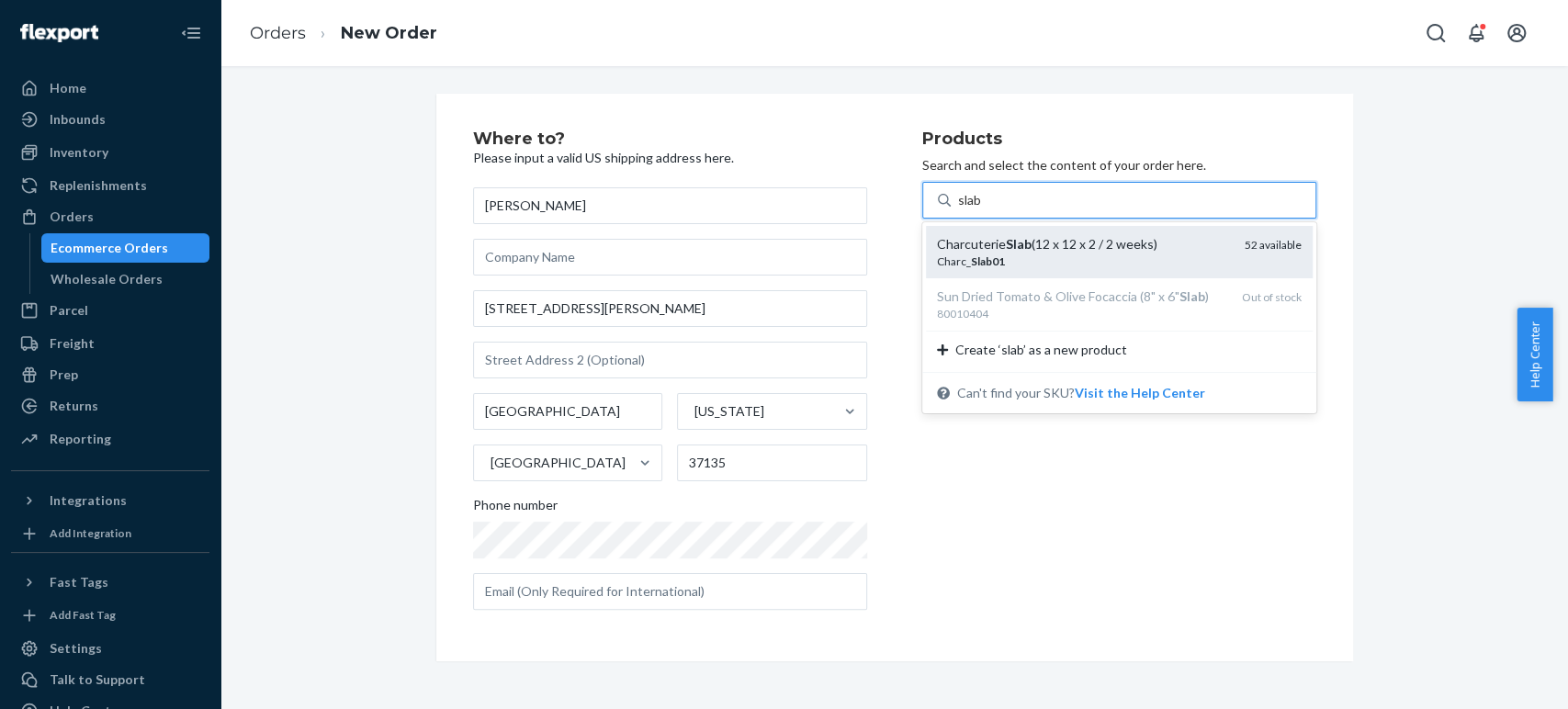
click at [990, 244] on div "Charcuterie Slab (12 x 12 x 2 / 2 weeks)" at bounding box center [1084, 244] width 293 height 19
click at [983, 209] on input "slab" at bounding box center [970, 199] width 24 height 19
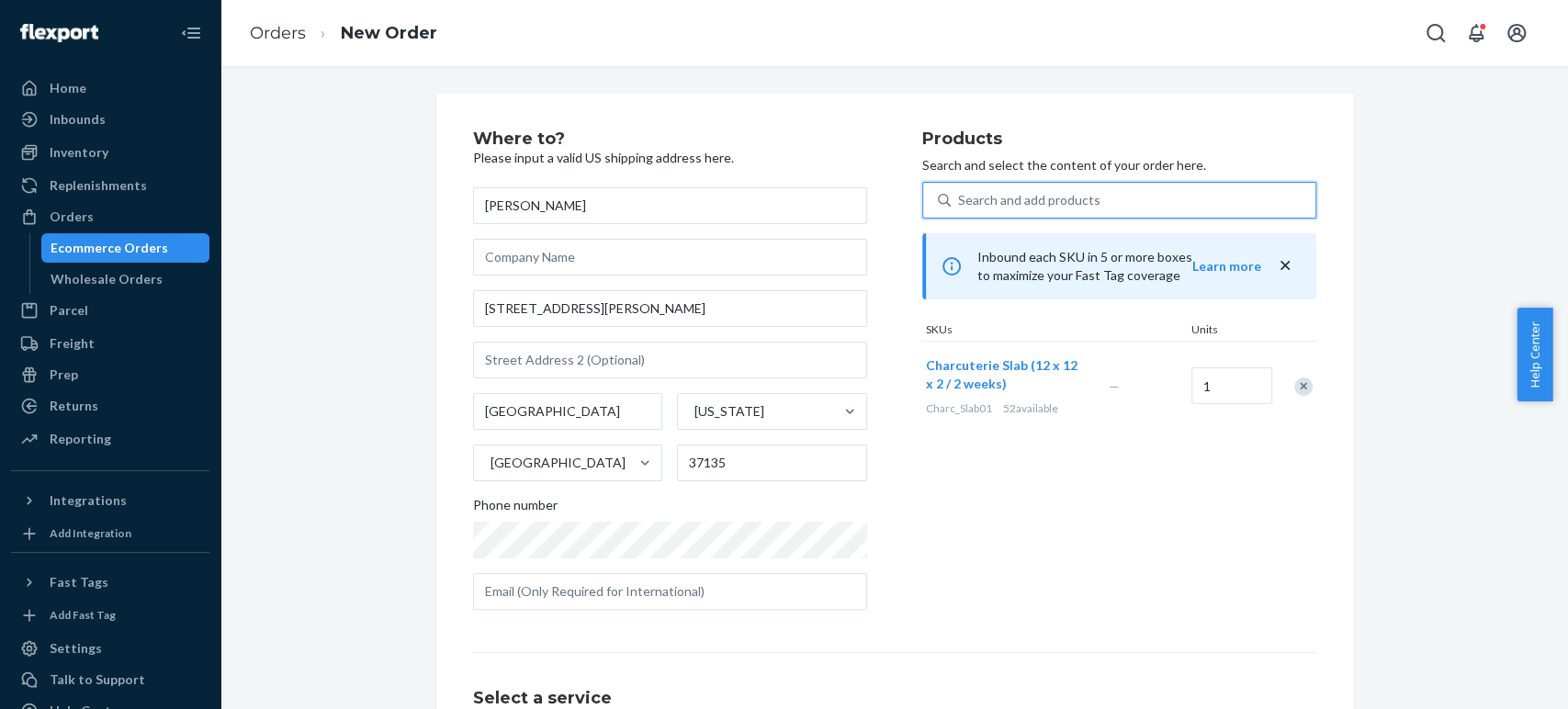
click at [972, 209] on div "Search and add products" at bounding box center [1133, 200] width 365 height 33
click at [960, 209] on input "0 results available. Select is focused ,type to refine list, press Down to open…" at bounding box center [960, 199] width 2 height 19
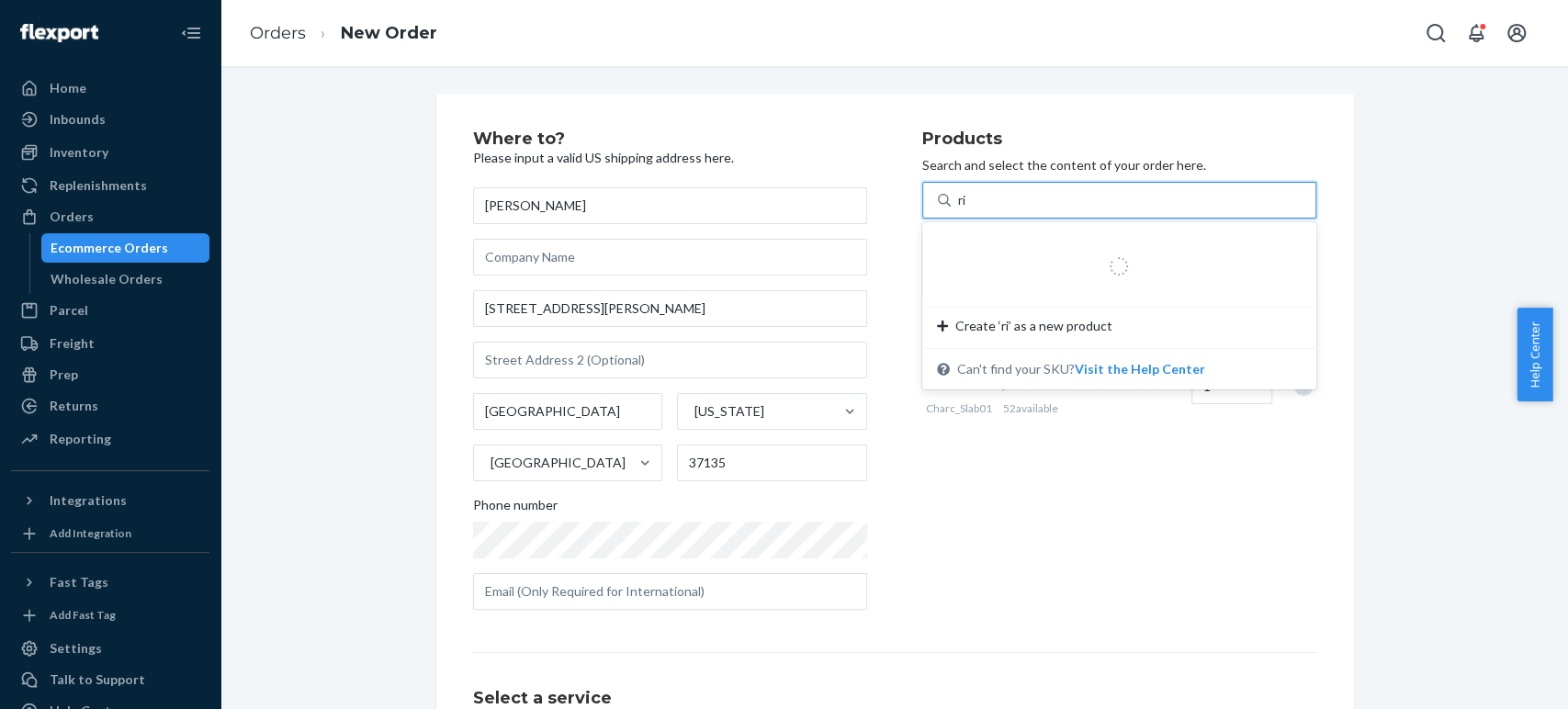
type input "r"
type input "c"
type input "ring"
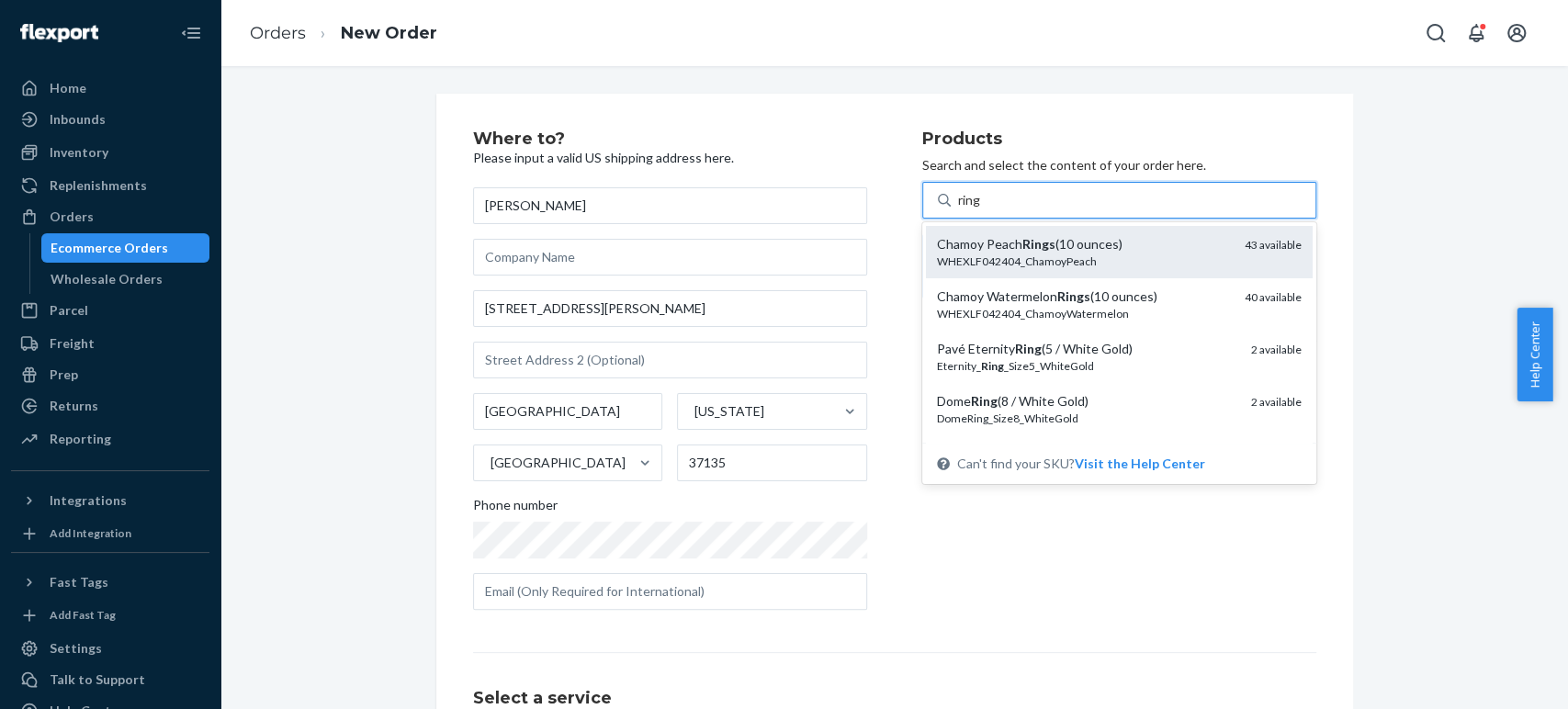
click at [960, 258] on div "WHEXLF042404_ChamoyPeach" at bounding box center [1084, 261] width 293 height 16
click at [960, 209] on input "ring" at bounding box center [970, 199] width 23 height 19
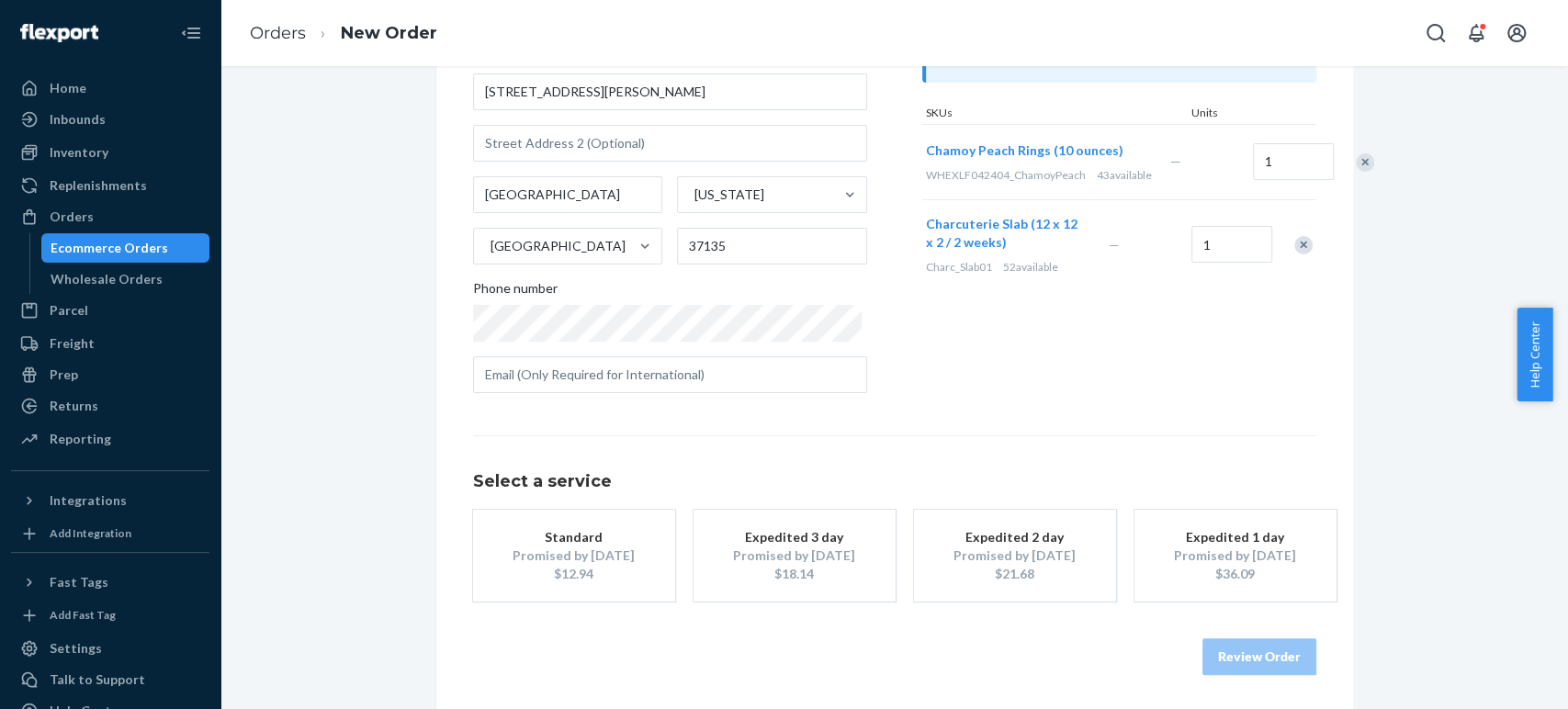
scroll to position [219, 0]
click at [563, 545] on div "Promised by [DATE]" at bounding box center [574, 554] width 147 height 19
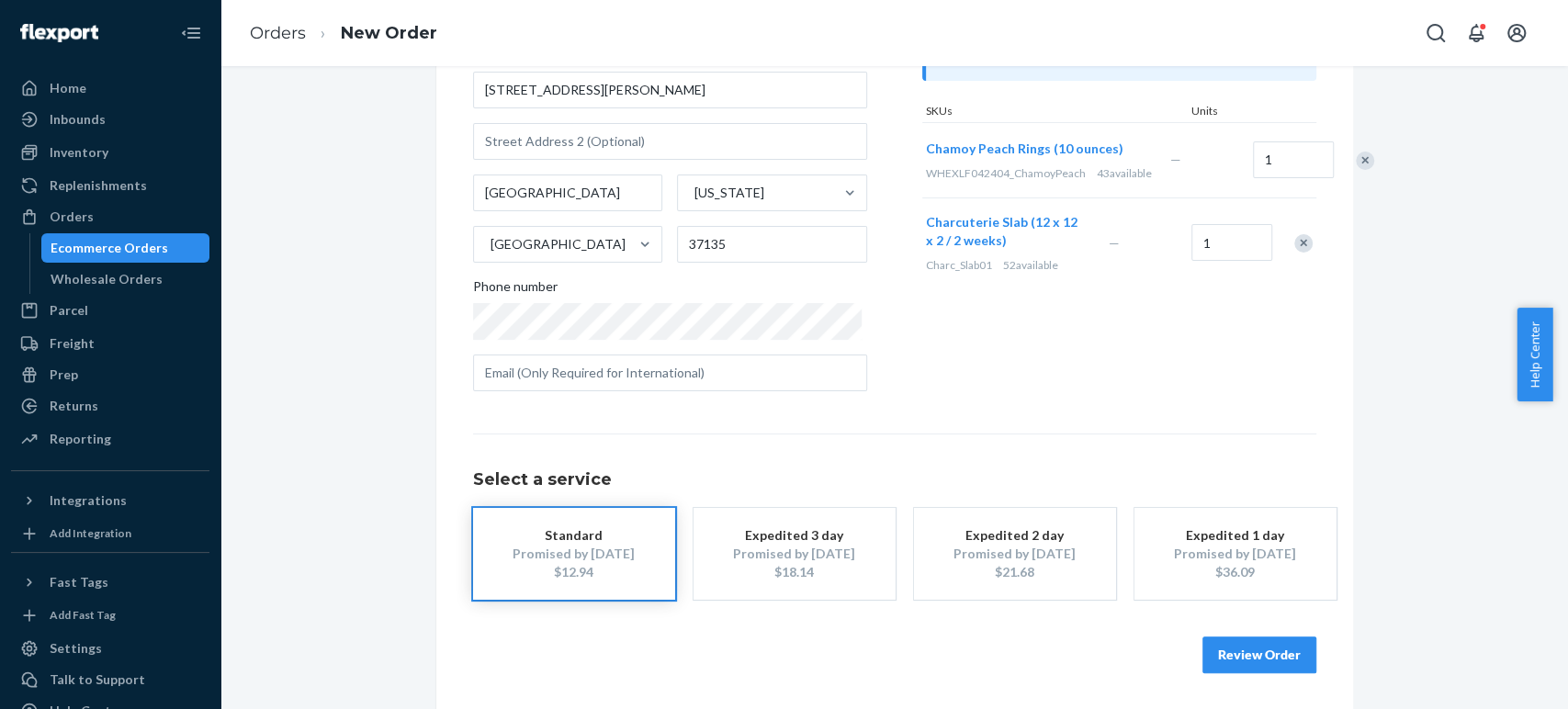
click at [1233, 652] on button "Review Order" at bounding box center [1259, 655] width 113 height 37
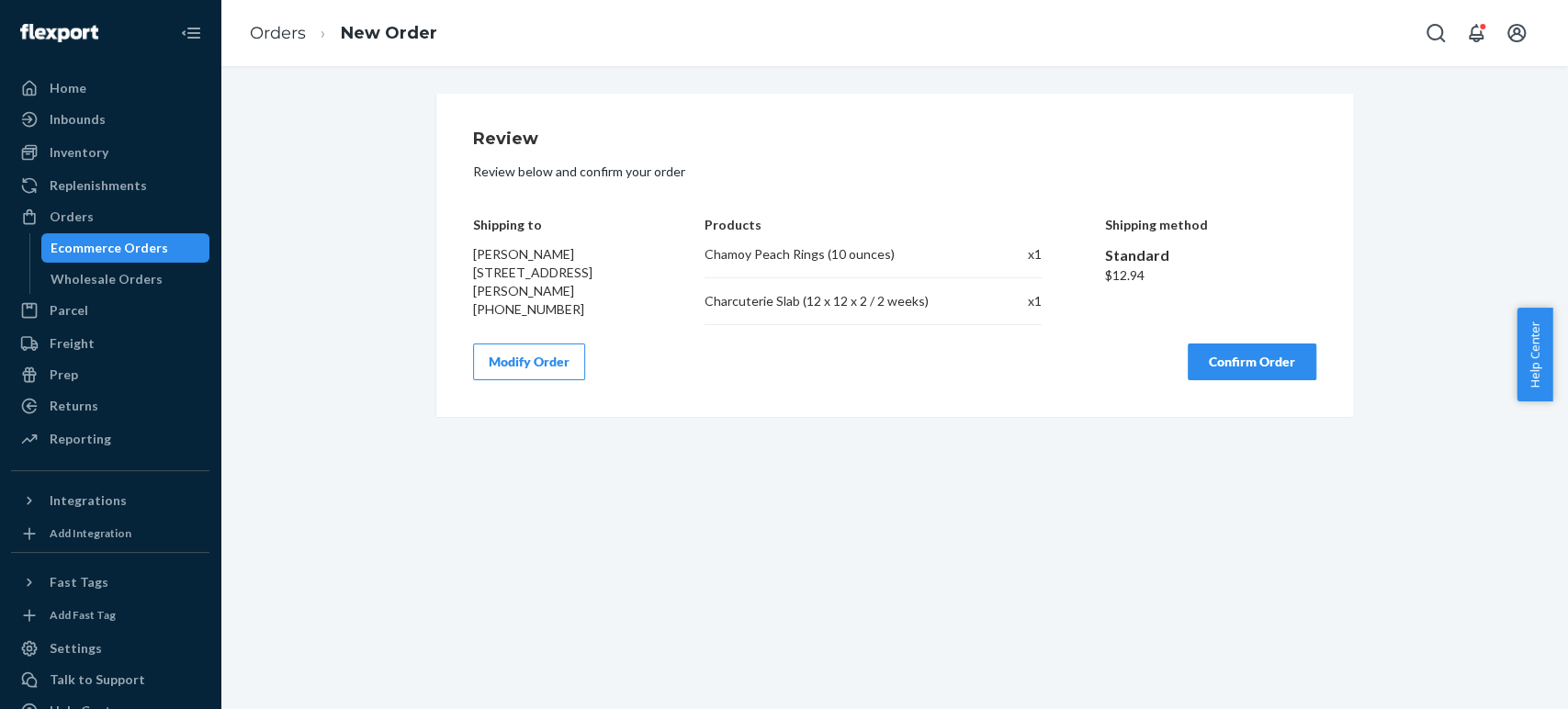
scroll to position [0, 0]
click at [1216, 372] on button "Confirm Order" at bounding box center [1251, 362] width 128 height 37
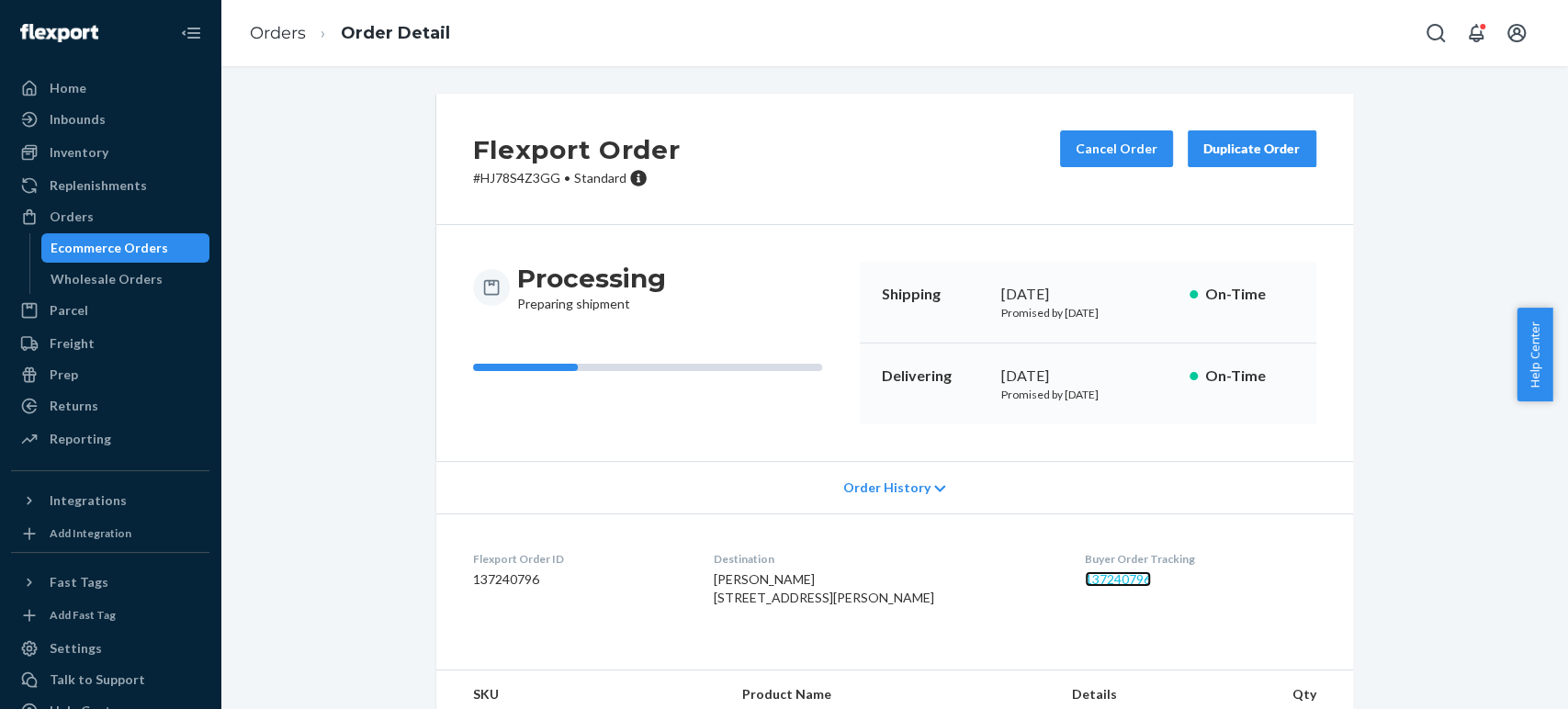
click at [1085, 582] on link "137240796" at bounding box center [1118, 579] width 67 height 16
